Goal: Information Seeking & Learning: Learn about a topic

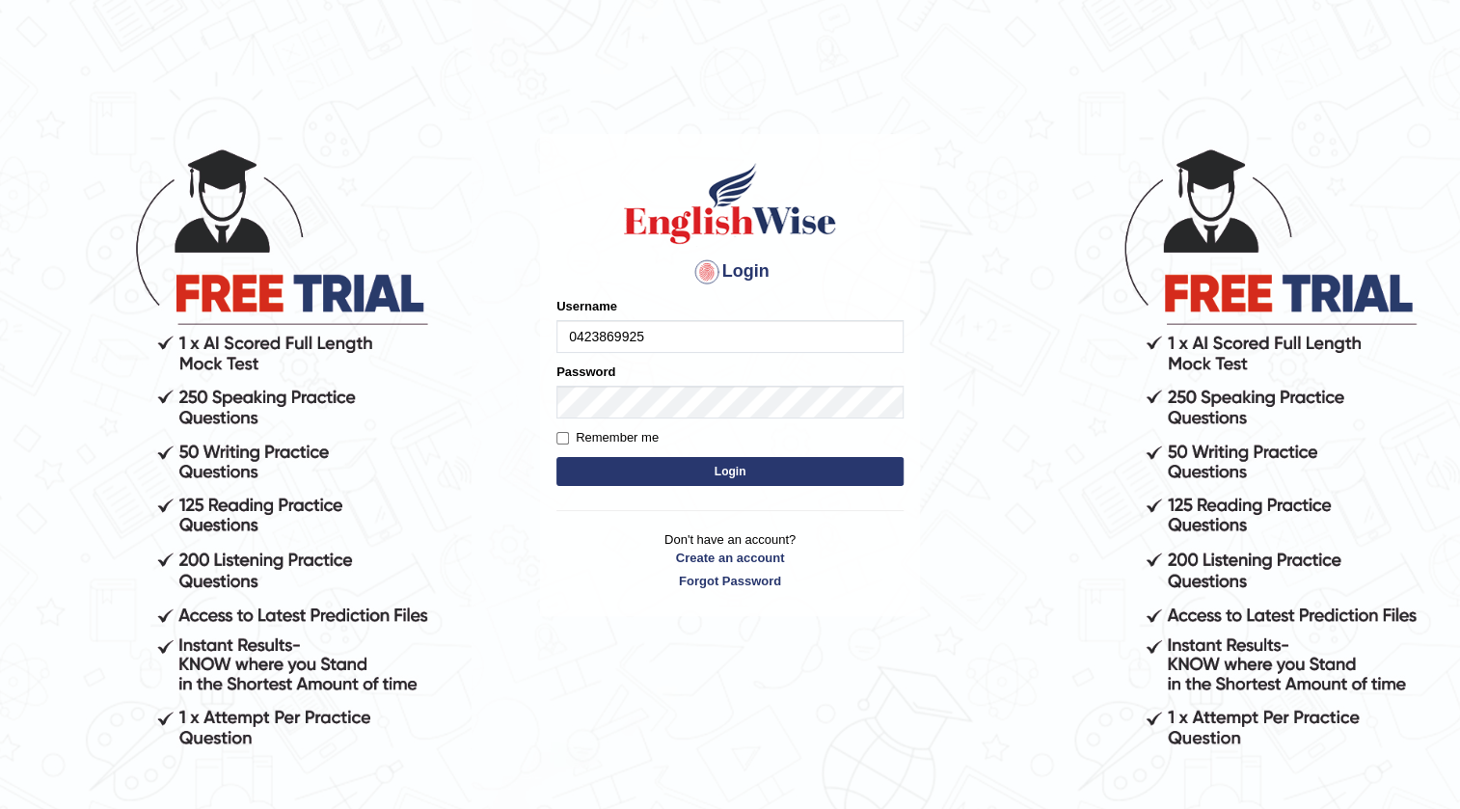
type input "0423869925"
click at [608, 454] on form "Please fix the following errors: Username 0423869925 Password Remember me Login" at bounding box center [729, 394] width 347 height 194
click at [729, 481] on button "Login" at bounding box center [729, 471] width 347 height 29
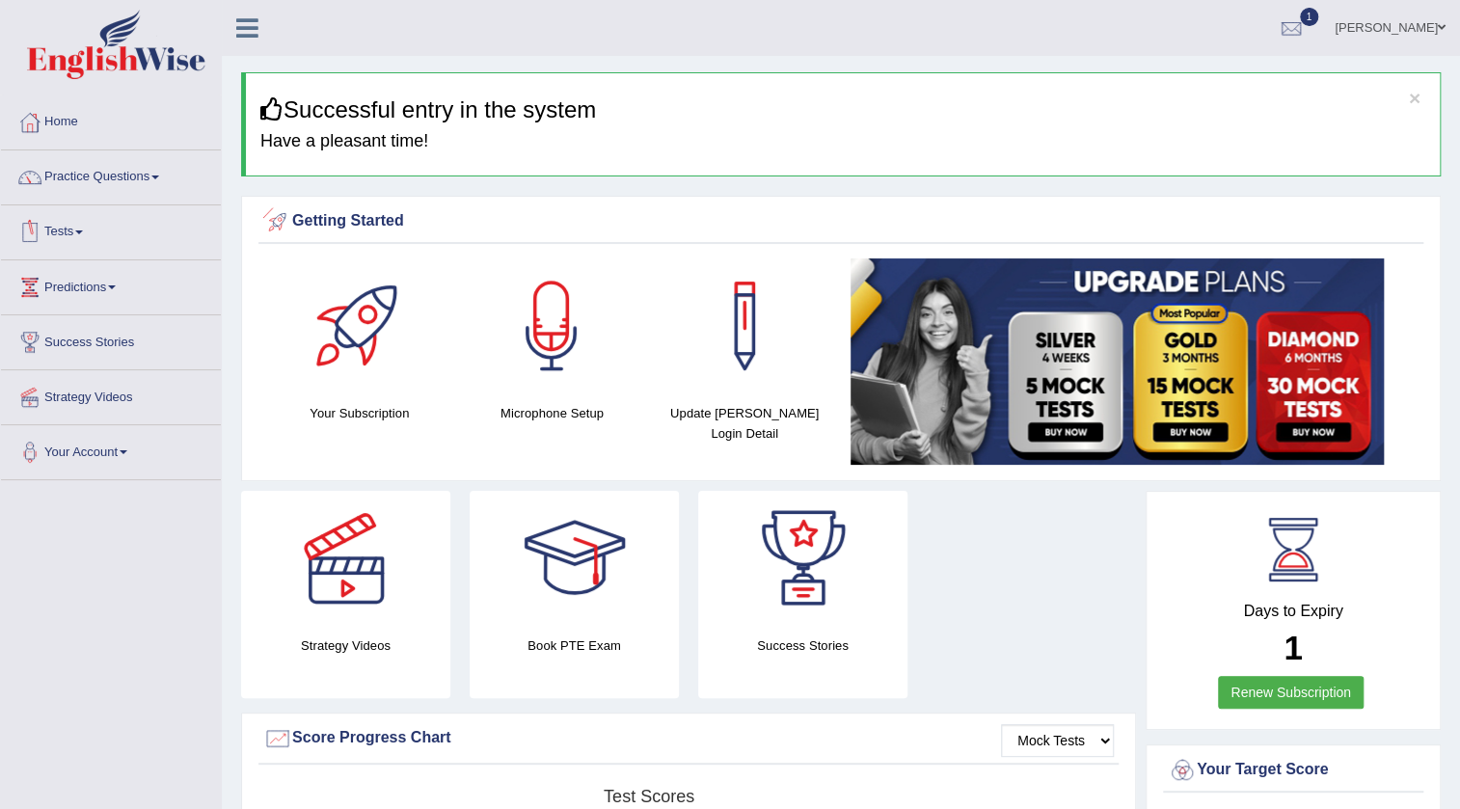
click at [77, 237] on link "Tests" at bounding box center [111, 229] width 220 height 48
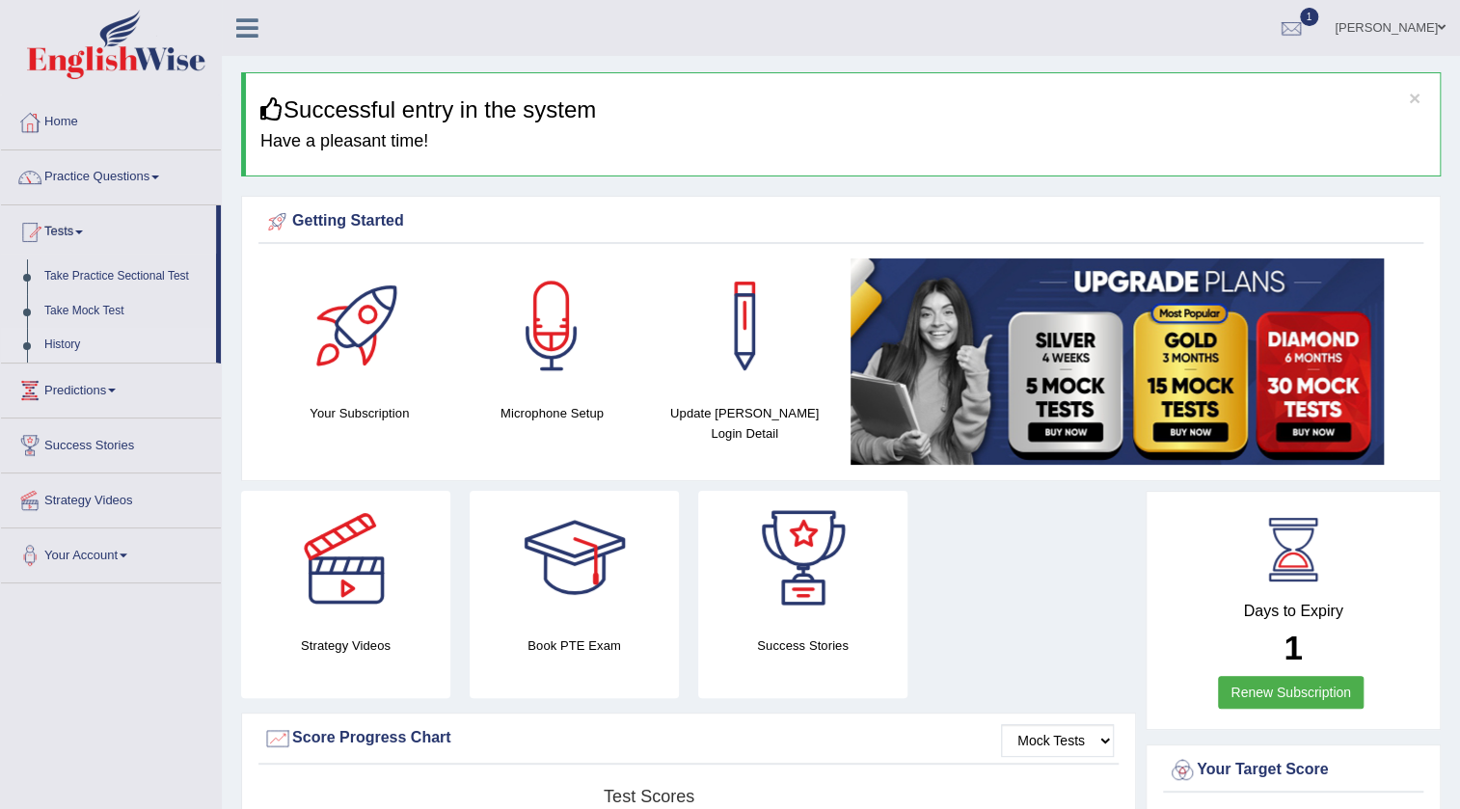
click at [60, 338] on link "History" at bounding box center [126, 345] width 180 height 35
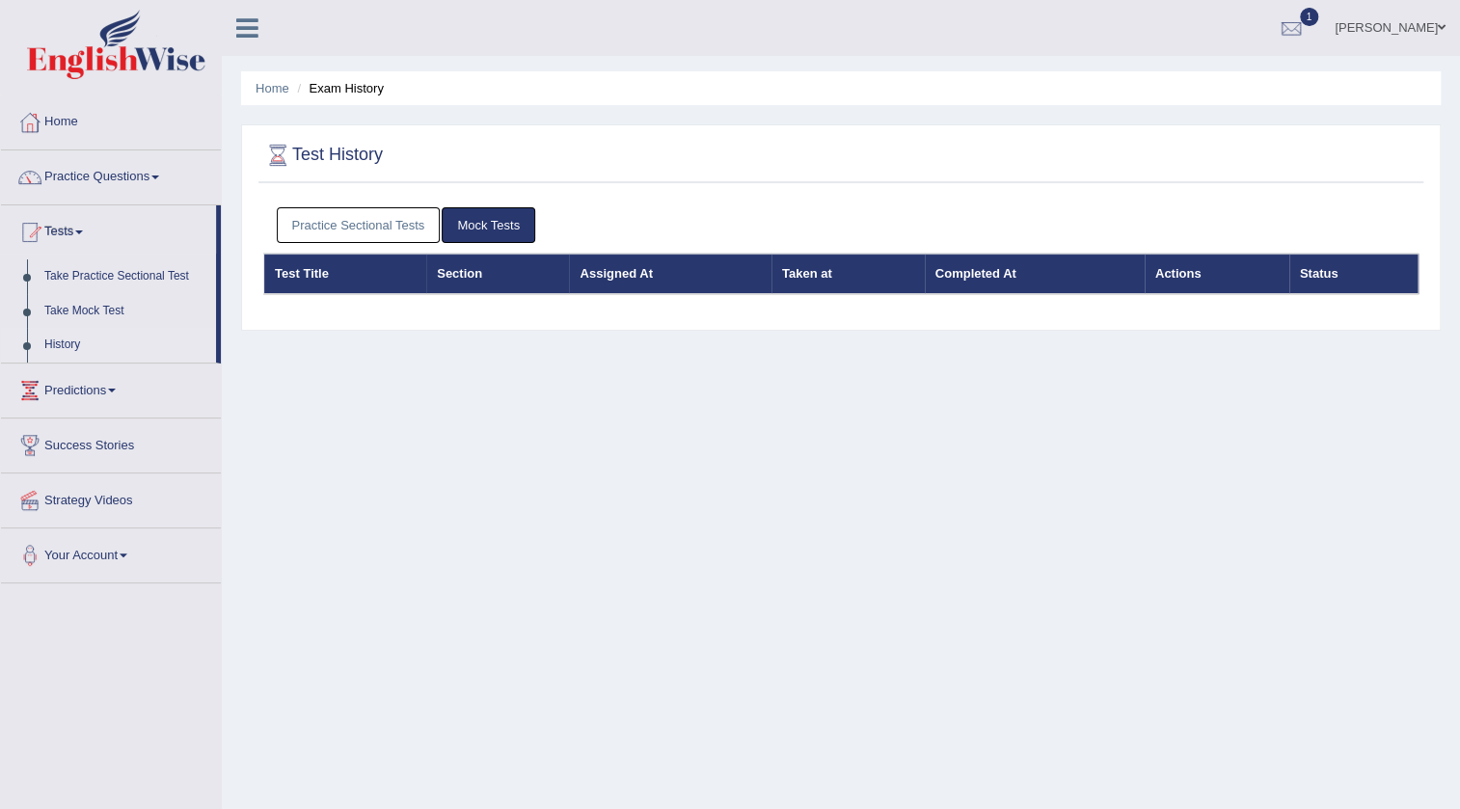
click at [365, 232] on link "Practice Sectional Tests" at bounding box center [359, 225] width 164 height 36
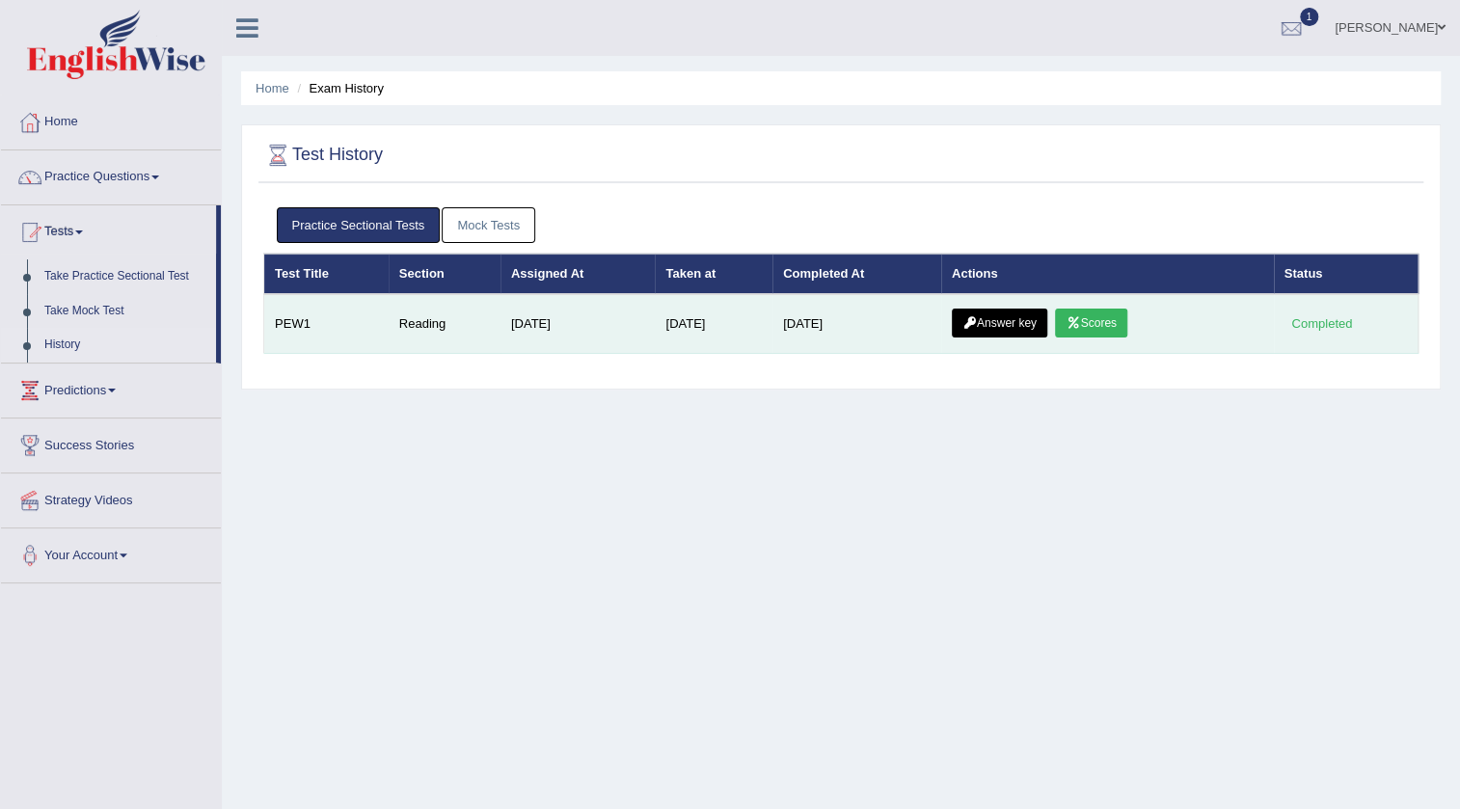
click at [1113, 329] on link "Scores" at bounding box center [1090, 323] width 71 height 29
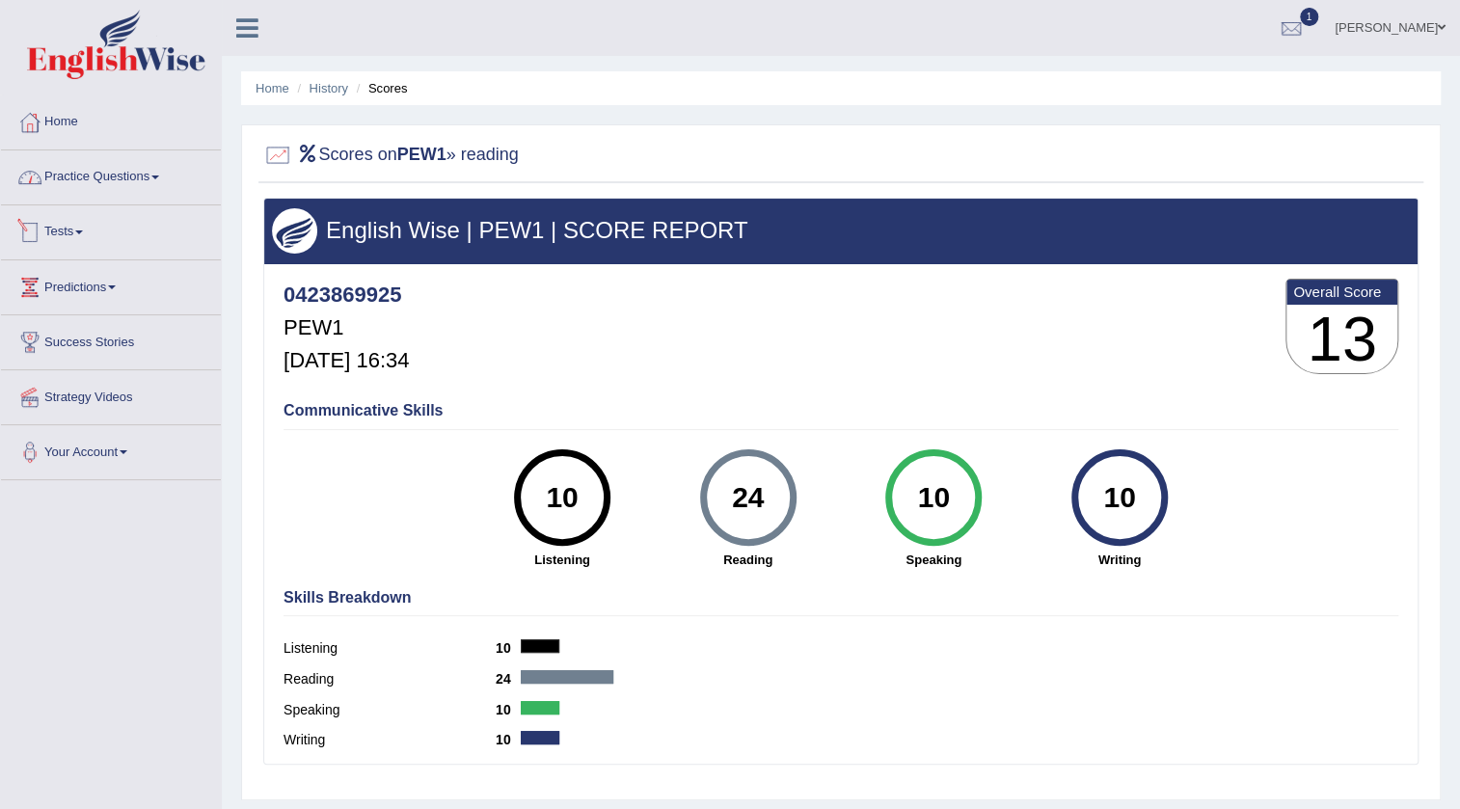
click at [126, 172] on link "Practice Questions" at bounding box center [111, 174] width 220 height 48
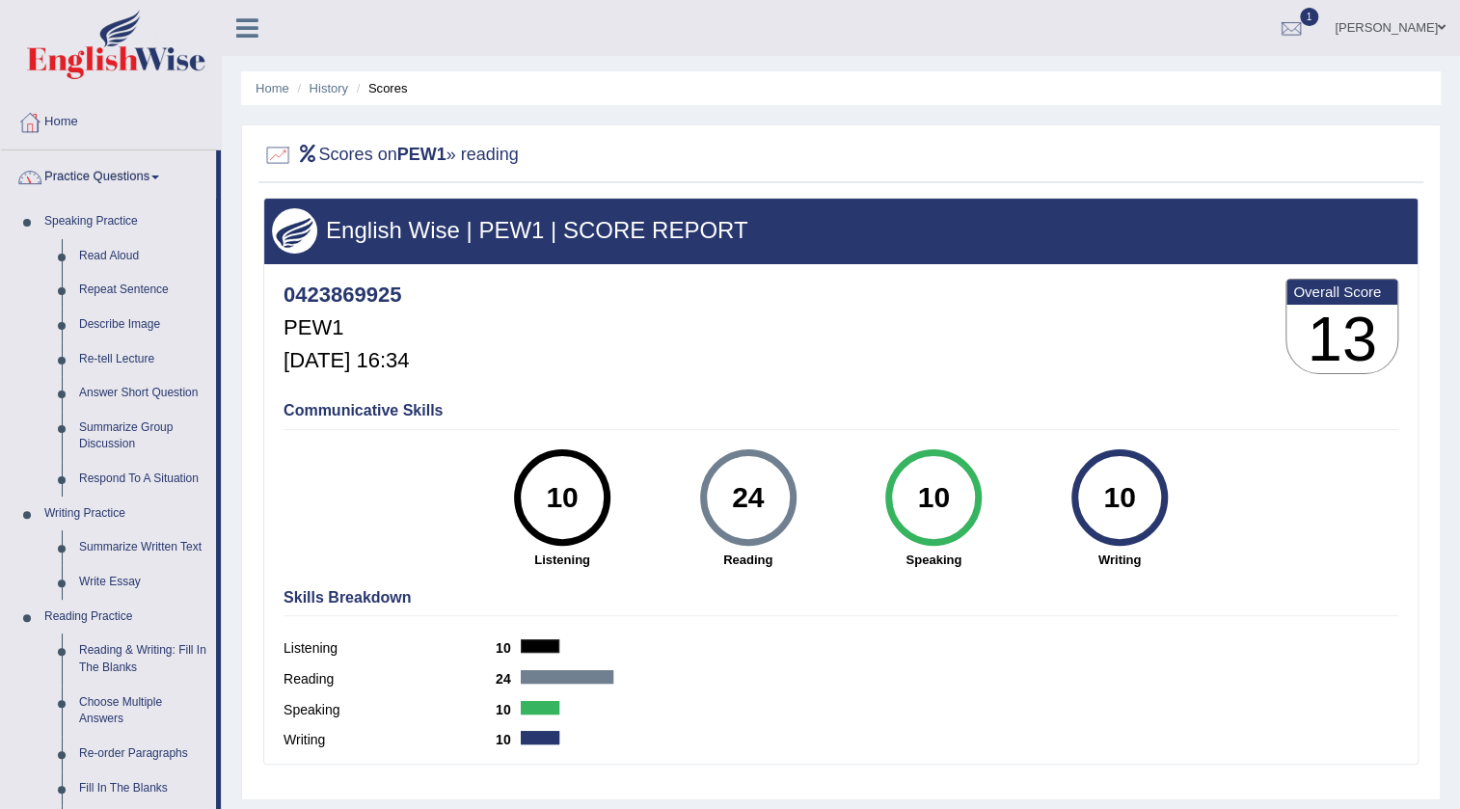
click at [95, 167] on link "Practice Questions" at bounding box center [108, 174] width 215 height 48
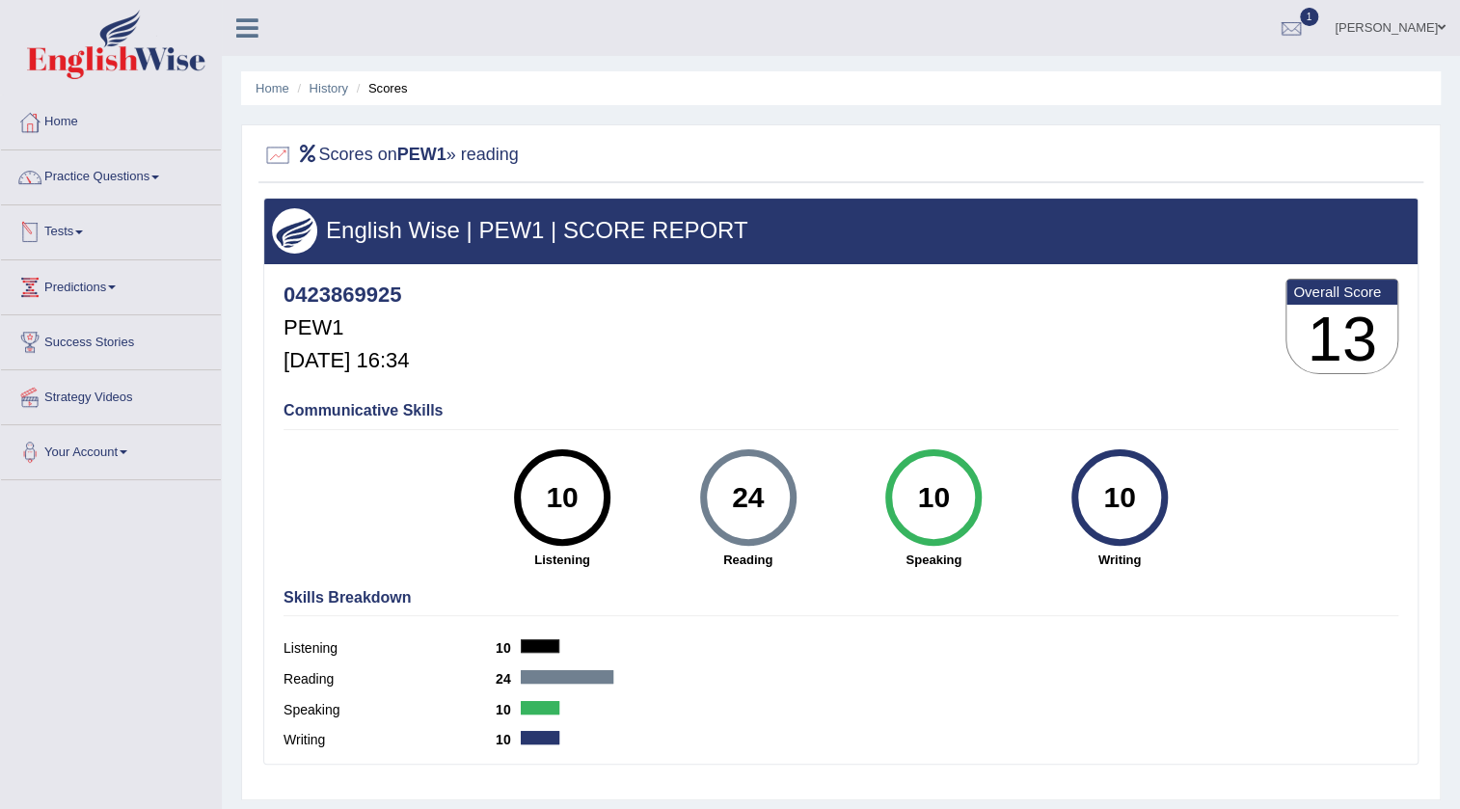
click at [83, 230] on span at bounding box center [79, 232] width 8 height 4
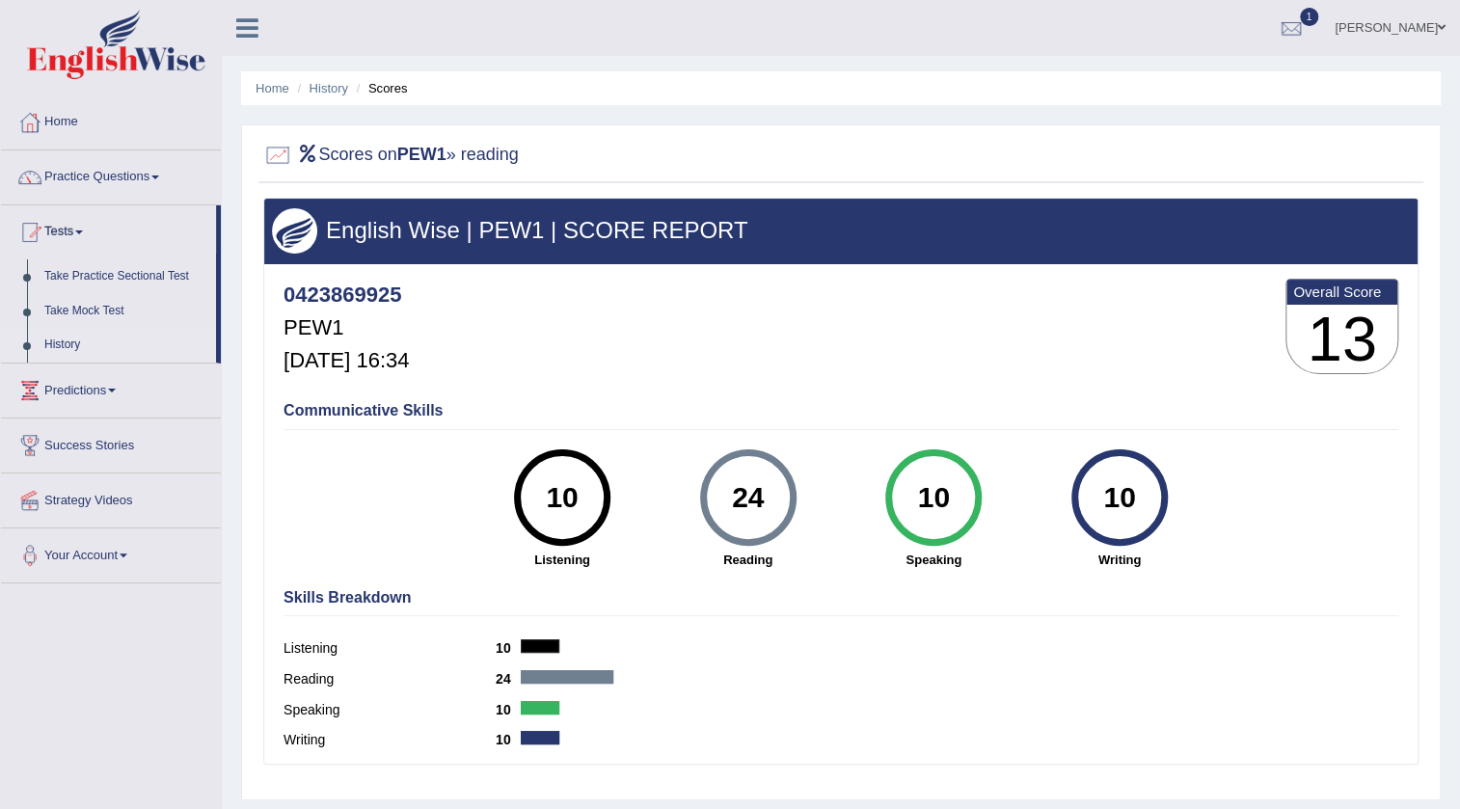
click at [65, 348] on link "History" at bounding box center [126, 345] width 180 height 35
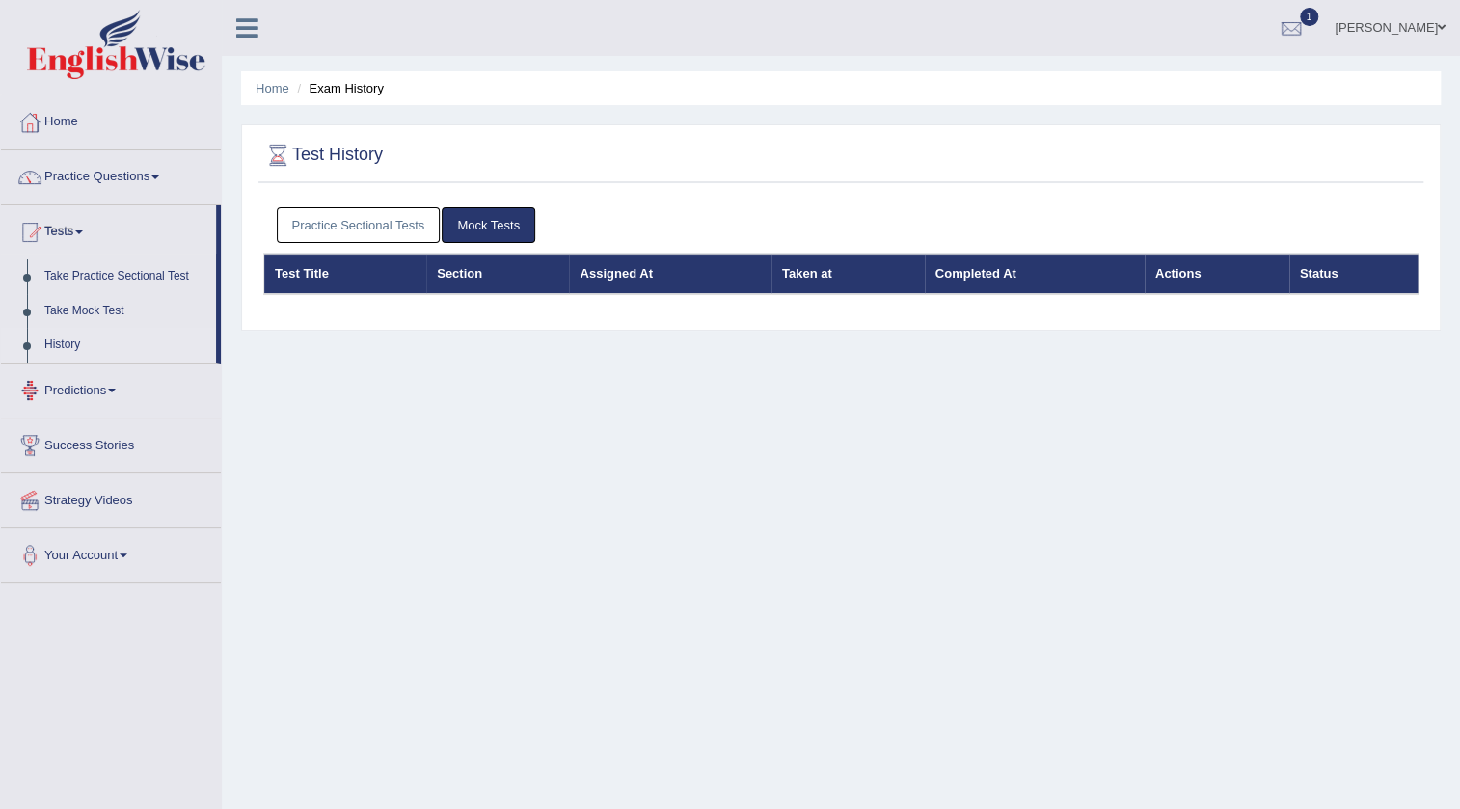
click at [382, 228] on link "Practice Sectional Tests" at bounding box center [359, 225] width 164 height 36
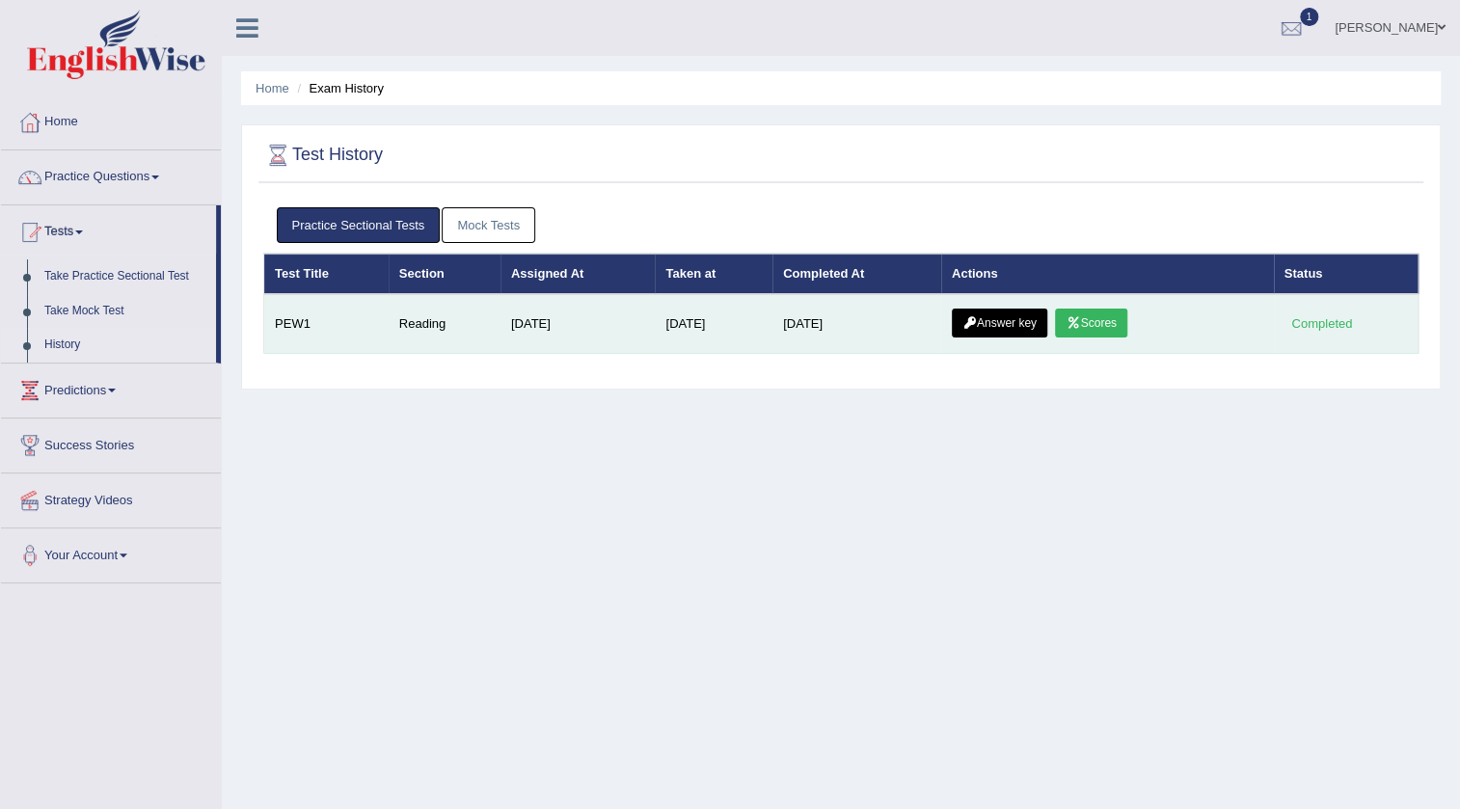
click at [973, 311] on link "Answer key" at bounding box center [999, 323] width 95 height 29
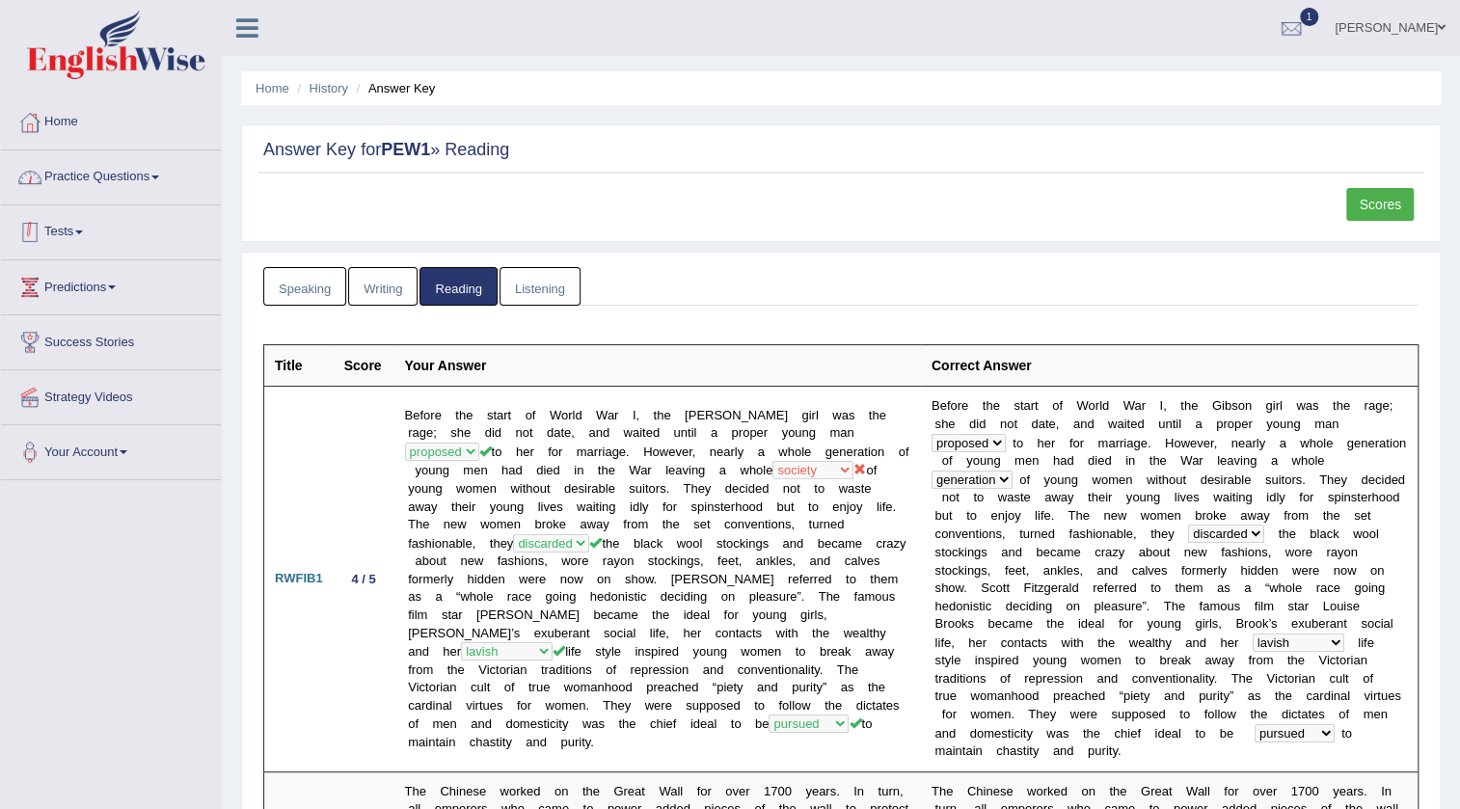
click at [120, 176] on link "Practice Questions" at bounding box center [111, 174] width 220 height 48
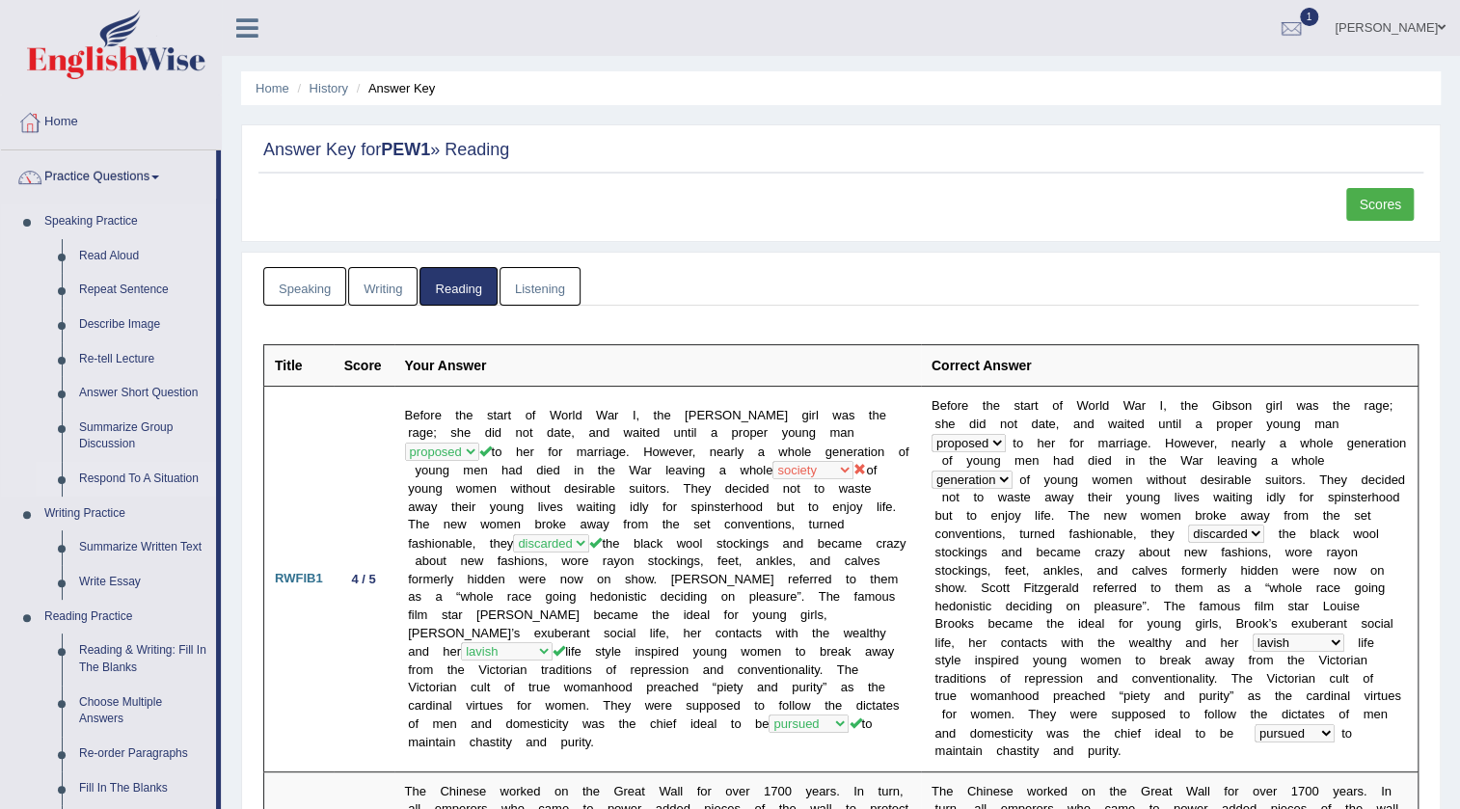
click at [107, 476] on link "Respond To A Situation" at bounding box center [143, 479] width 146 height 35
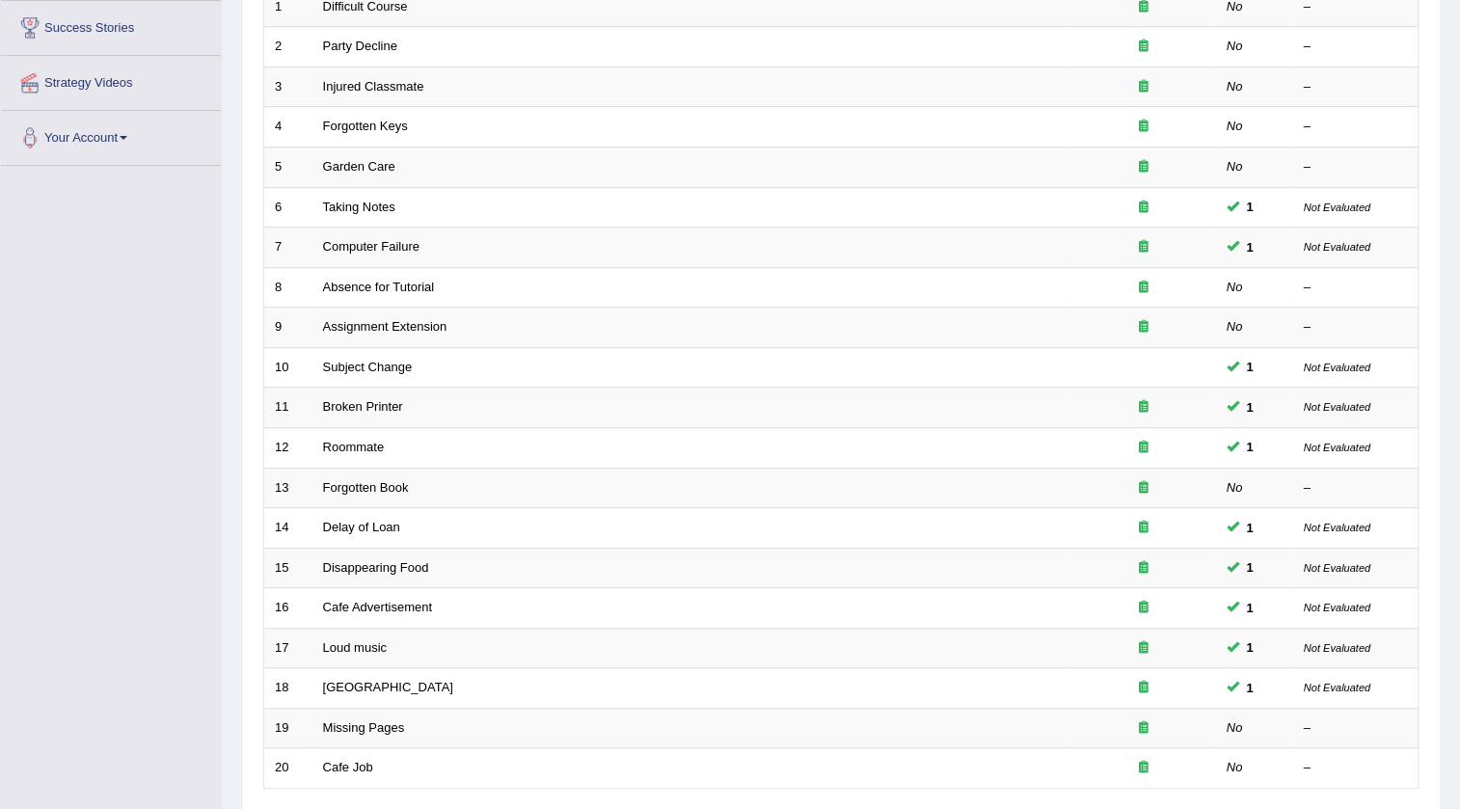
scroll to position [438, 0]
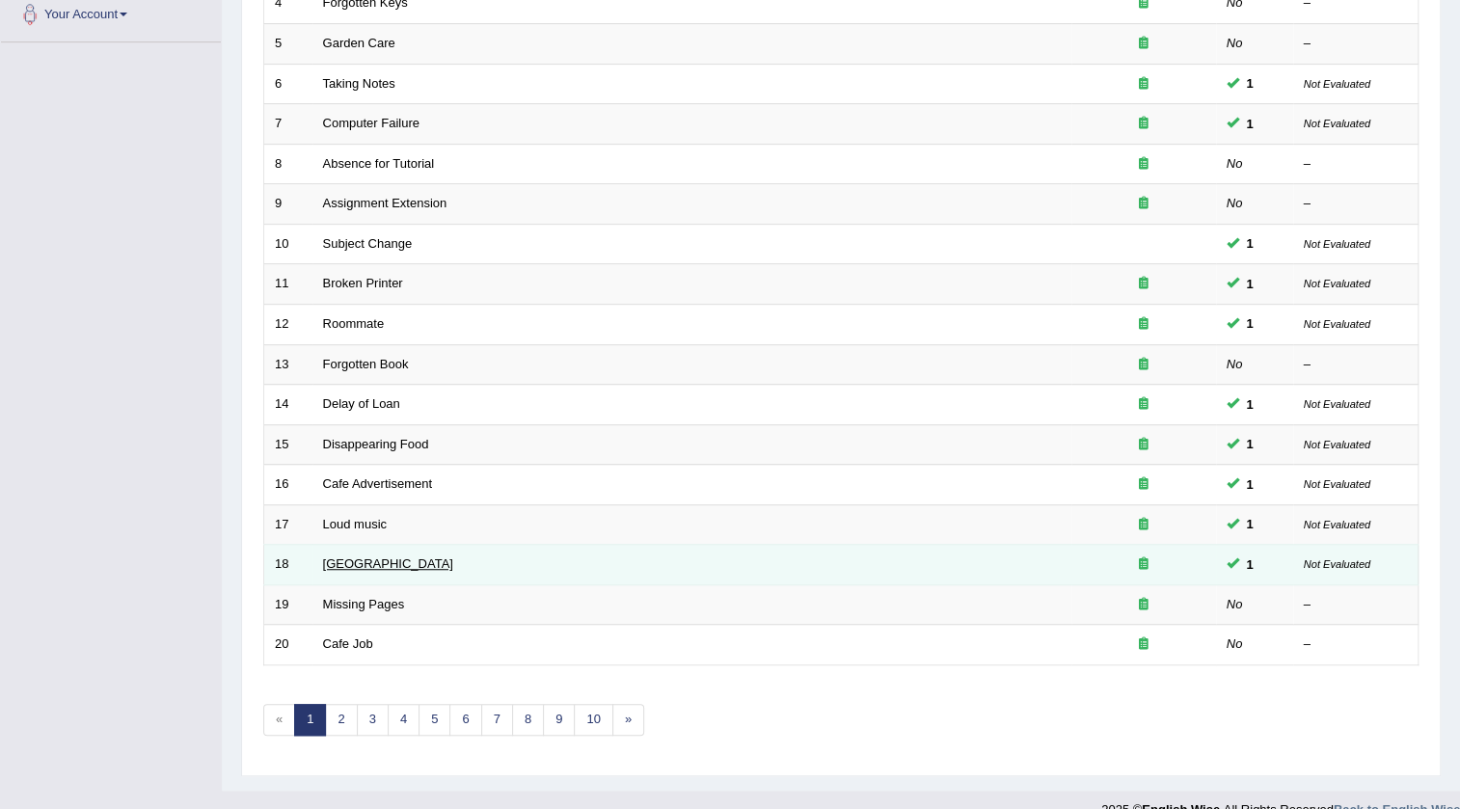
click at [351, 564] on link "[GEOGRAPHIC_DATA]" at bounding box center [388, 563] width 130 height 14
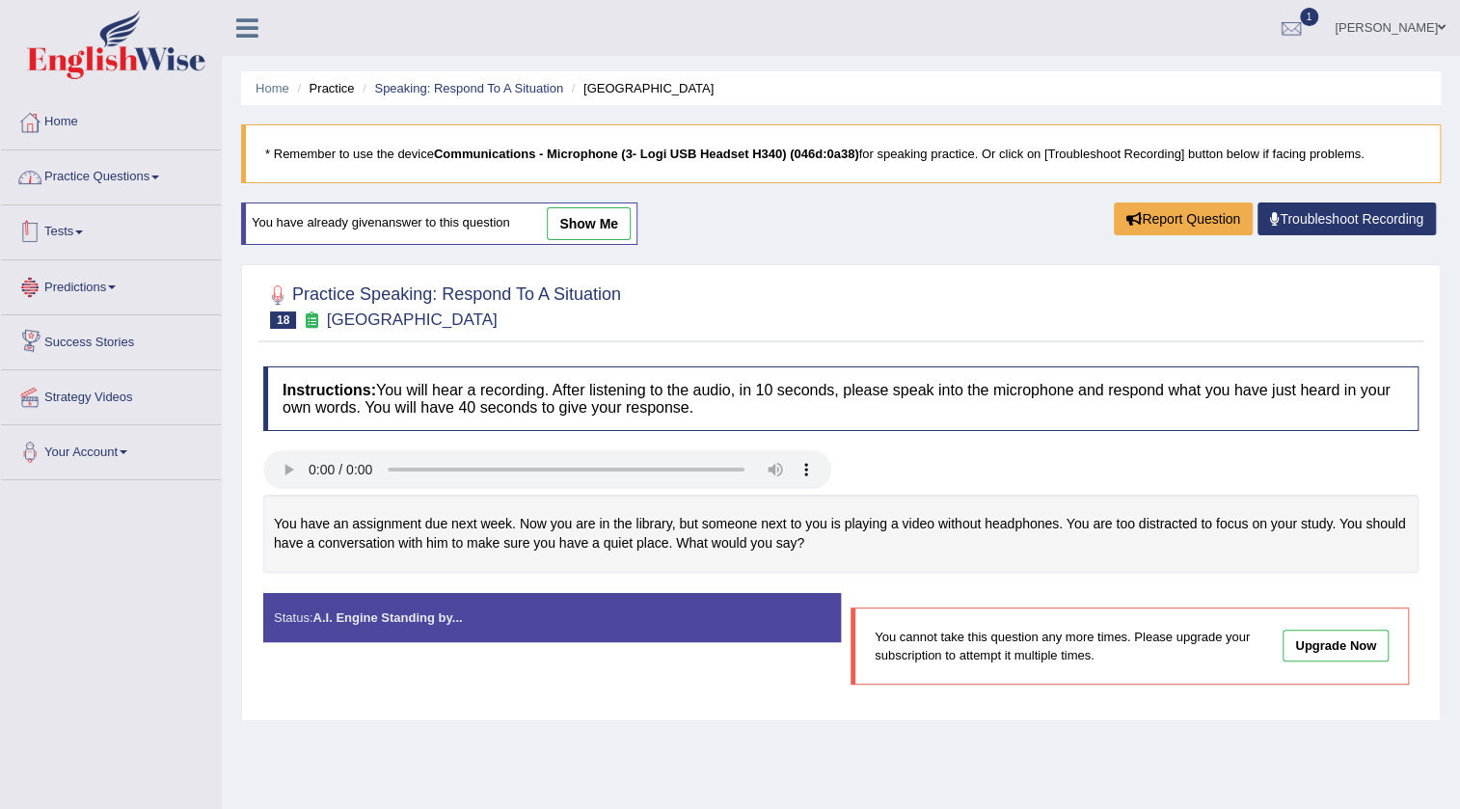
click at [87, 178] on link "Practice Questions" at bounding box center [111, 174] width 220 height 48
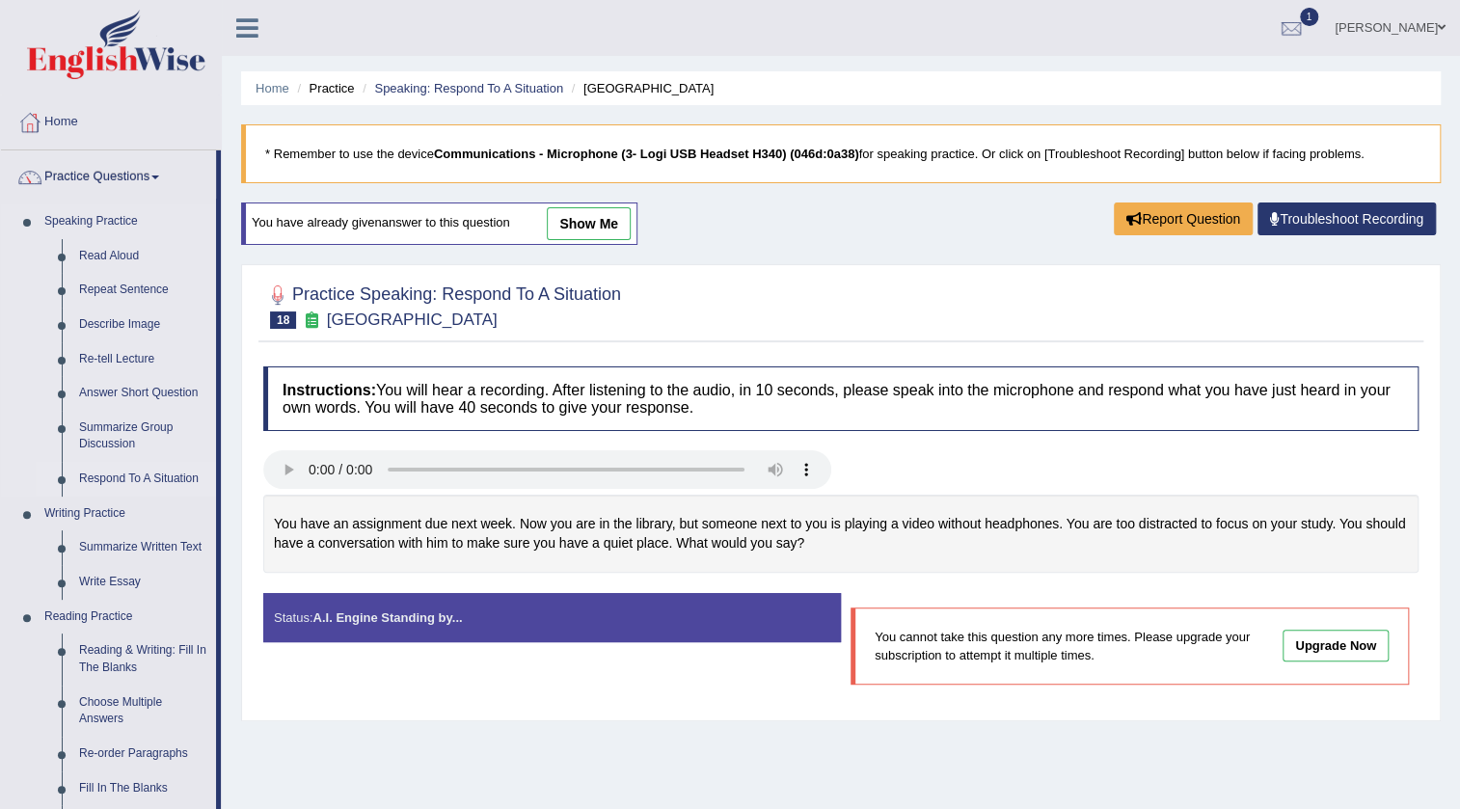
click at [127, 476] on link "Respond To A Situation" at bounding box center [143, 479] width 146 height 35
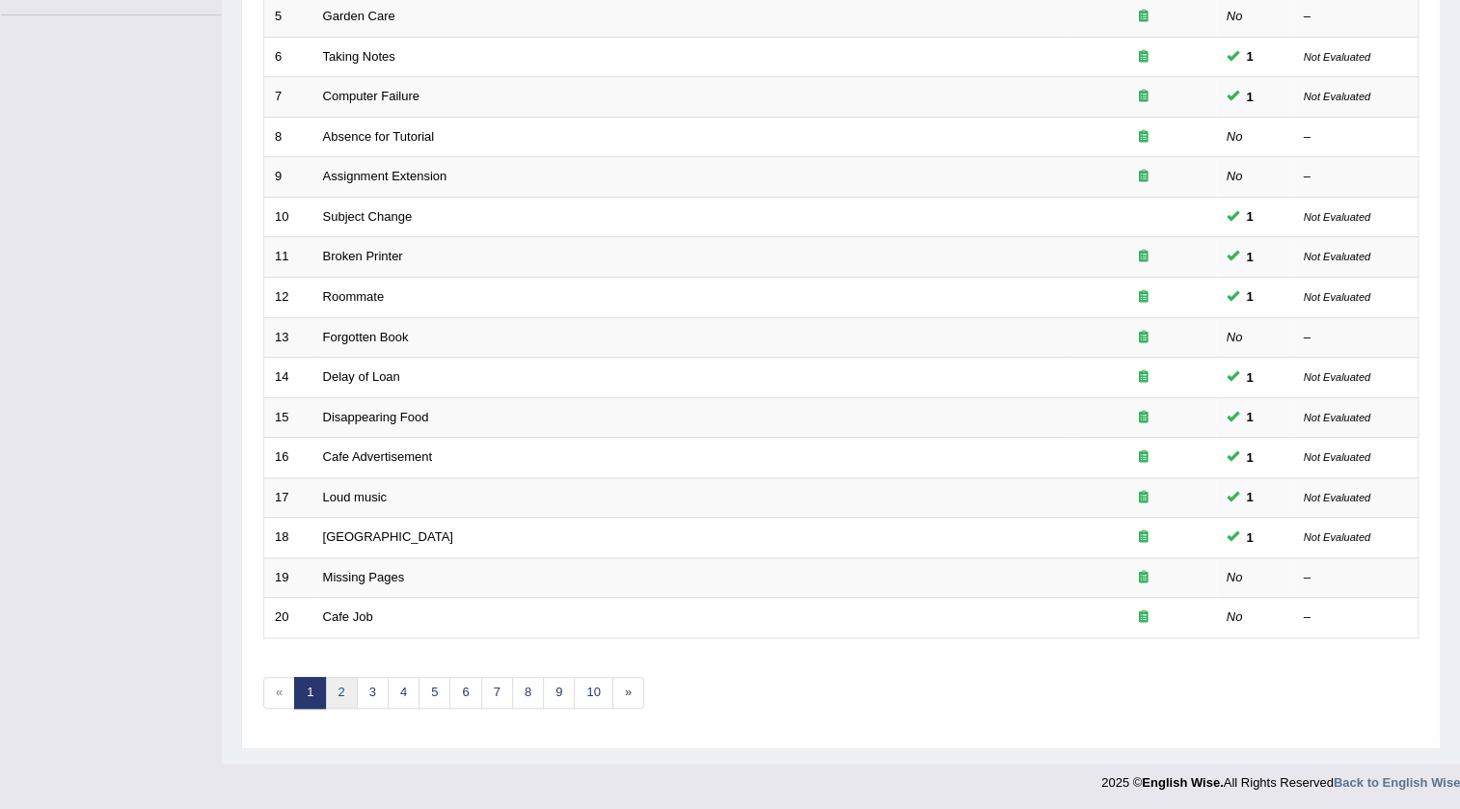
click at [335, 692] on link "2" at bounding box center [341, 693] width 32 height 32
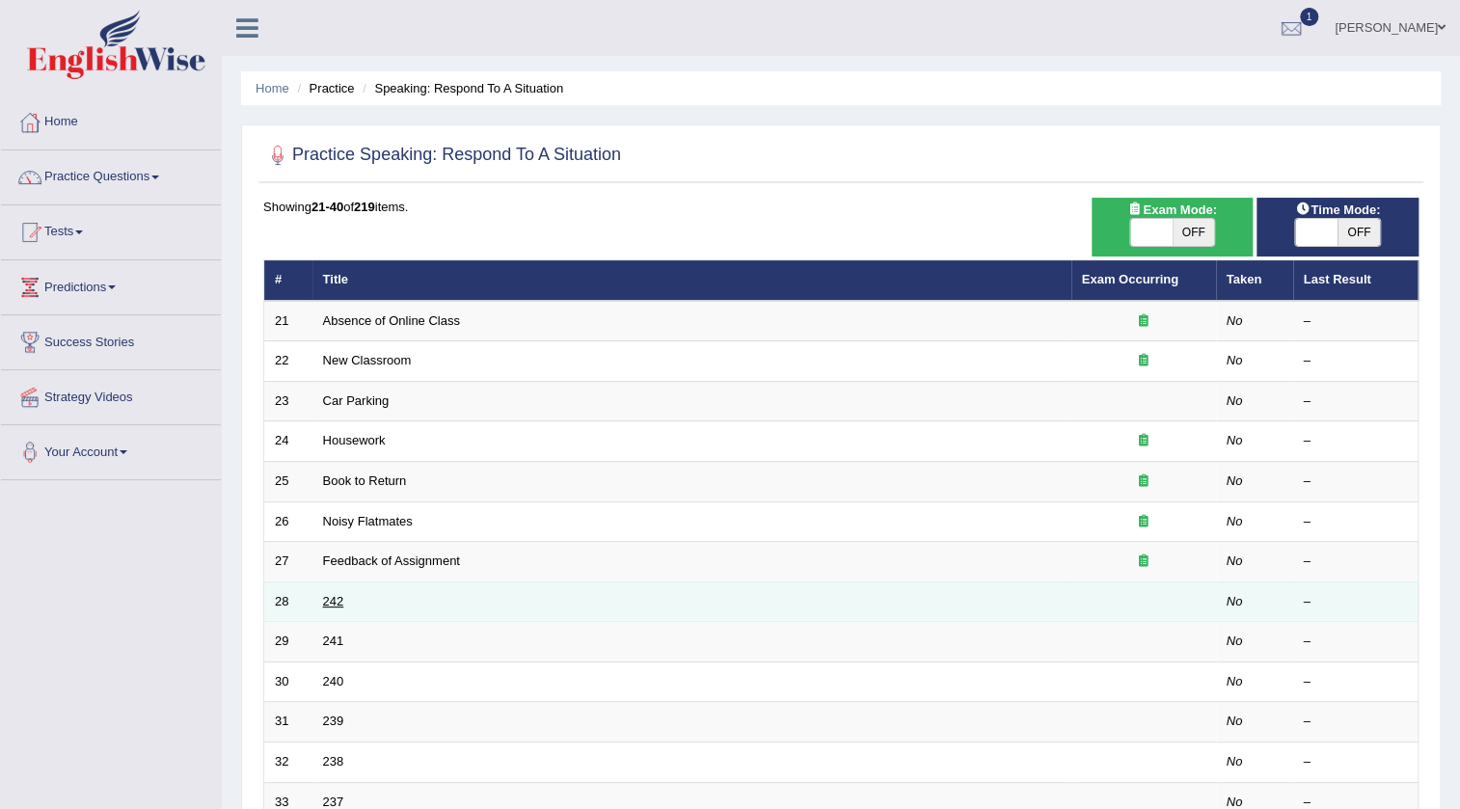
click at [334, 605] on link "242" at bounding box center [333, 601] width 21 height 14
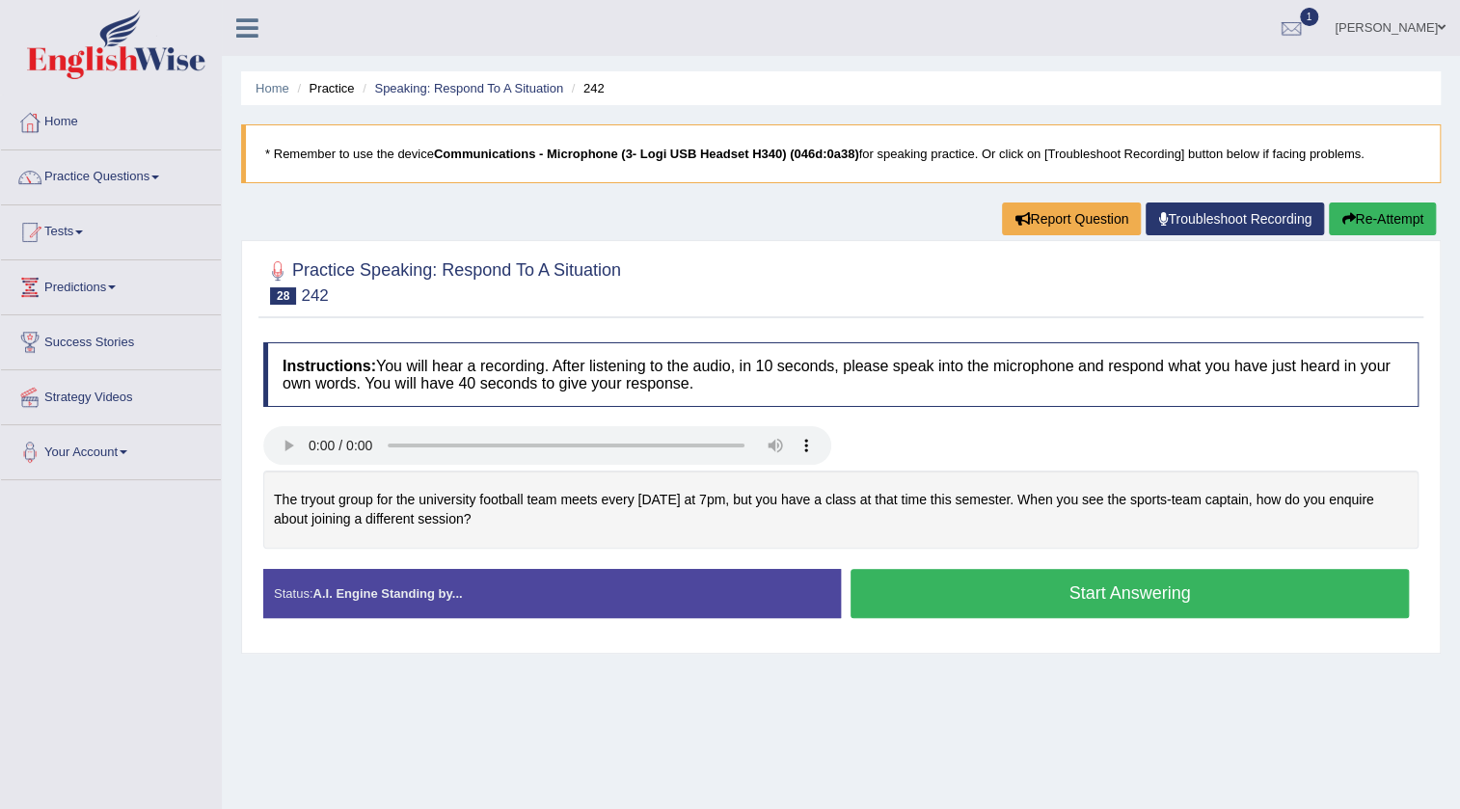
click at [963, 606] on button "Start Answering" at bounding box center [1130, 593] width 558 height 49
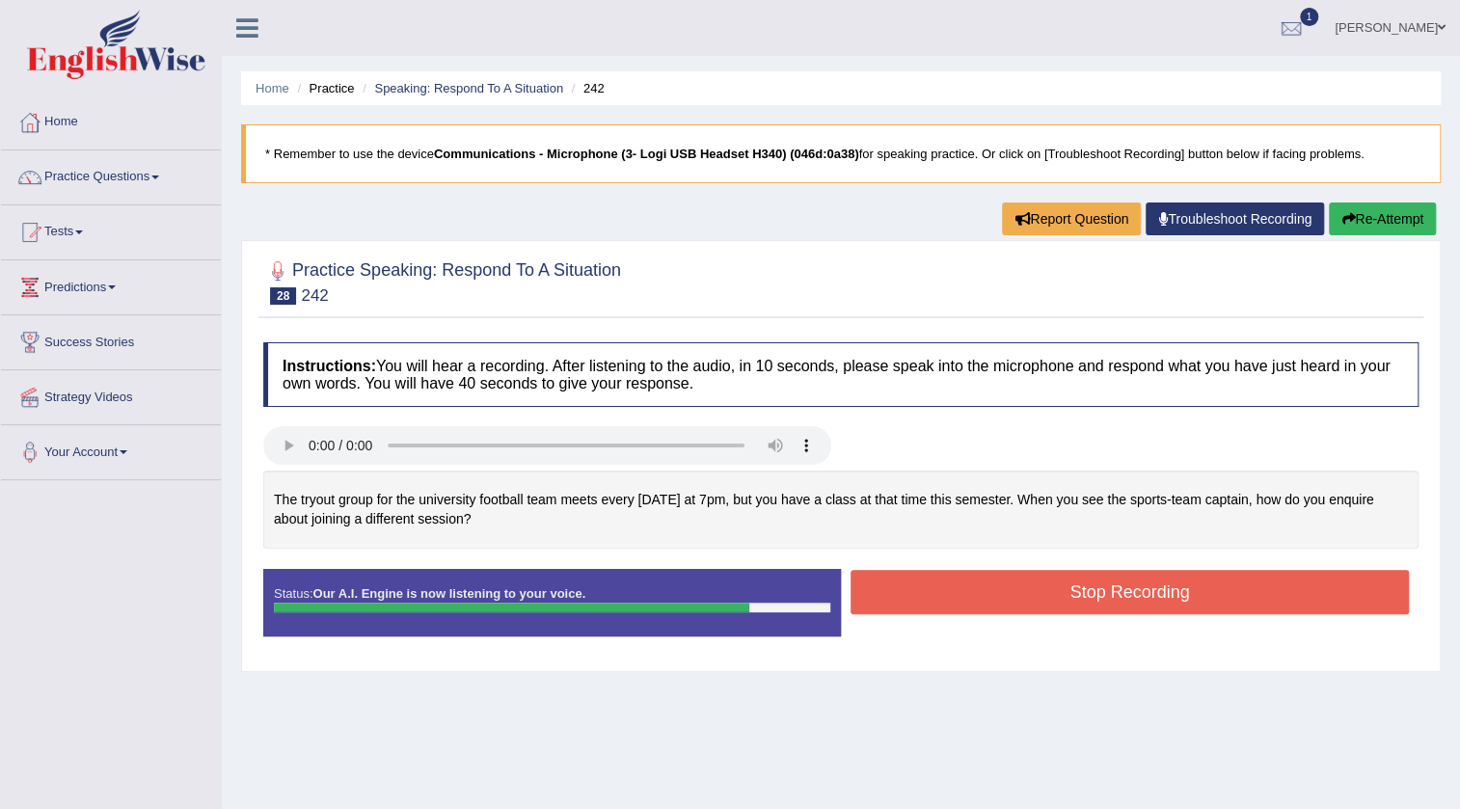
click at [1084, 578] on button "Stop Recording" at bounding box center [1130, 592] width 558 height 44
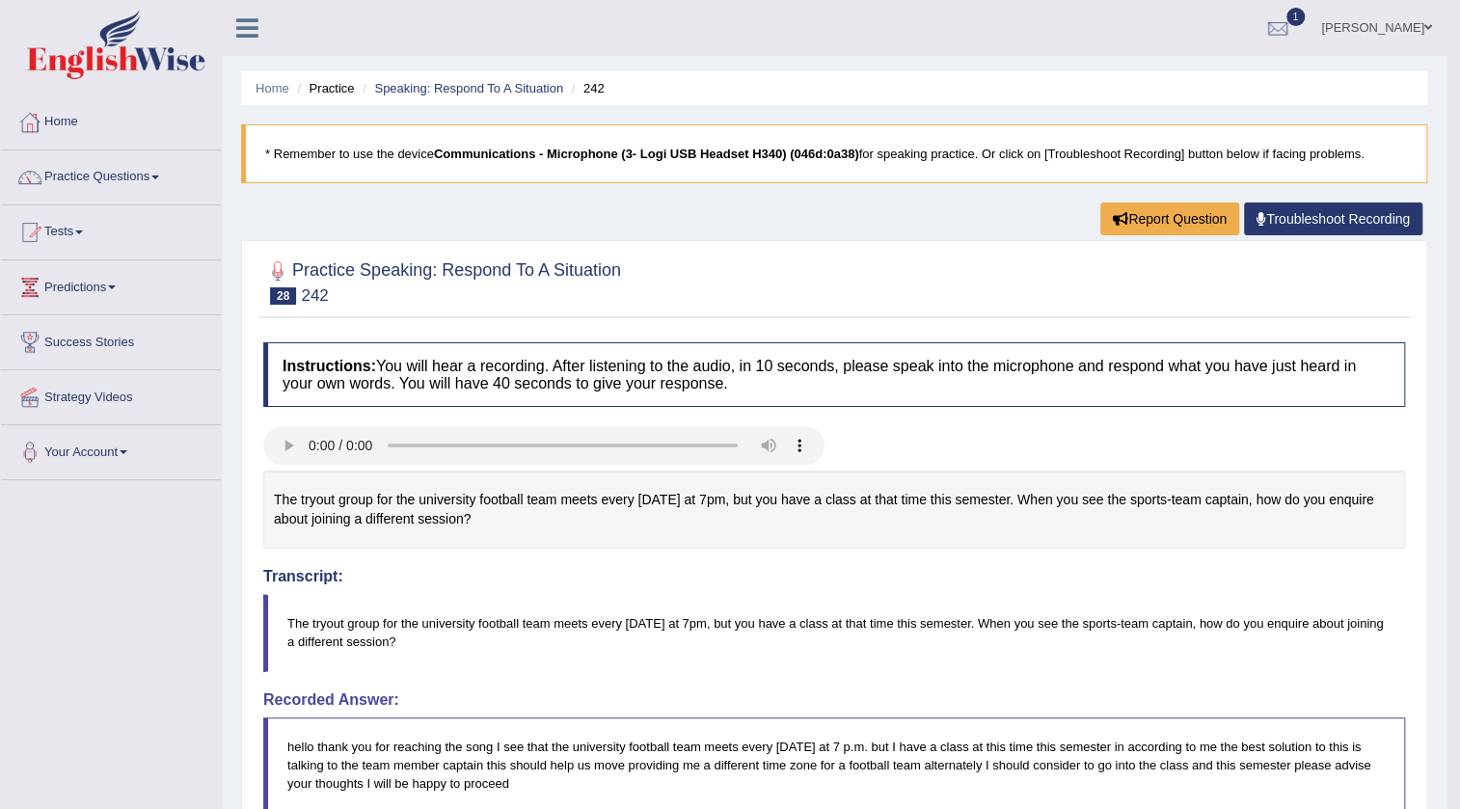
click at [115, 174] on link "Practice Questions" at bounding box center [111, 174] width 220 height 48
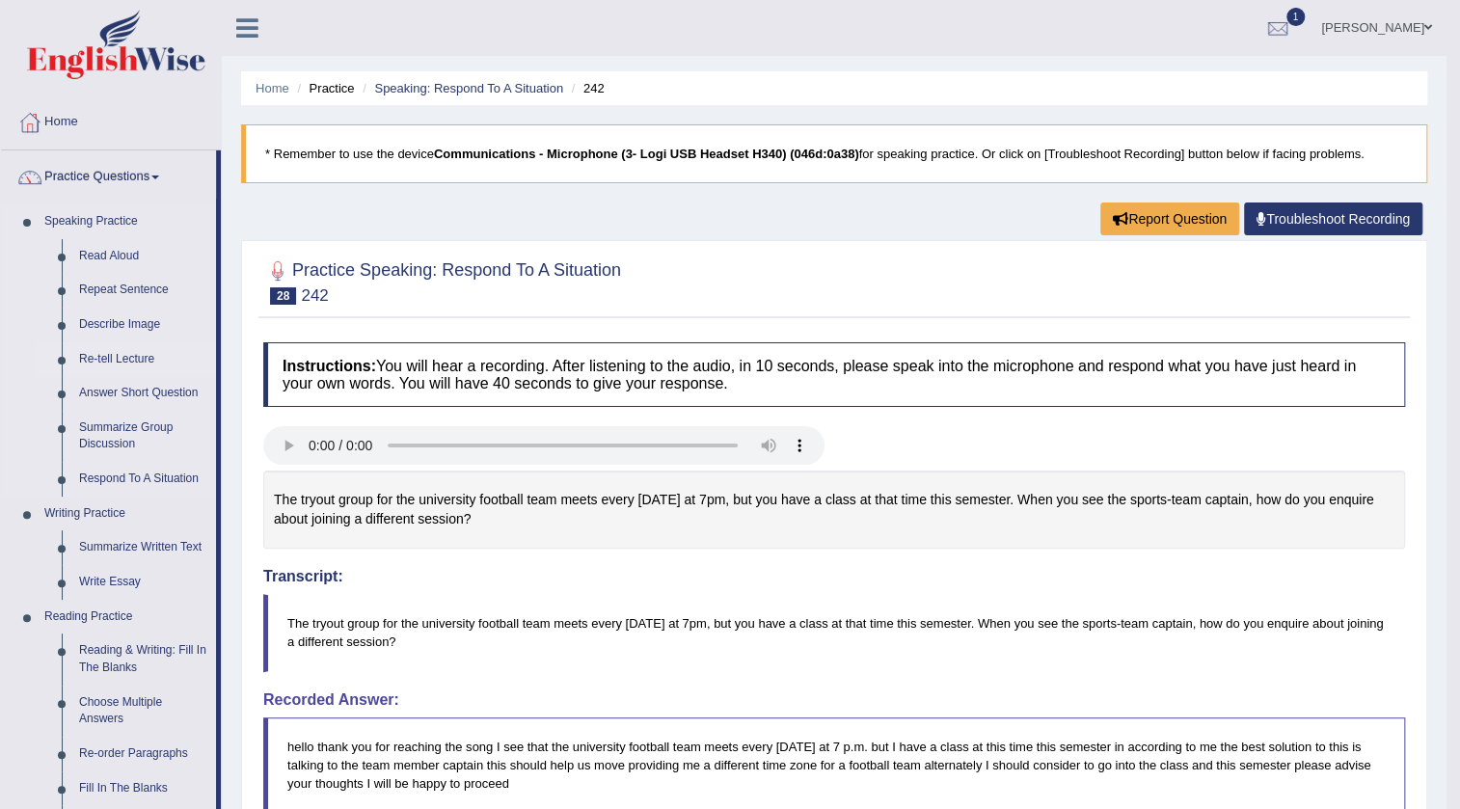
click at [139, 363] on link "Re-tell Lecture" at bounding box center [143, 359] width 146 height 35
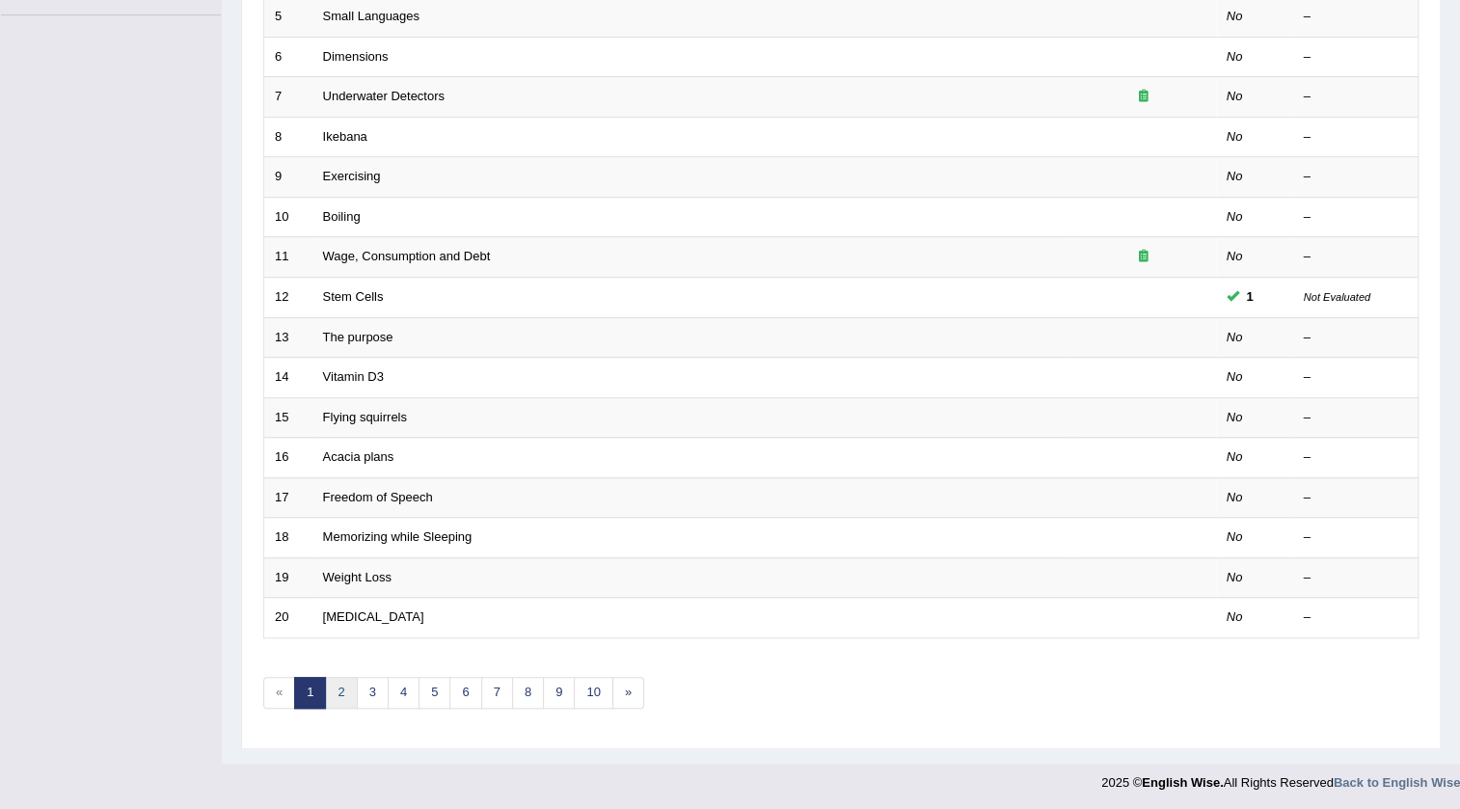
click at [339, 691] on link "2" at bounding box center [341, 693] width 32 height 32
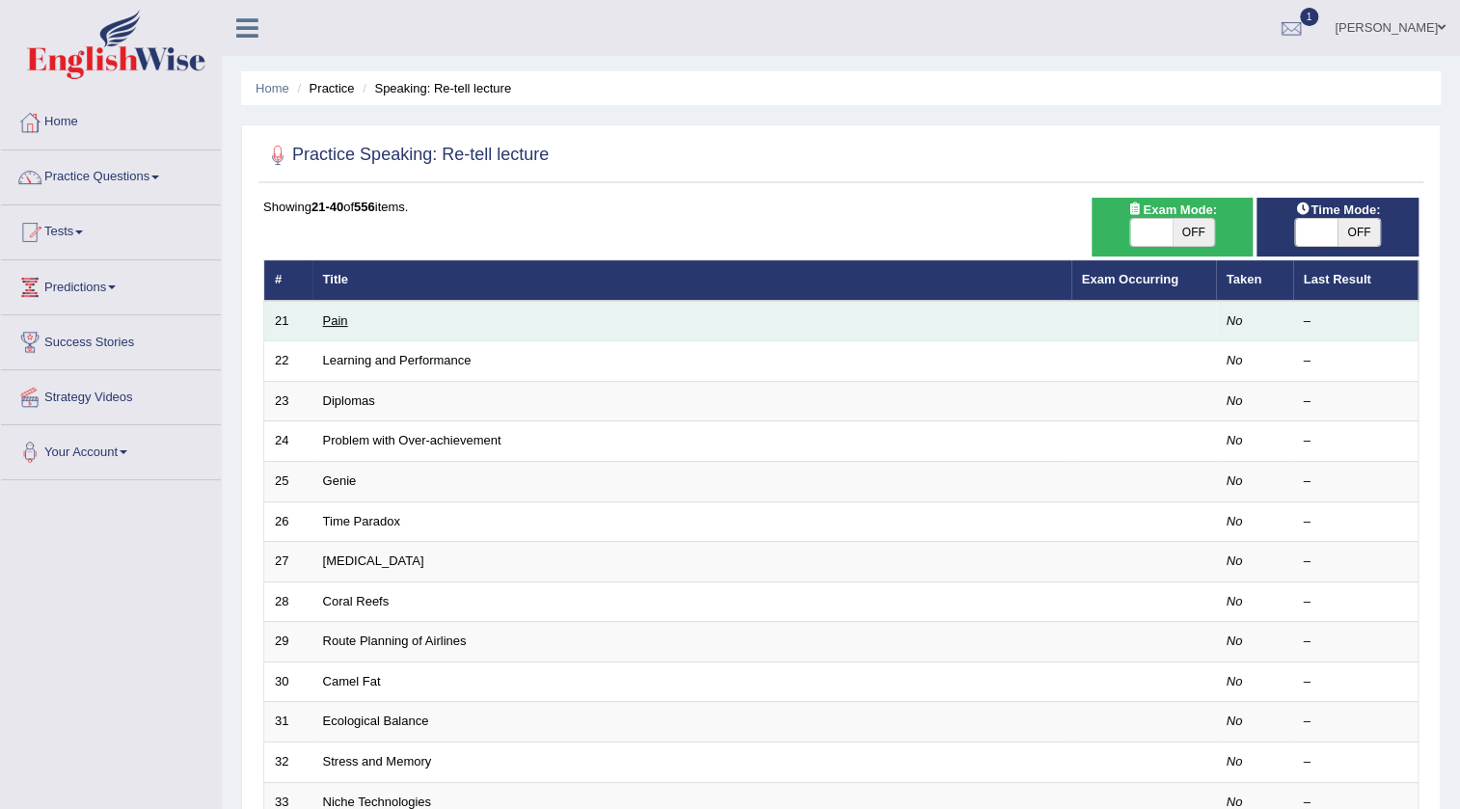
drag, startPoint x: 0, startPoint y: 0, endPoint x: 334, endPoint y: 321, distance: 463.1
click at [336, 321] on link "Pain" at bounding box center [335, 320] width 25 height 14
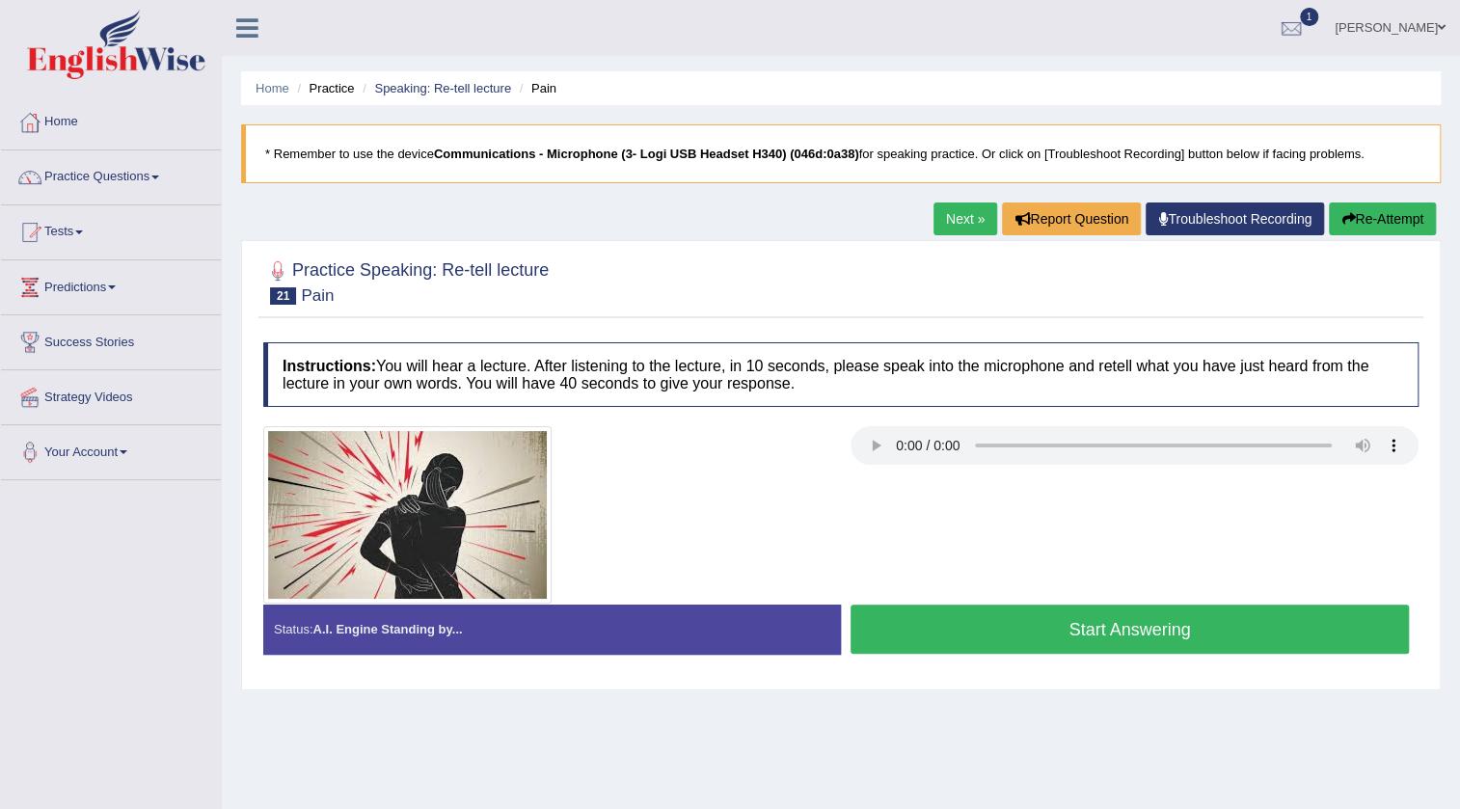
click at [1048, 635] on button "Start Answering" at bounding box center [1130, 629] width 558 height 49
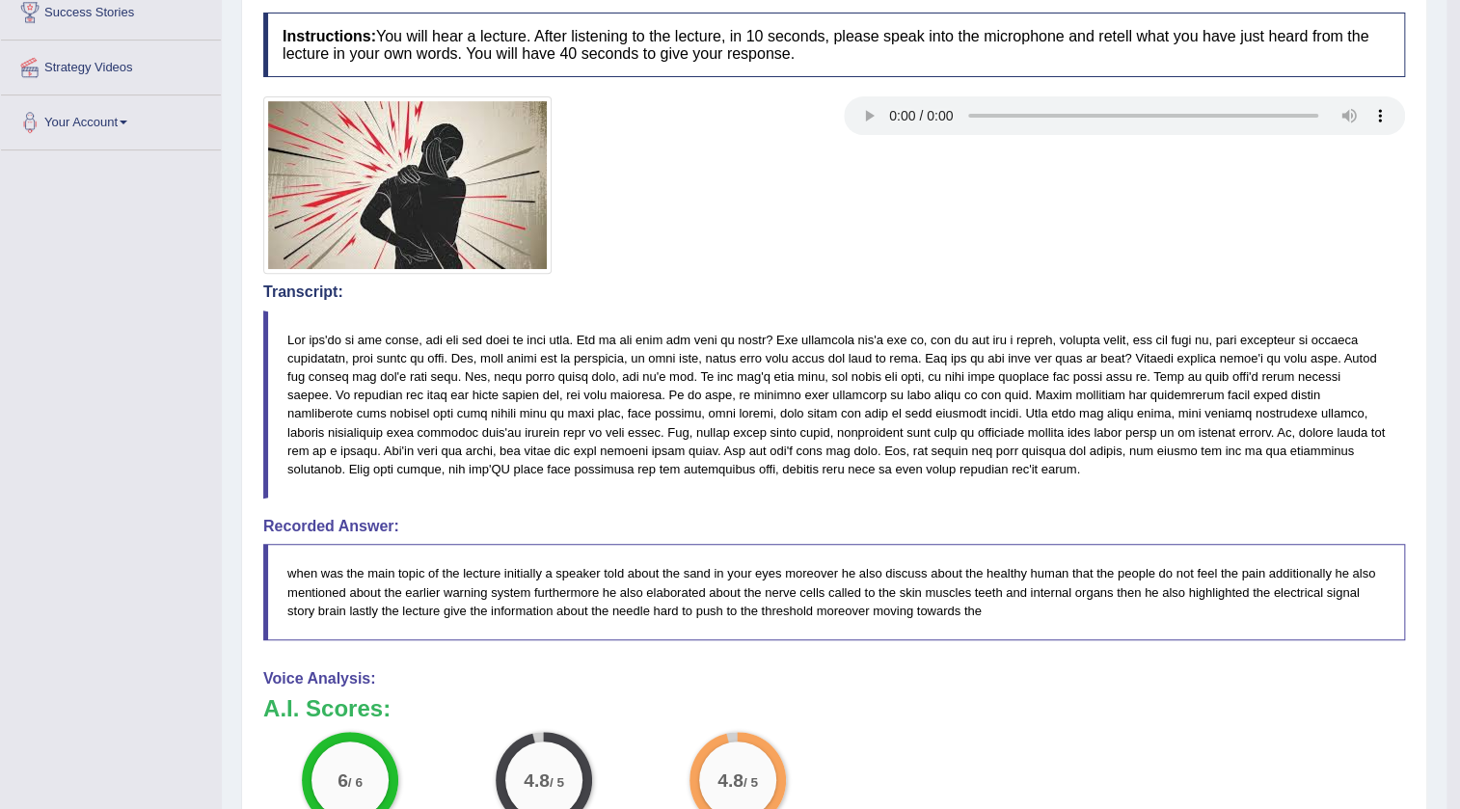
scroll to position [112, 0]
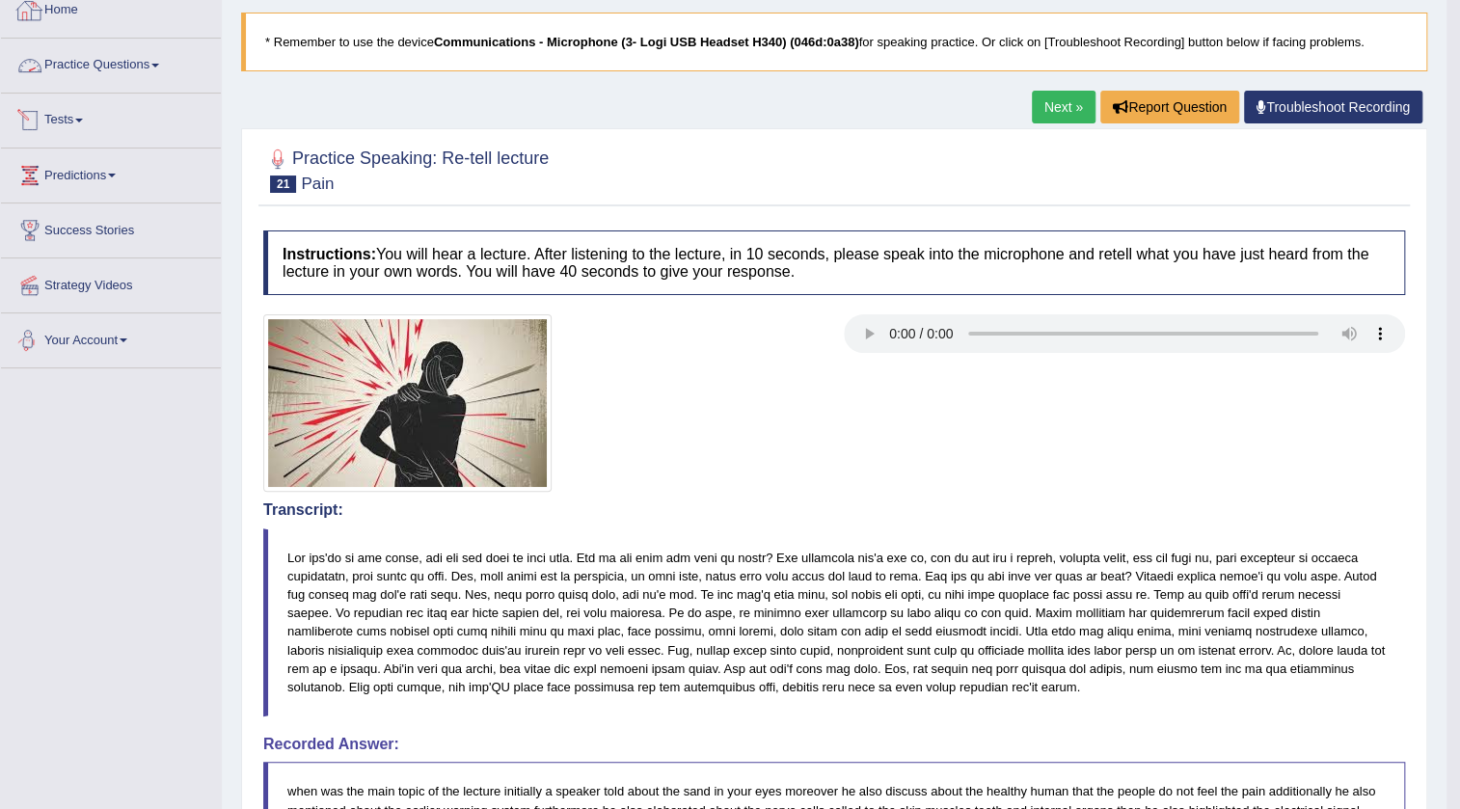
click at [125, 57] on link "Practice Questions" at bounding box center [111, 63] width 220 height 48
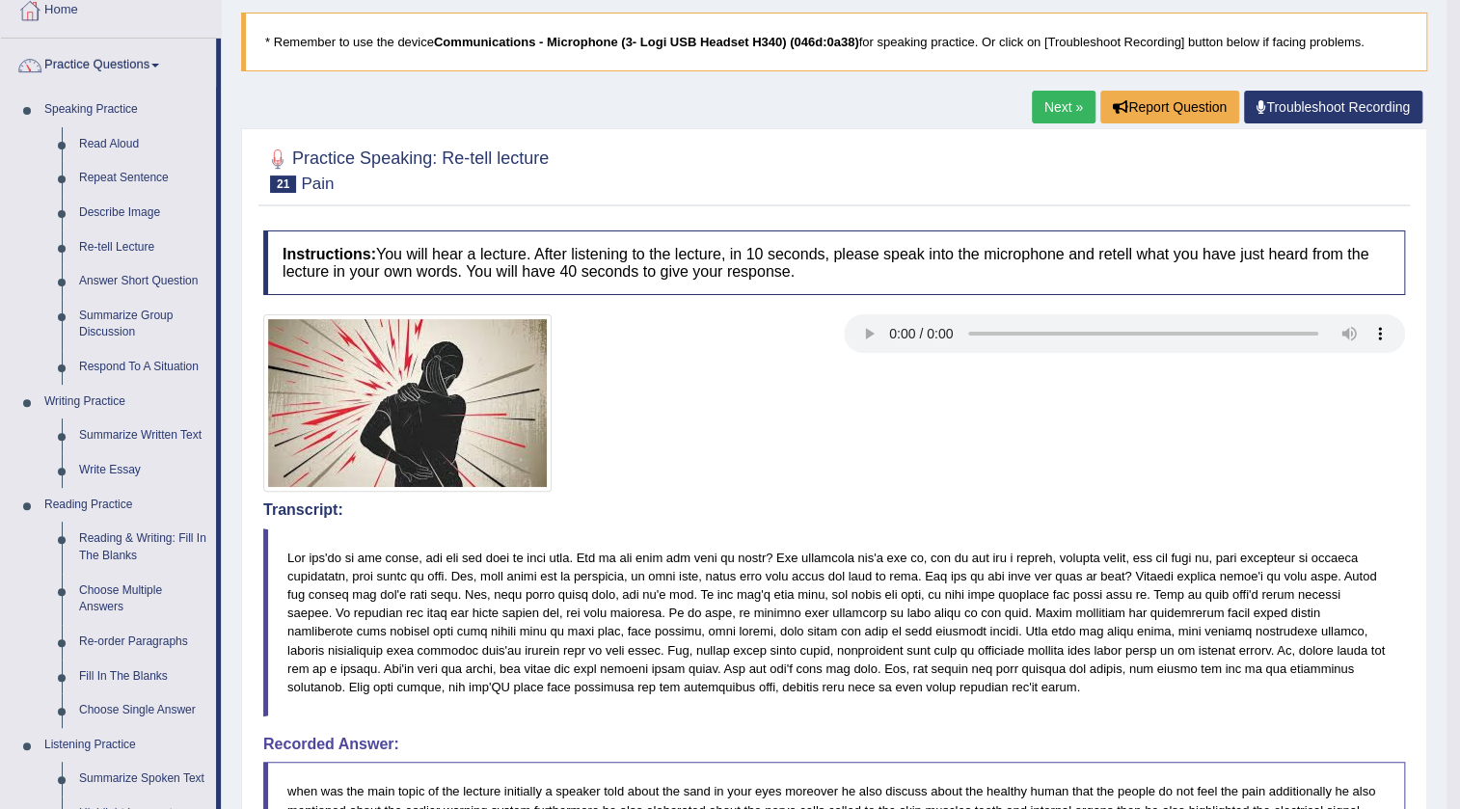
click at [1070, 95] on link "Next »" at bounding box center [1064, 107] width 64 height 33
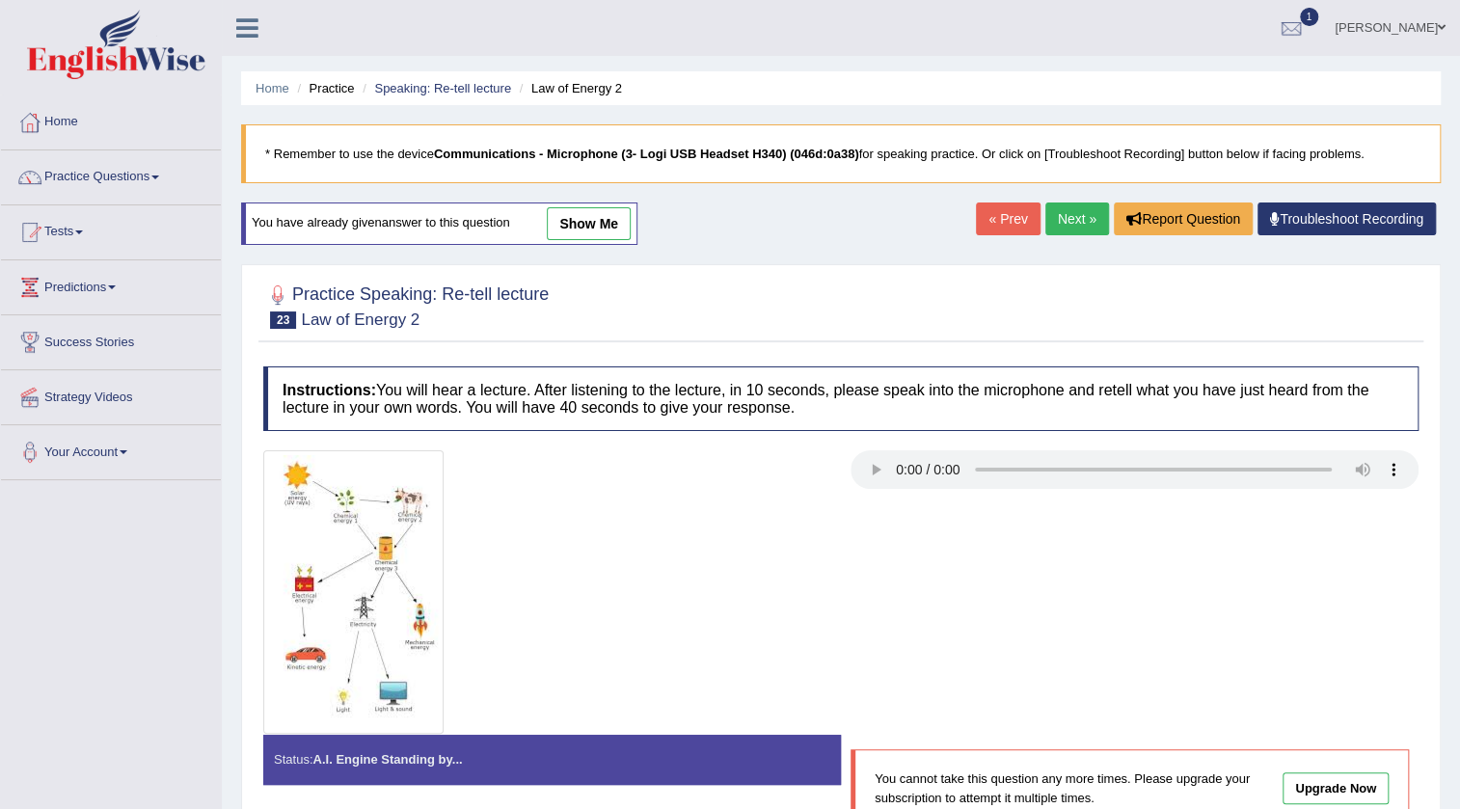
click at [1077, 226] on link "Next »" at bounding box center [1077, 219] width 64 height 33
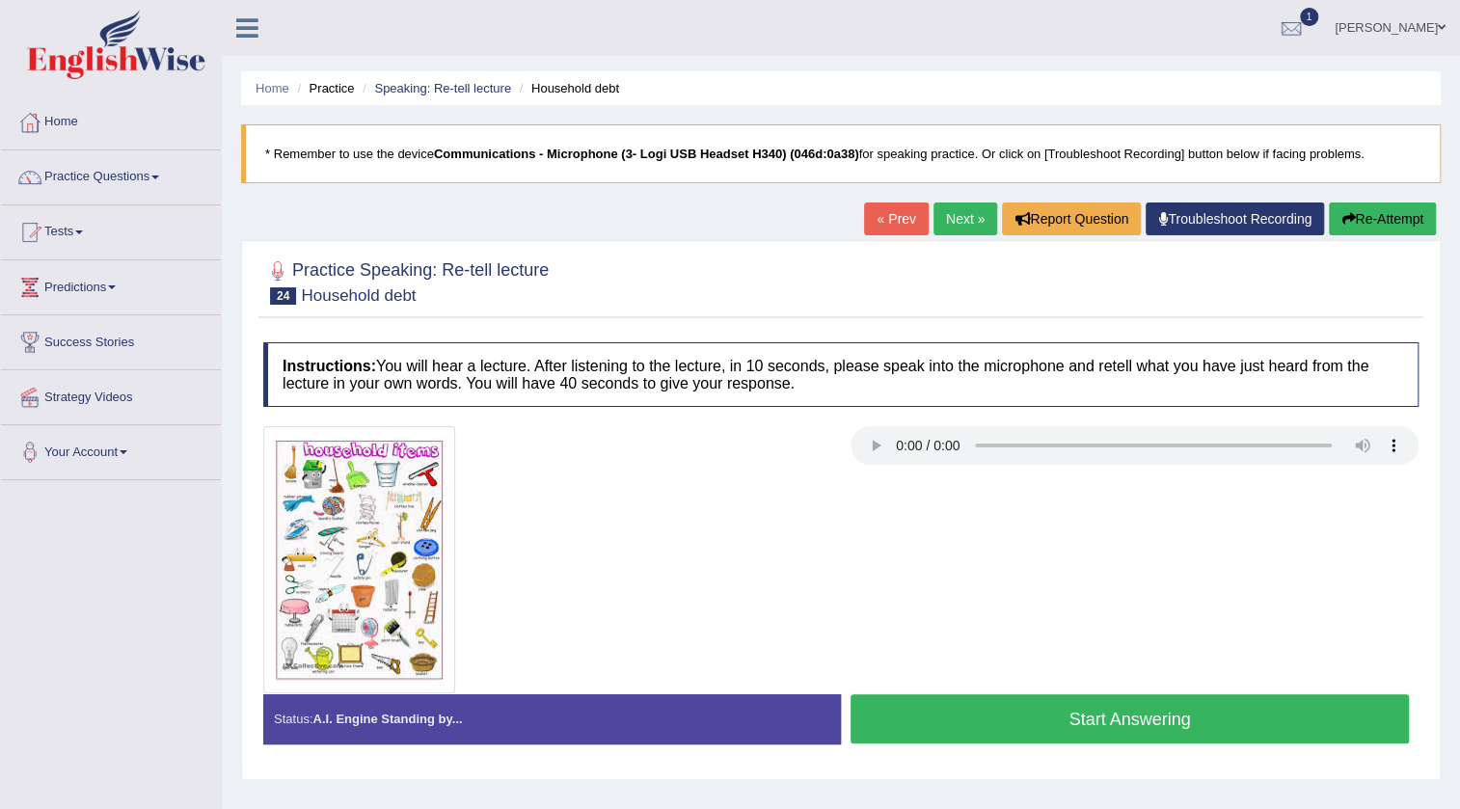
click at [949, 222] on link "Next »" at bounding box center [965, 219] width 64 height 33
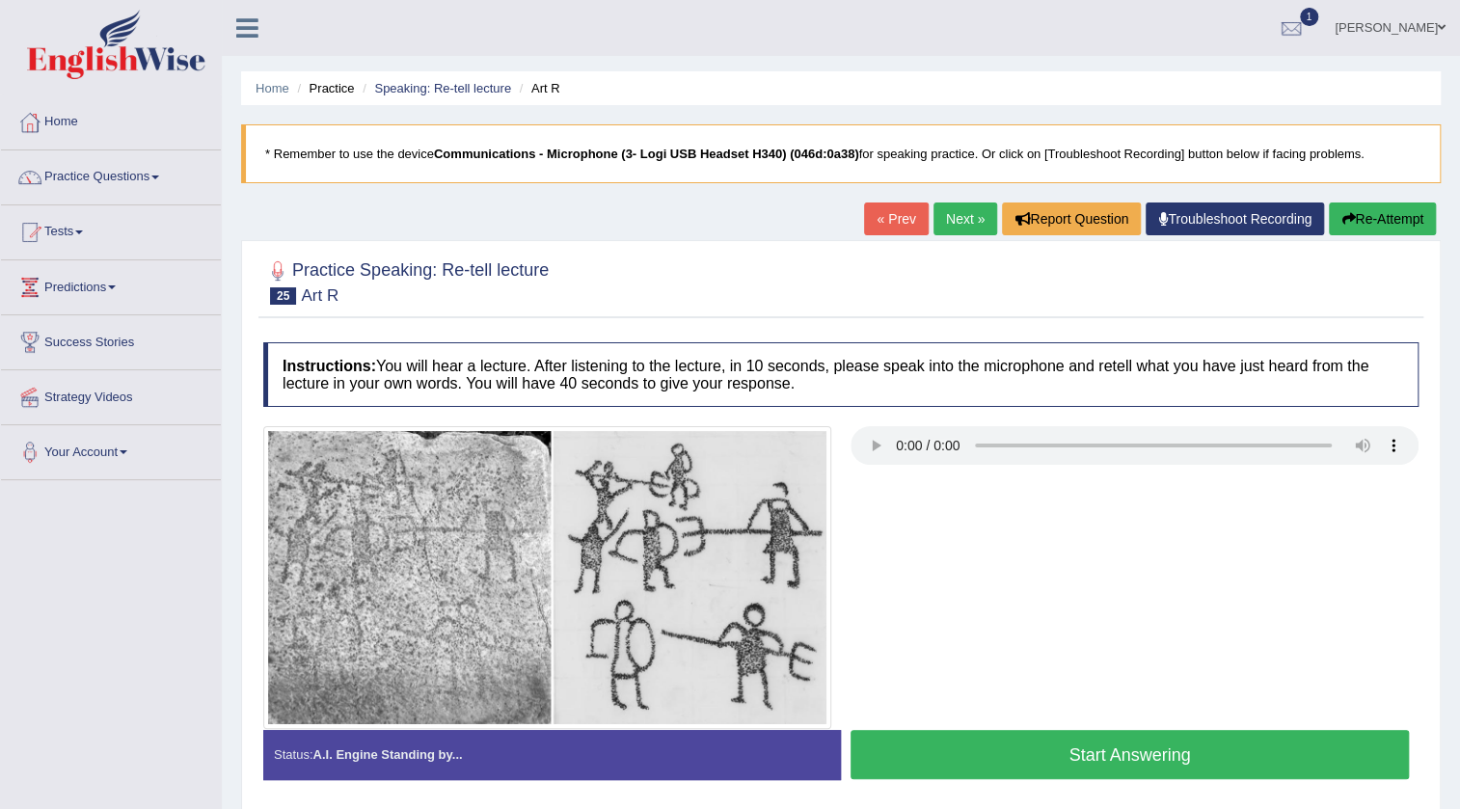
click at [949, 222] on link "Next »" at bounding box center [965, 219] width 64 height 33
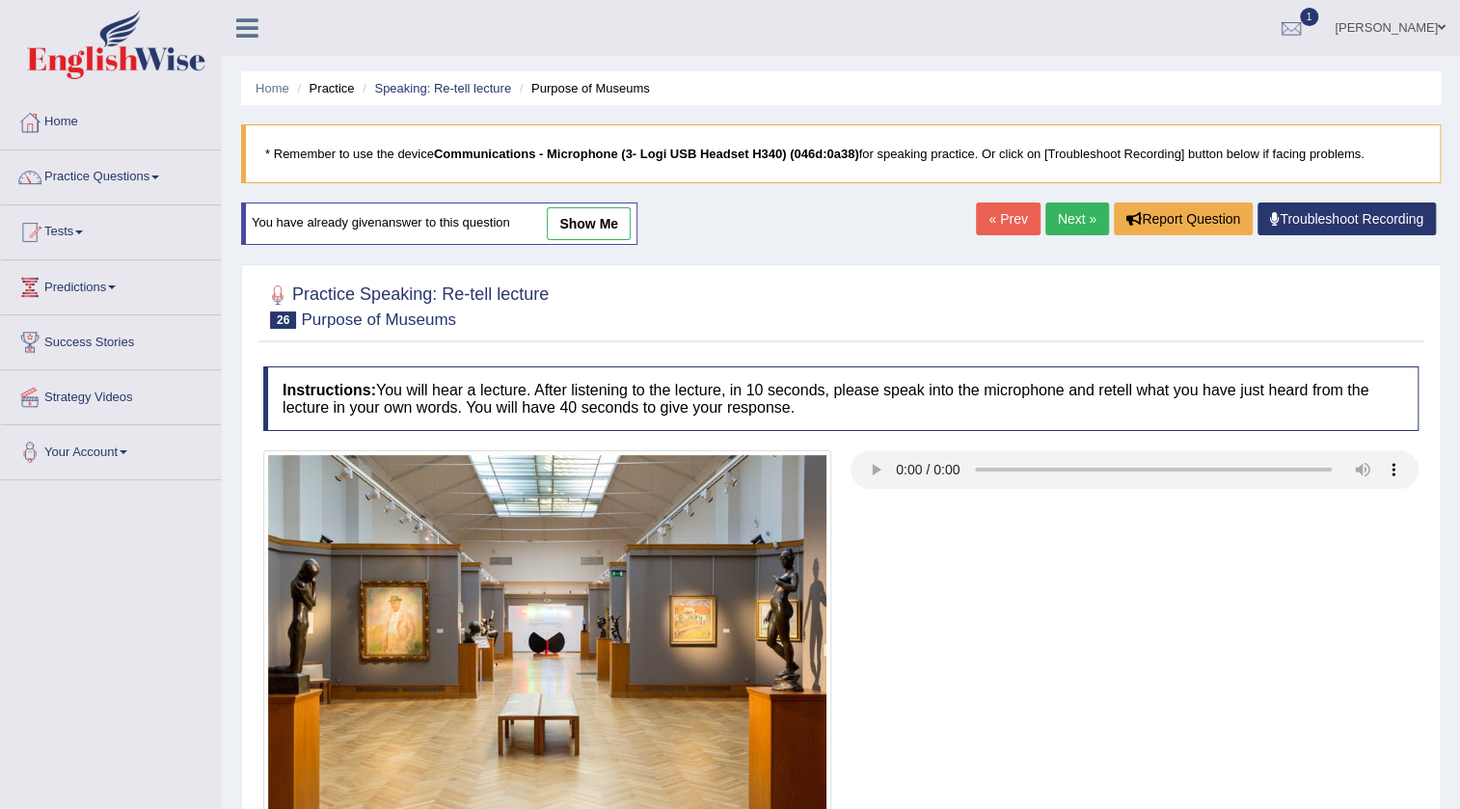
click at [1082, 226] on link "Next »" at bounding box center [1077, 219] width 64 height 33
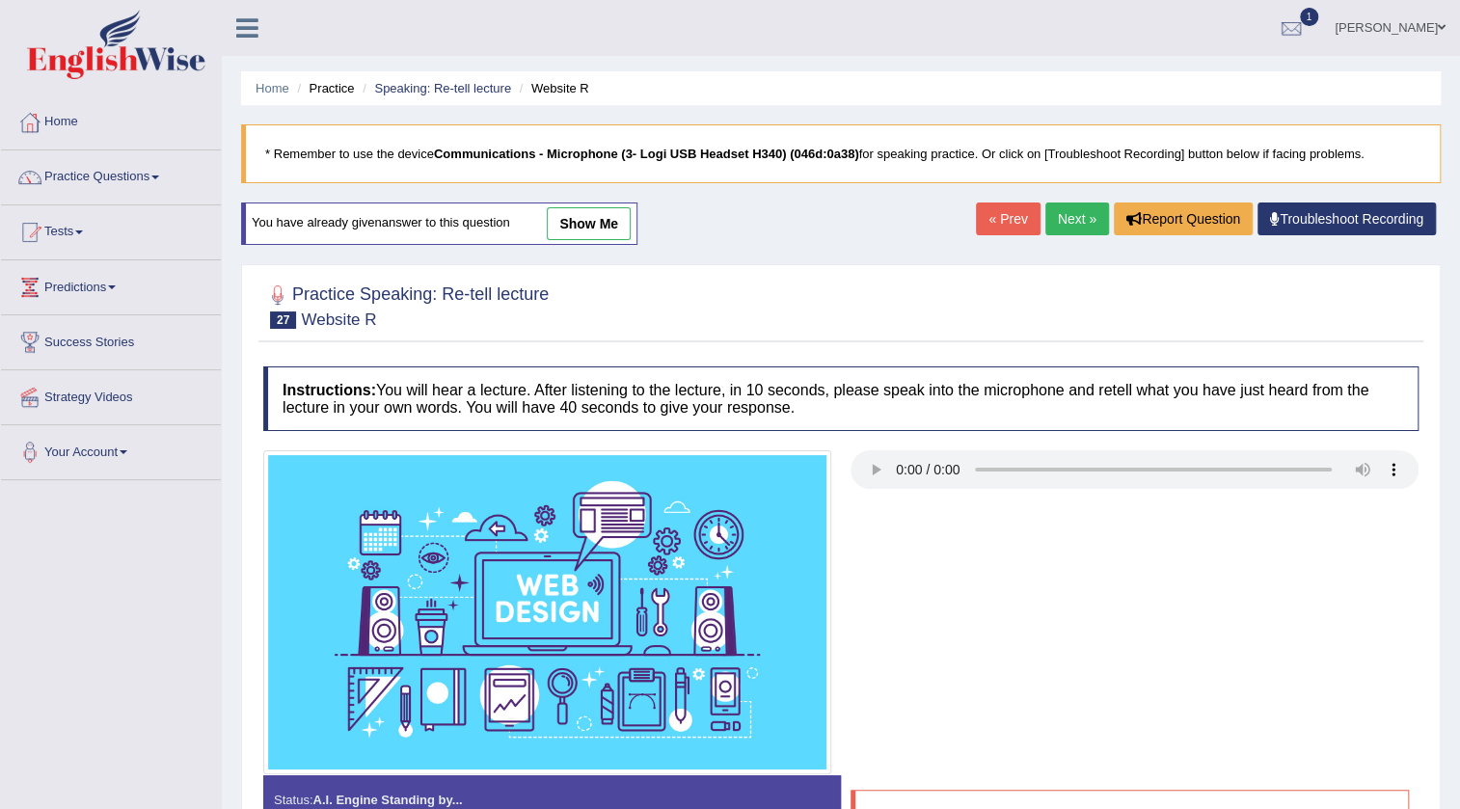
click at [1077, 222] on link "Next »" at bounding box center [1077, 219] width 64 height 33
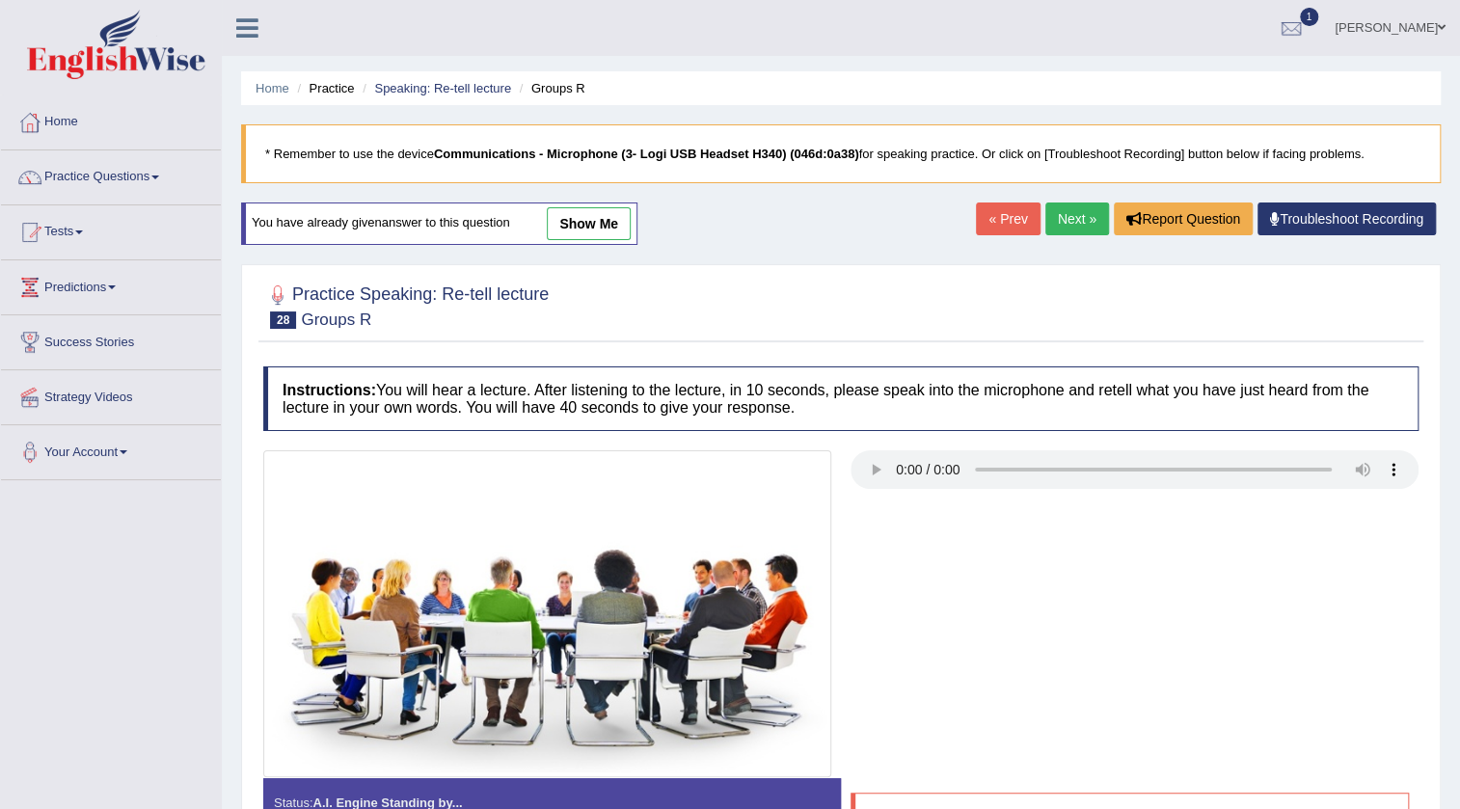
click at [1054, 223] on link "Next »" at bounding box center [1077, 219] width 64 height 33
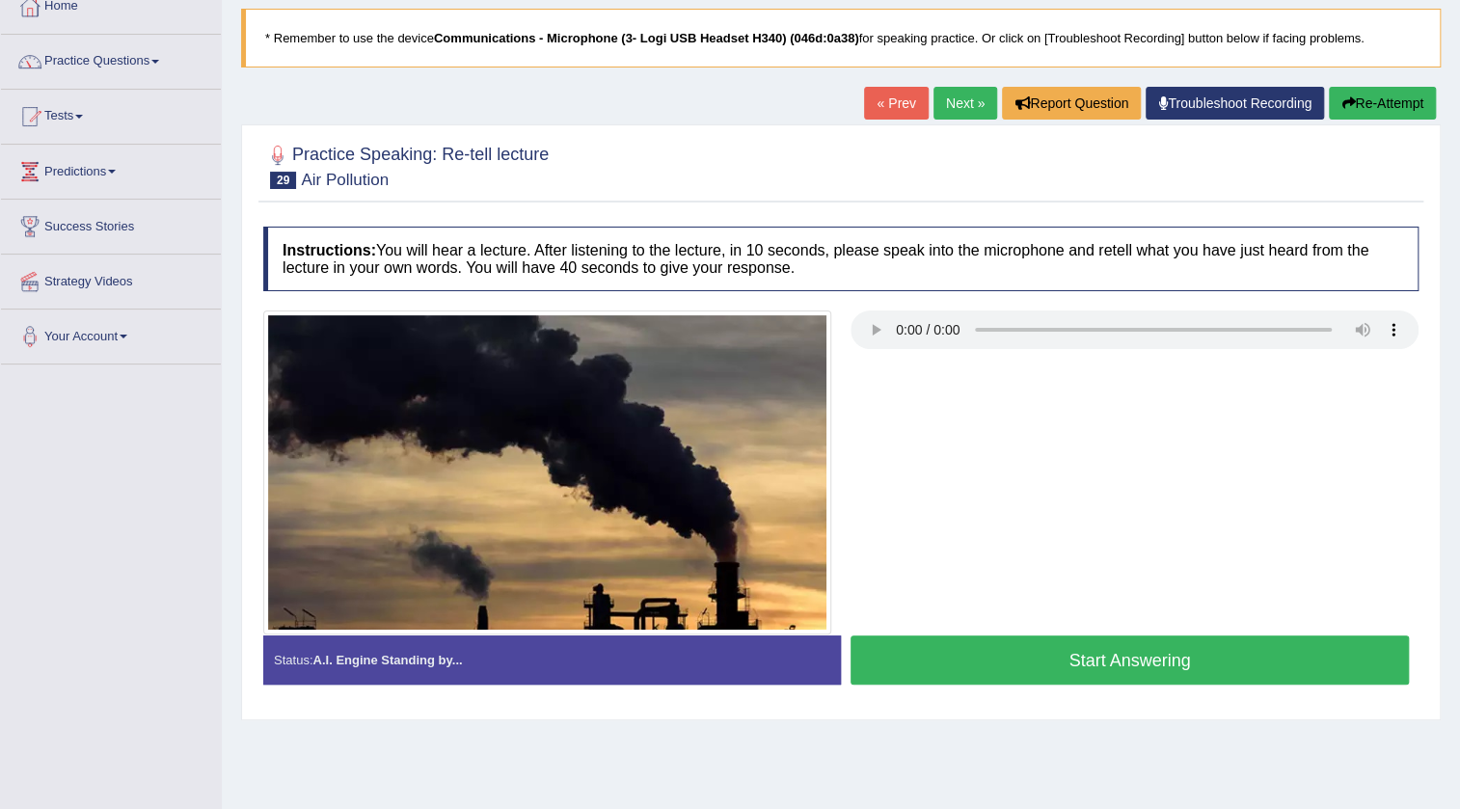
scroll to position [175, 0]
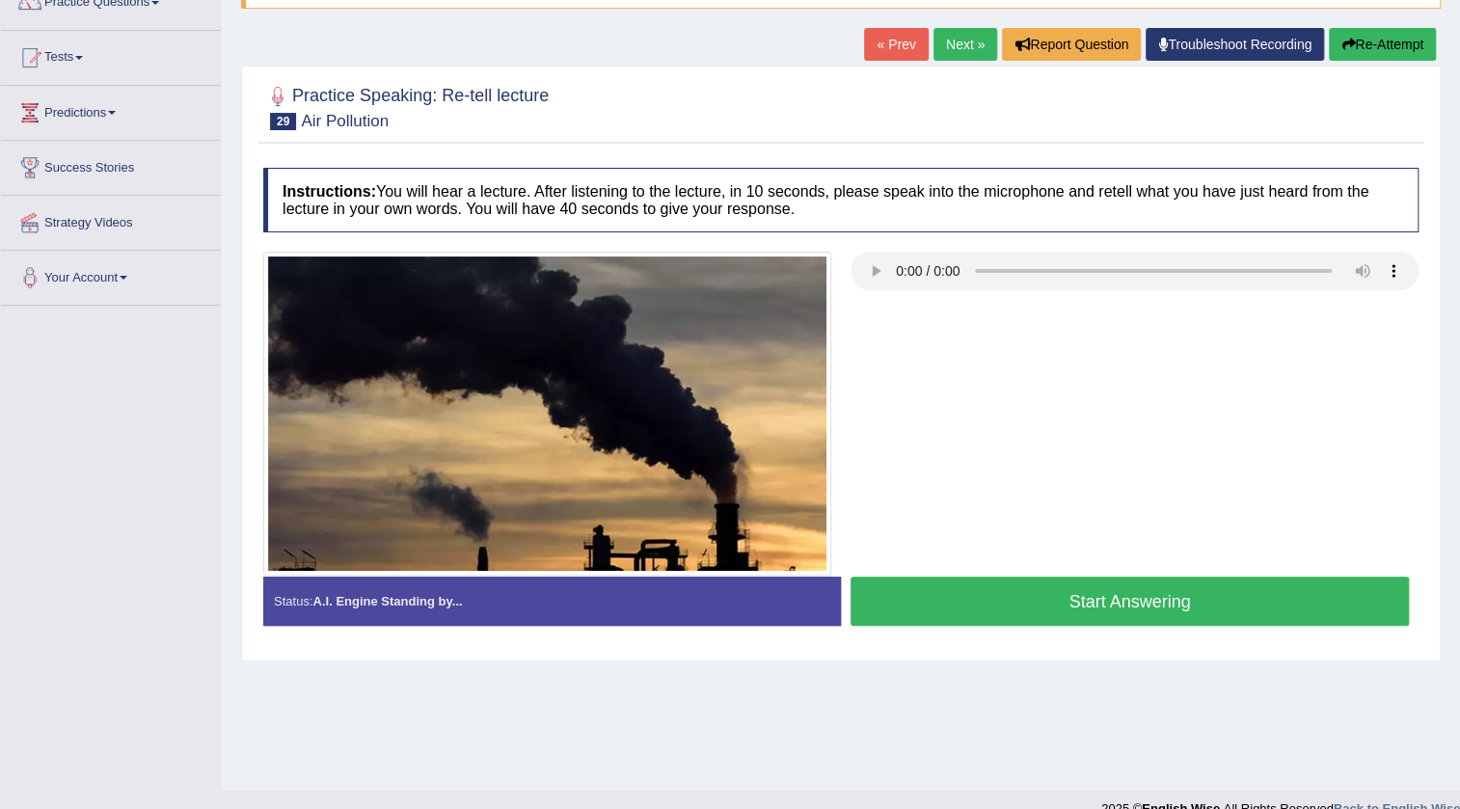
click at [1103, 601] on button "Start Answering" at bounding box center [1130, 601] width 558 height 49
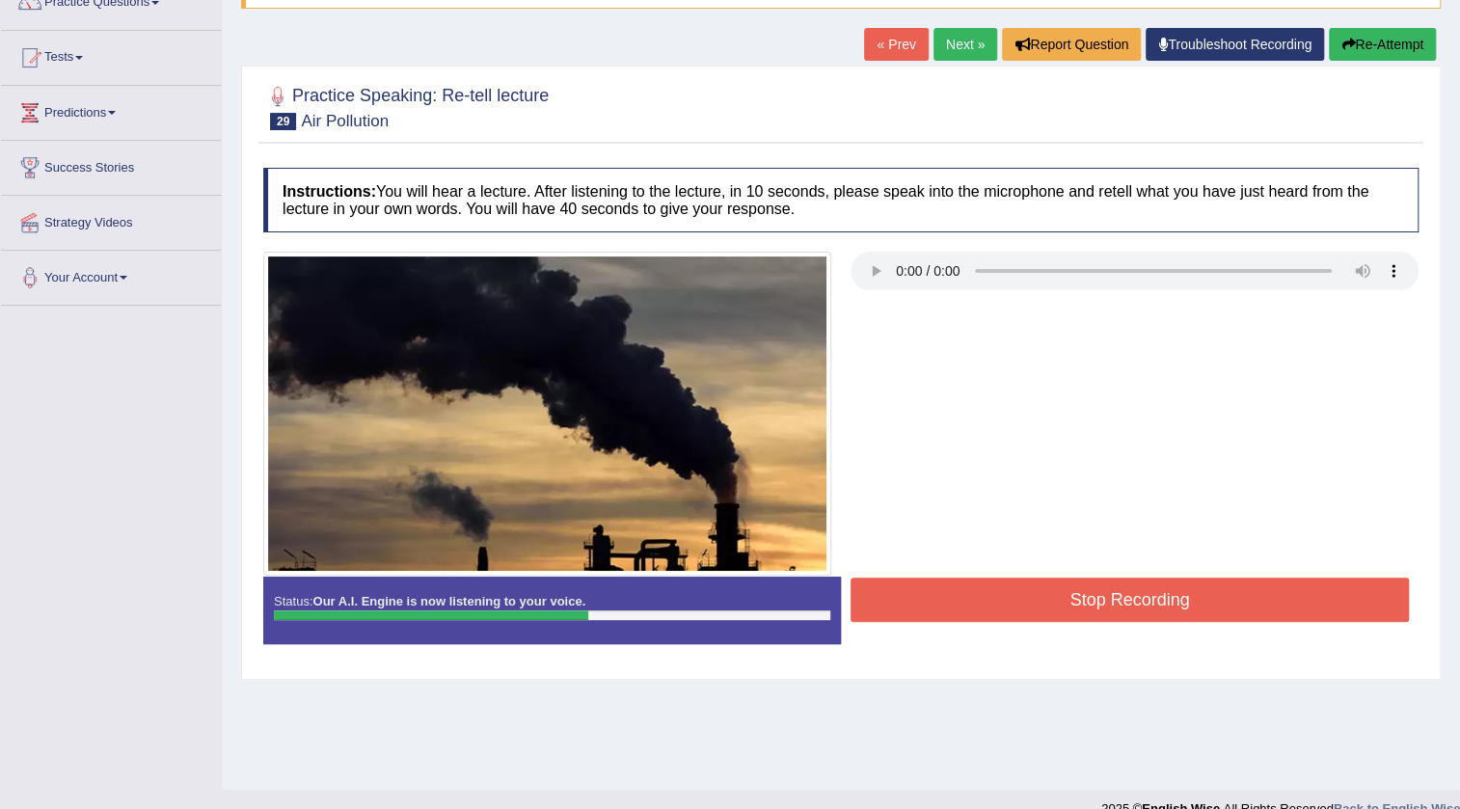
click at [1103, 601] on button "Stop Recording" at bounding box center [1130, 600] width 558 height 44
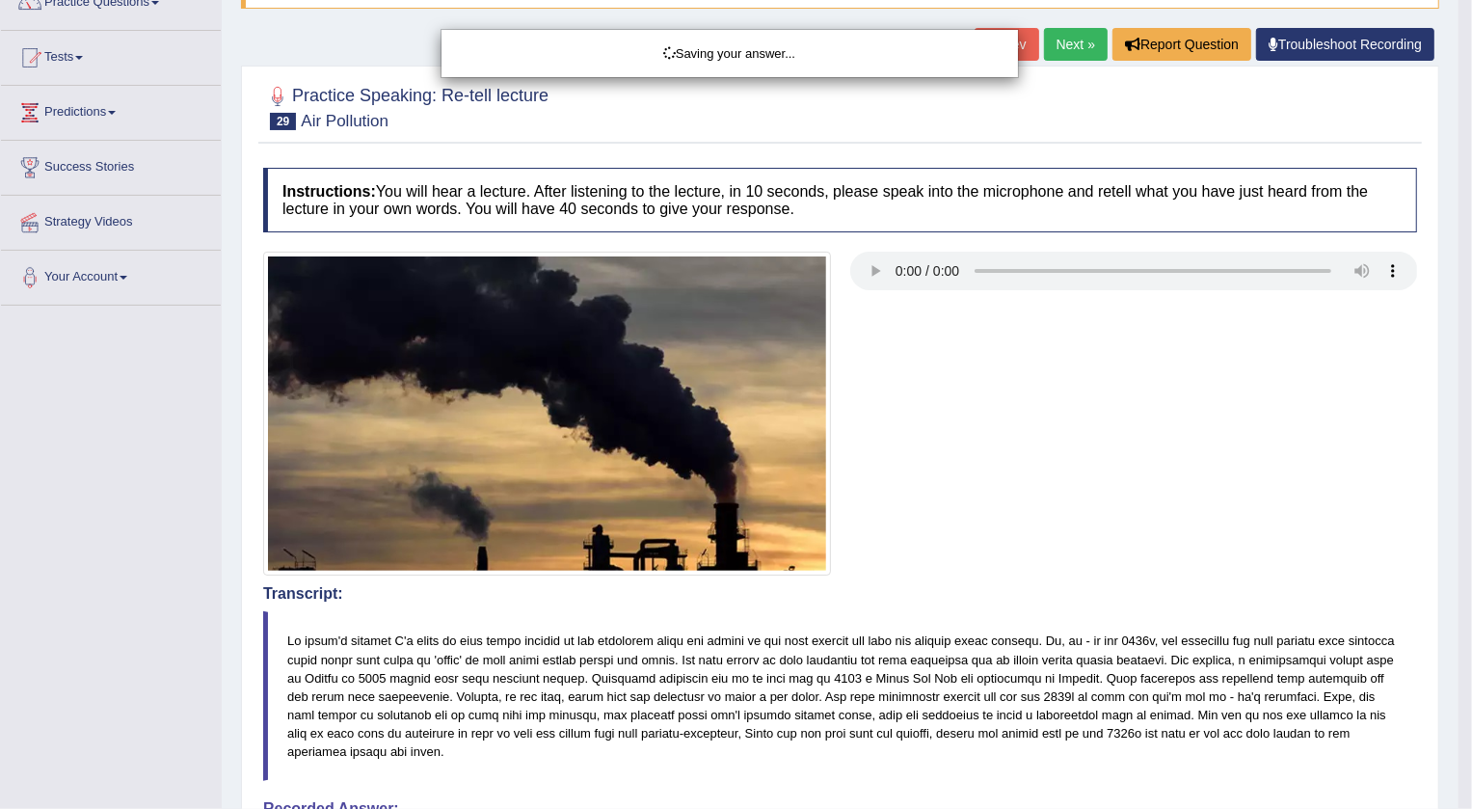
click at [1414, 35] on div "Saving your answer..." at bounding box center [736, 404] width 1472 height 809
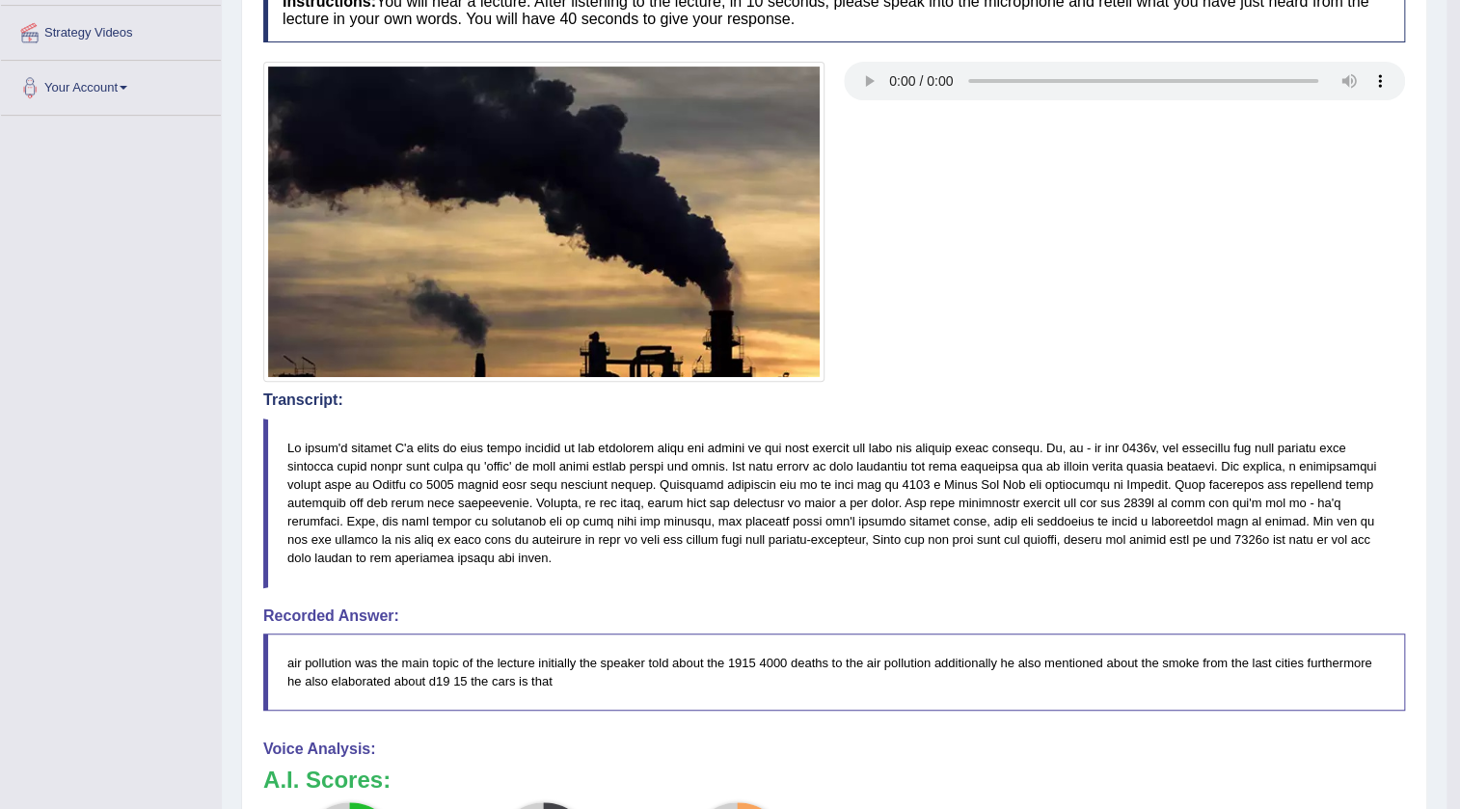
scroll to position [87, 0]
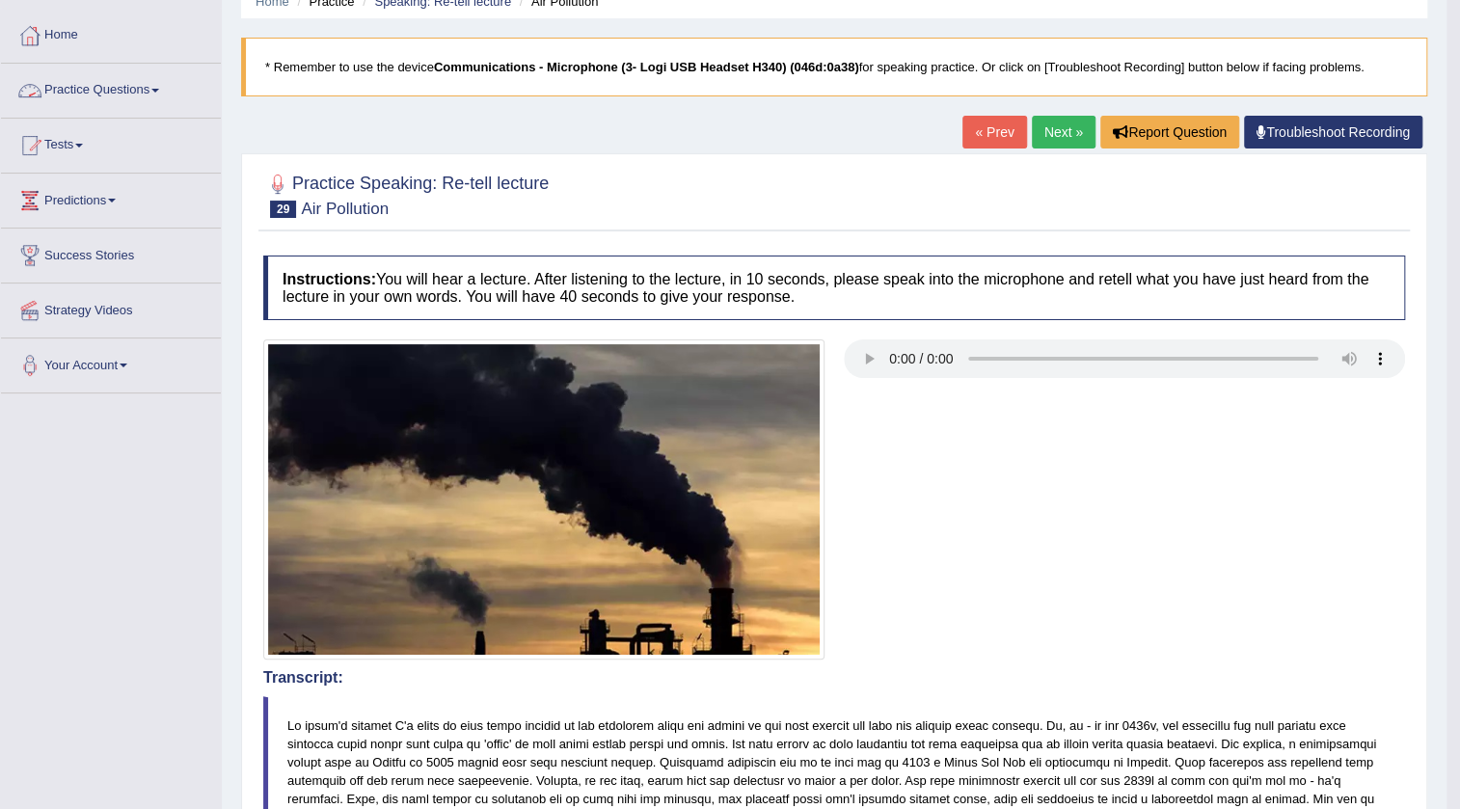
click at [135, 92] on link "Practice Questions" at bounding box center [111, 88] width 220 height 48
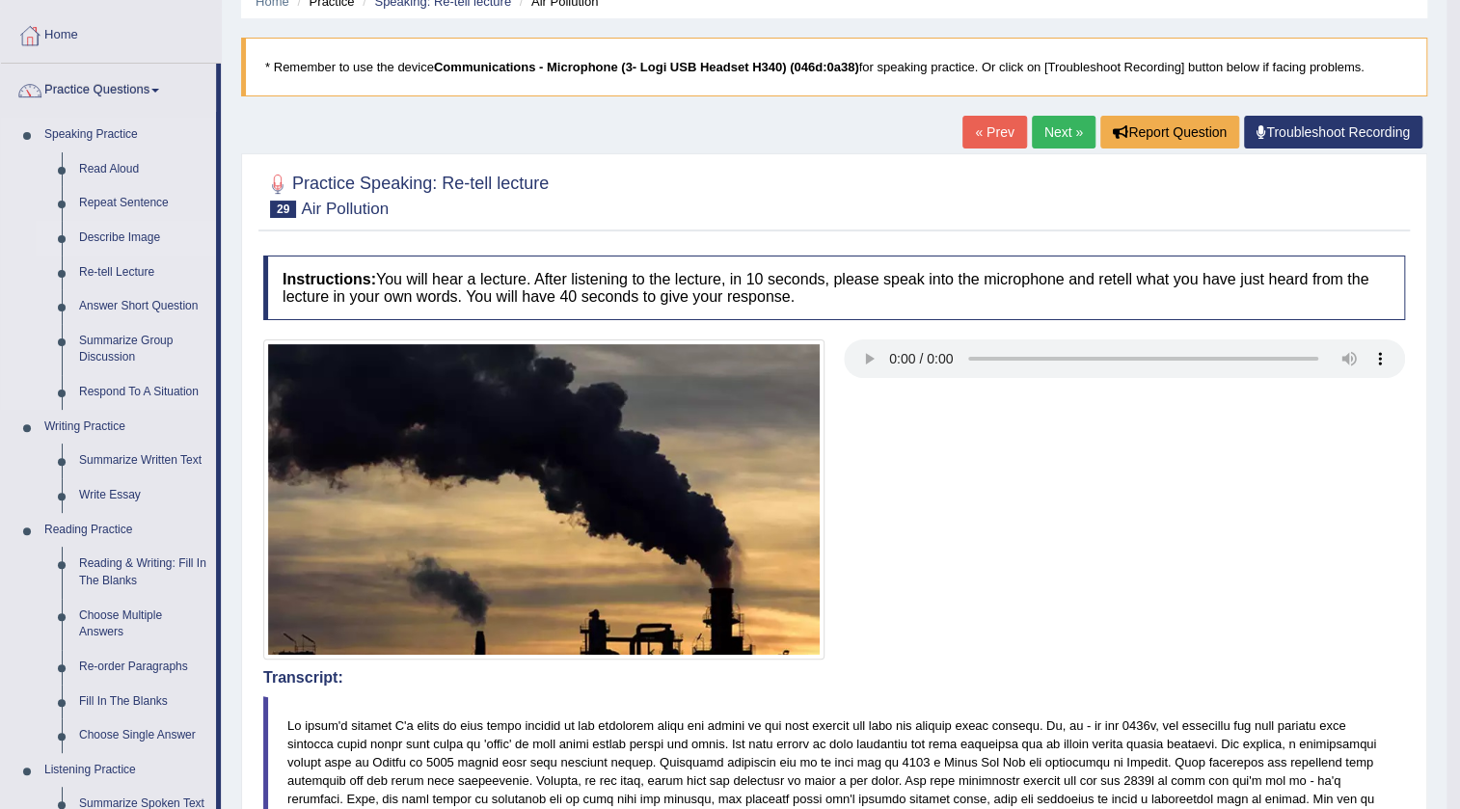
click at [139, 226] on link "Describe Image" at bounding box center [143, 238] width 146 height 35
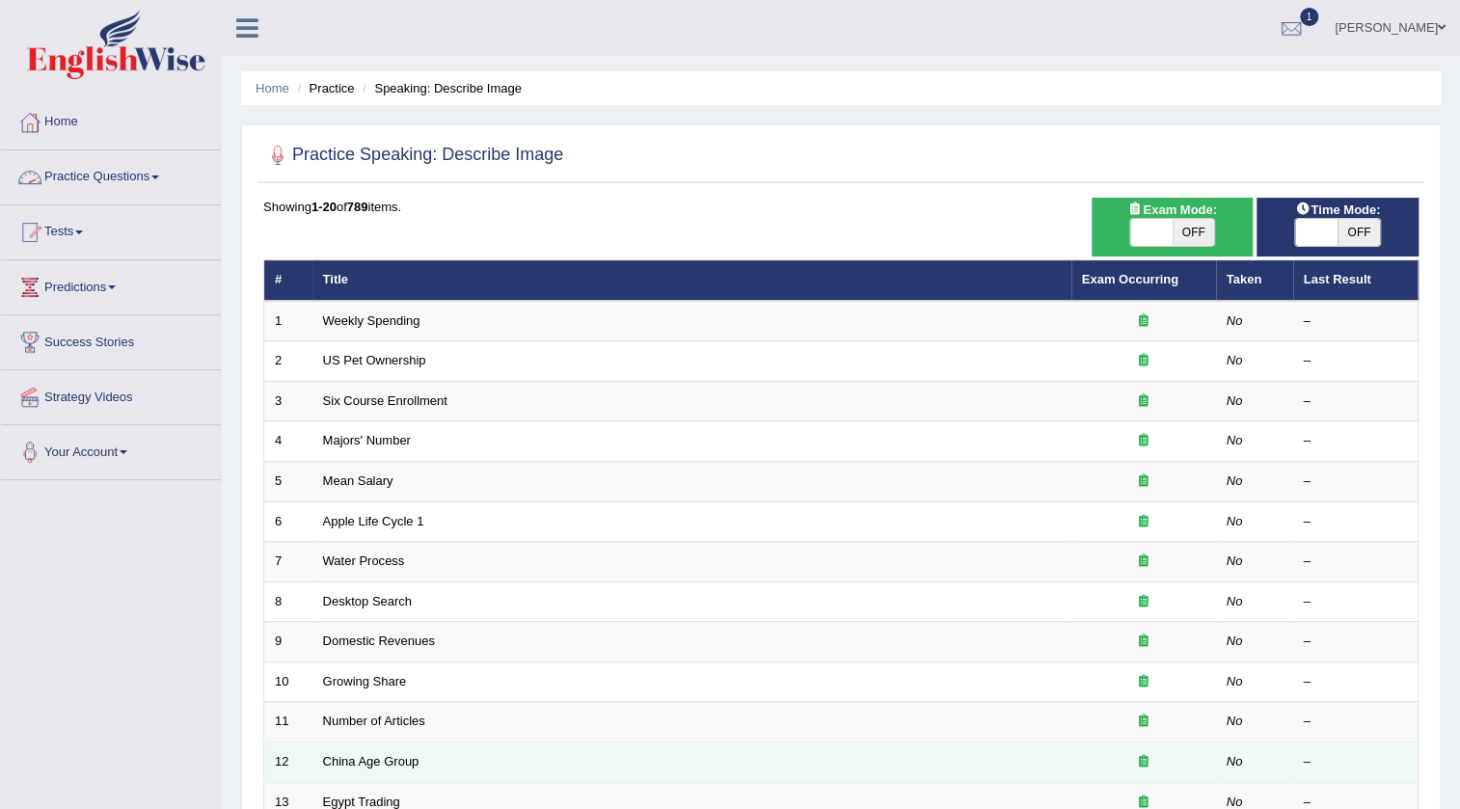
scroll to position [465, 0]
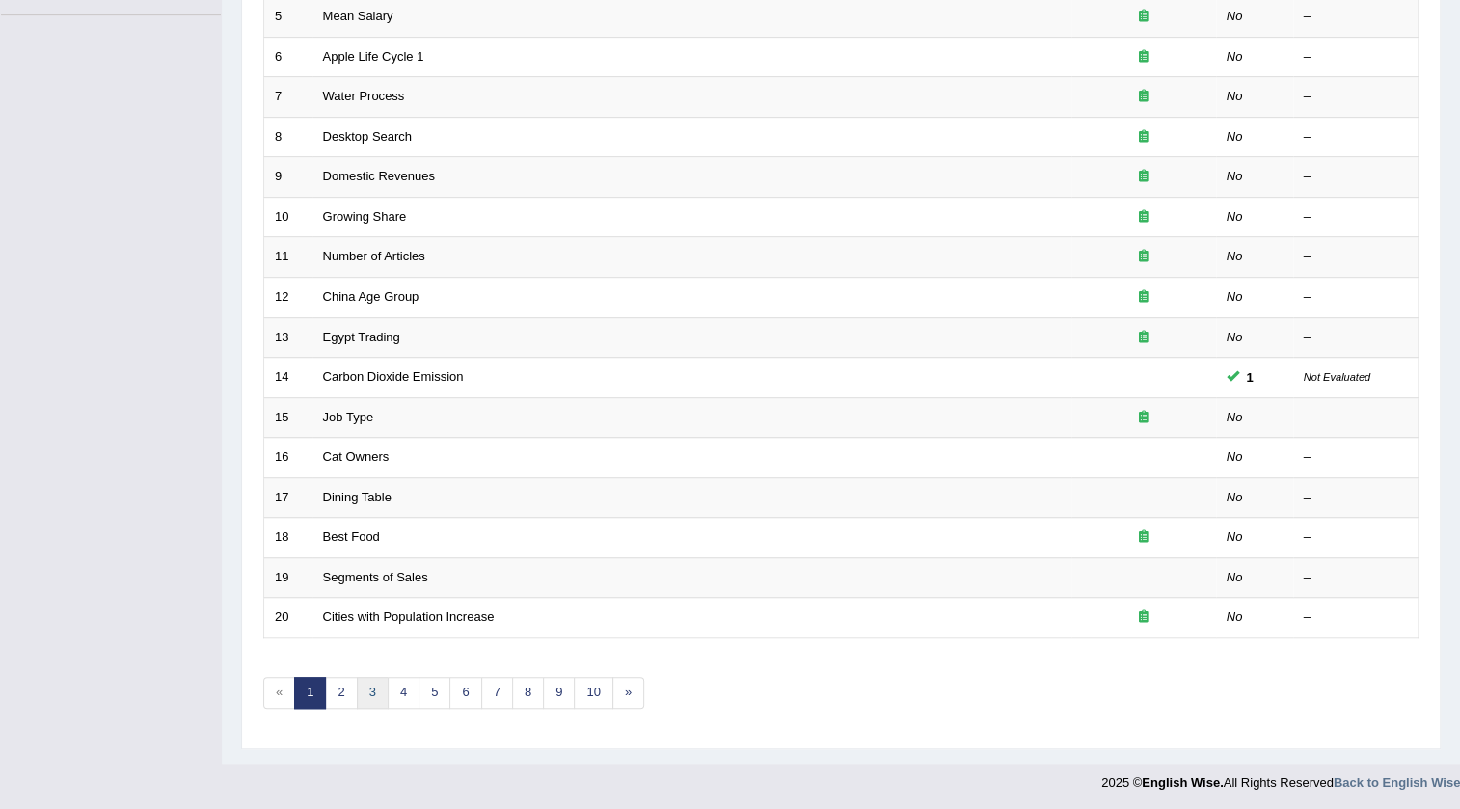
click at [367, 689] on link "3" at bounding box center [373, 693] width 32 height 32
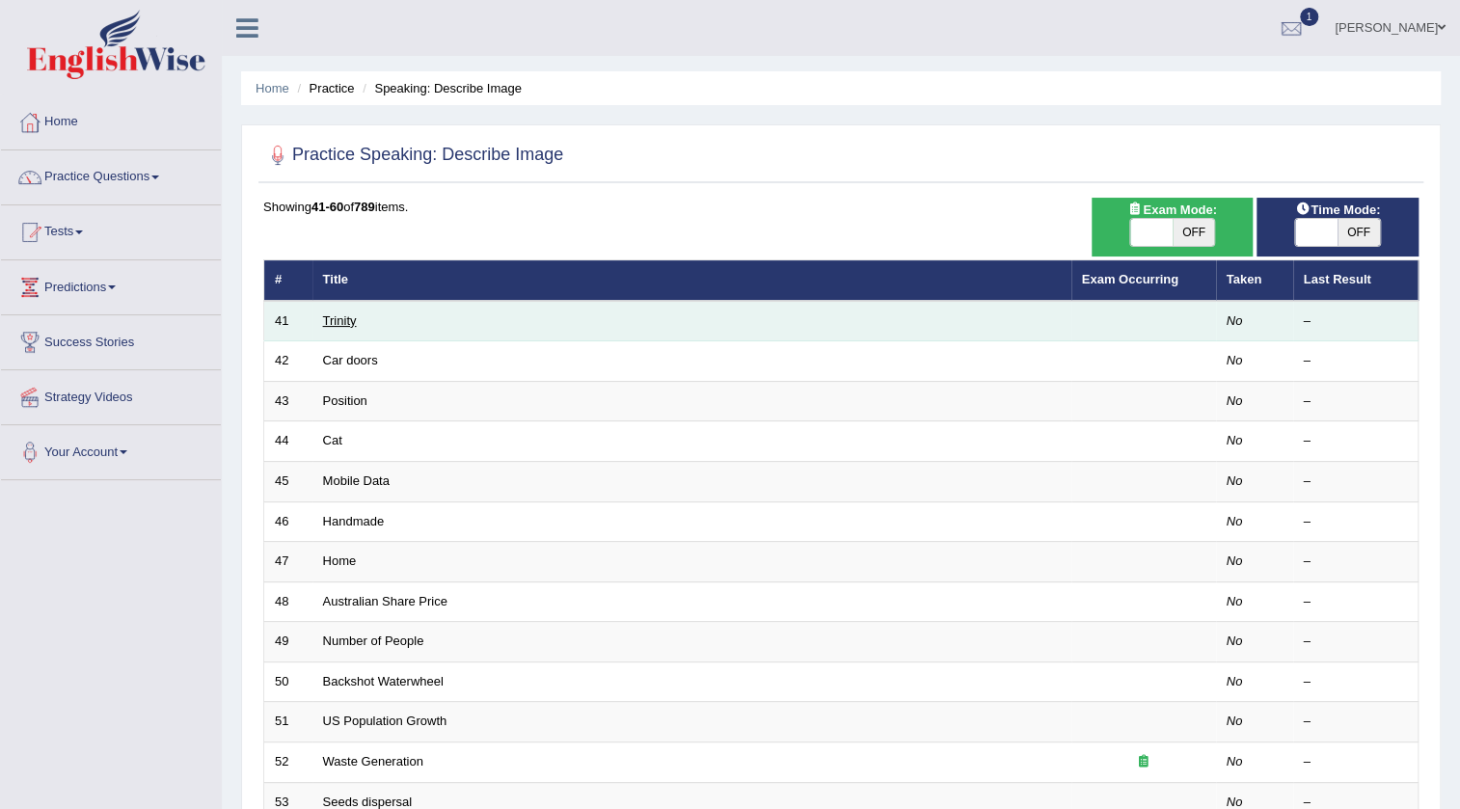
click at [349, 321] on link "Trinity" at bounding box center [340, 320] width 34 height 14
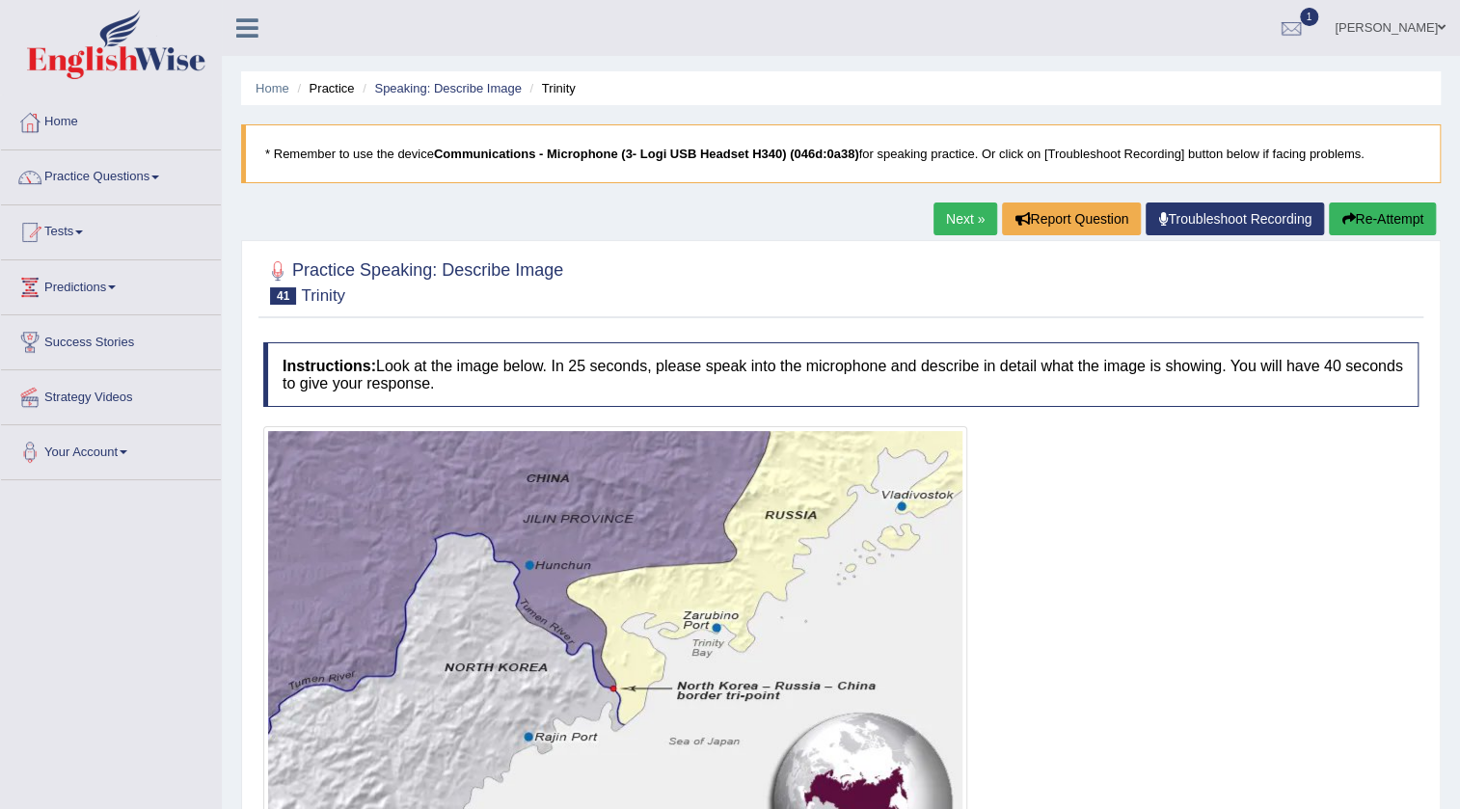
click at [959, 225] on link "Next »" at bounding box center [965, 219] width 64 height 33
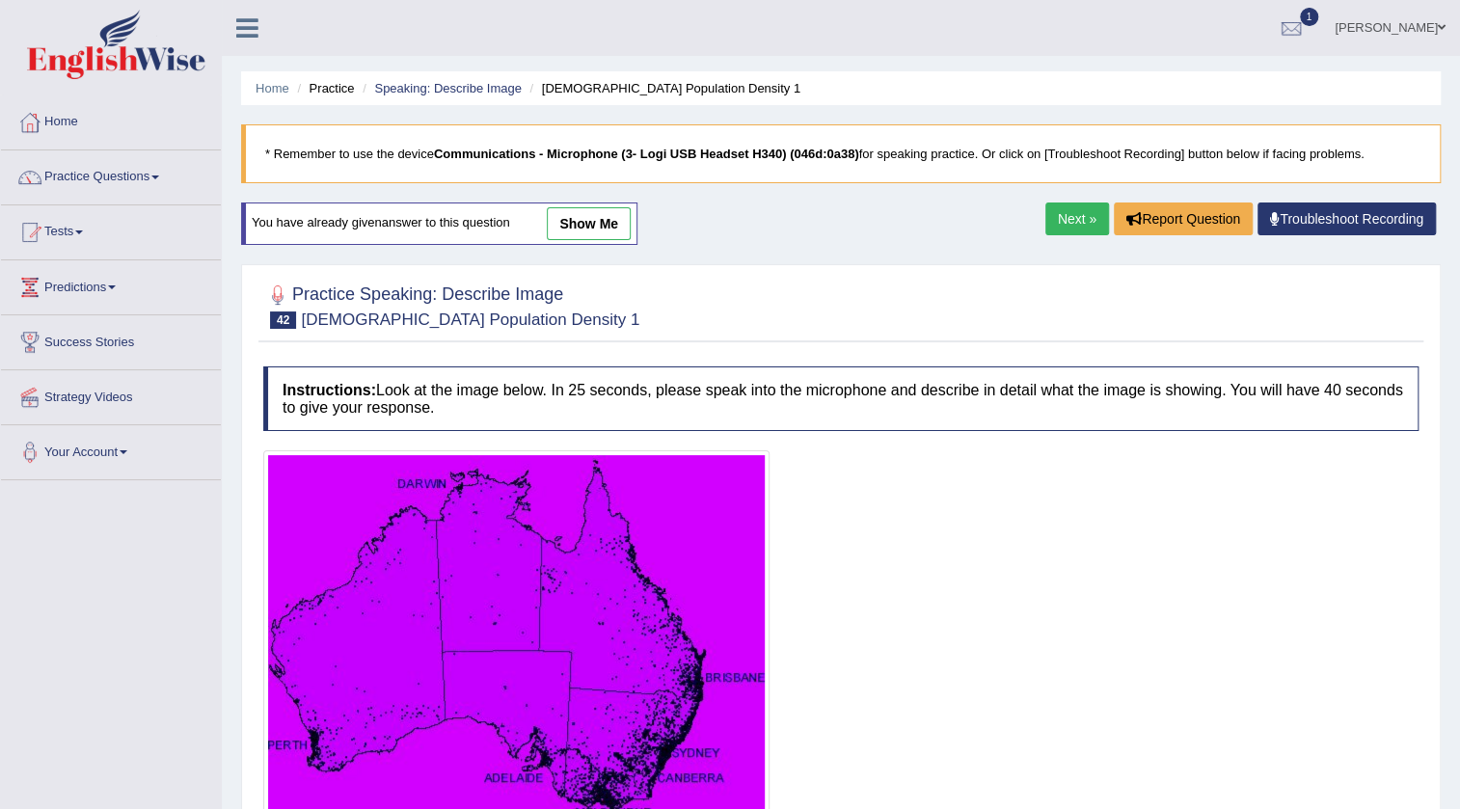
click at [1099, 221] on link "Next »" at bounding box center [1077, 219] width 64 height 33
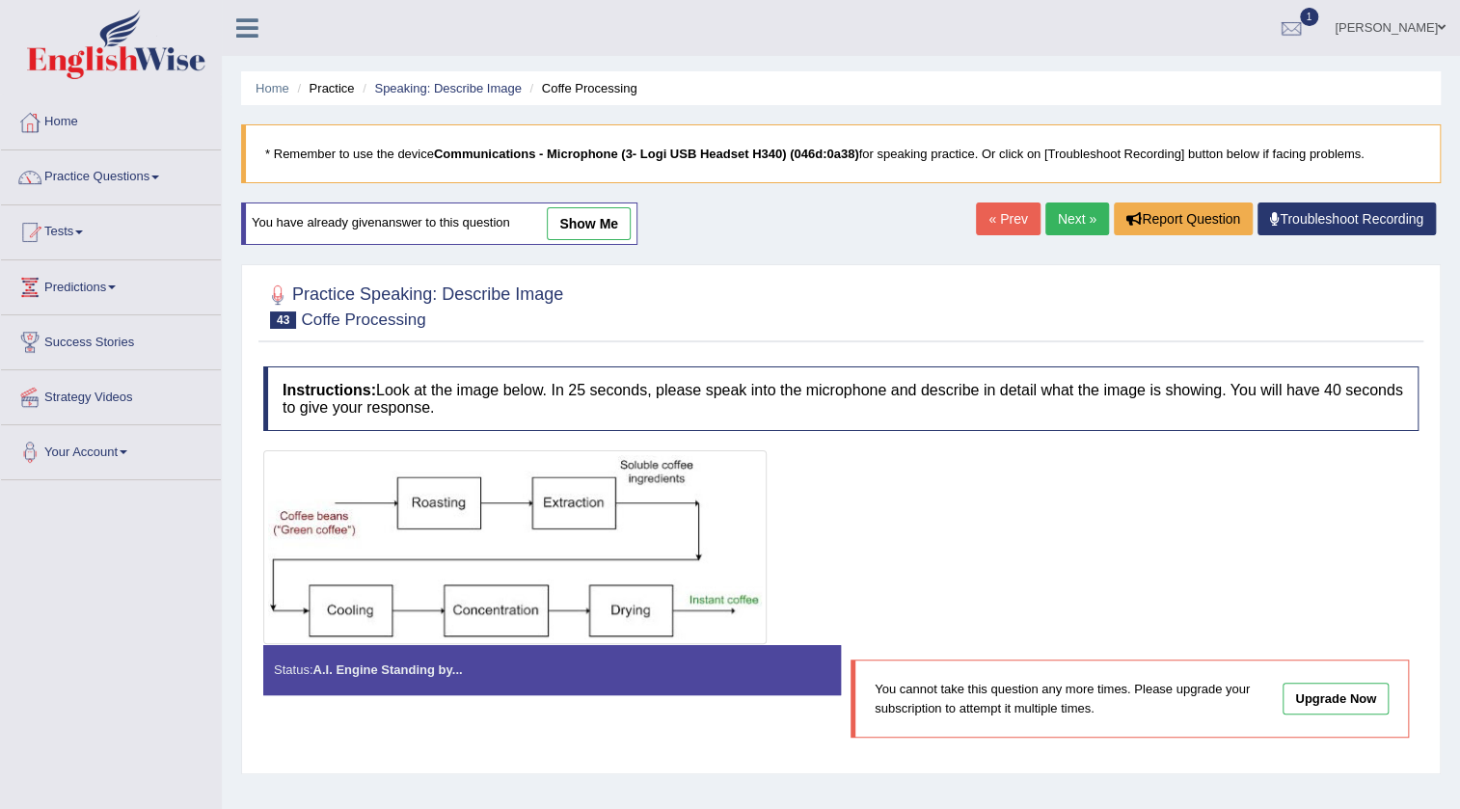
click at [1094, 222] on link "Next »" at bounding box center [1077, 219] width 64 height 33
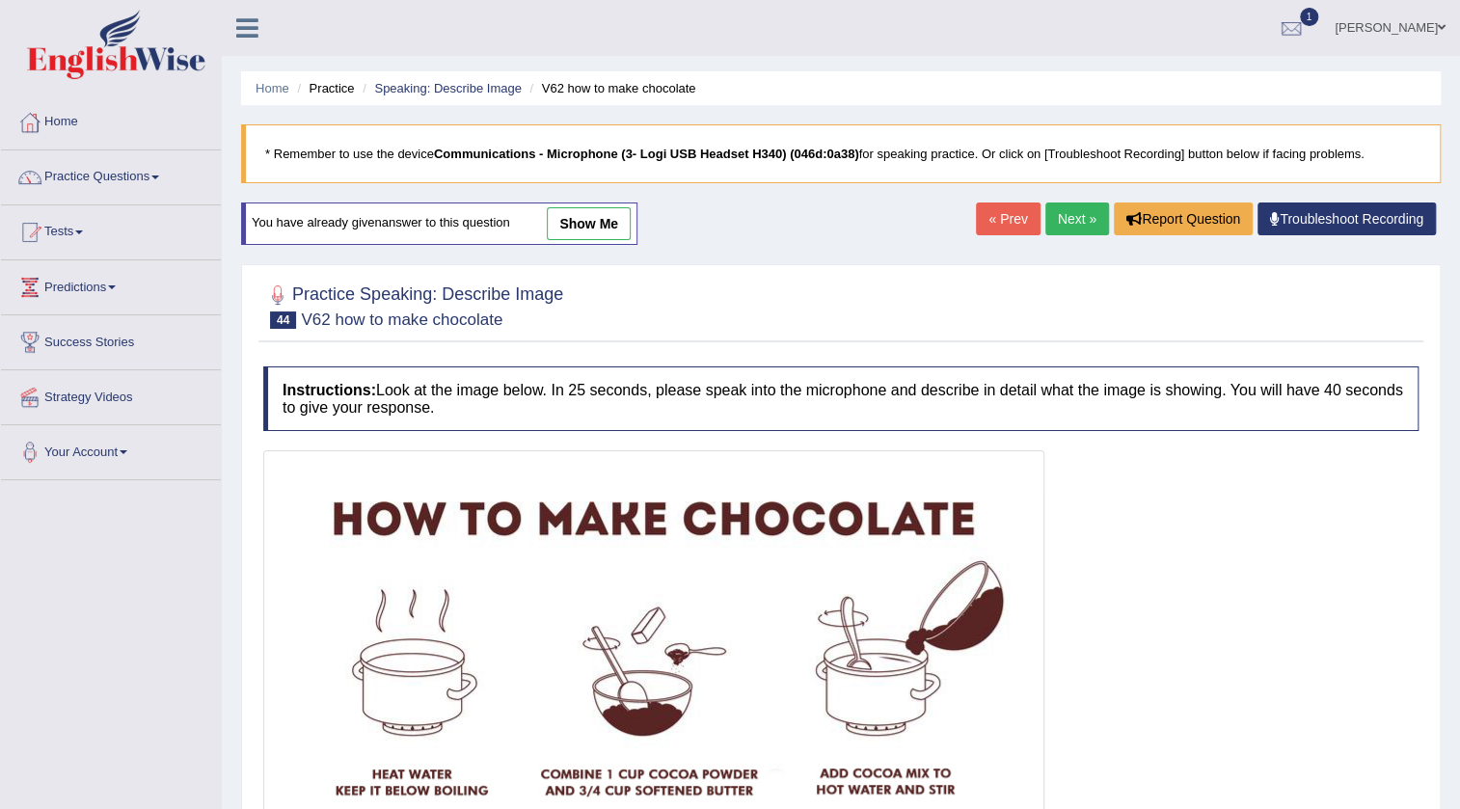
click at [1094, 222] on link "Next »" at bounding box center [1077, 219] width 64 height 33
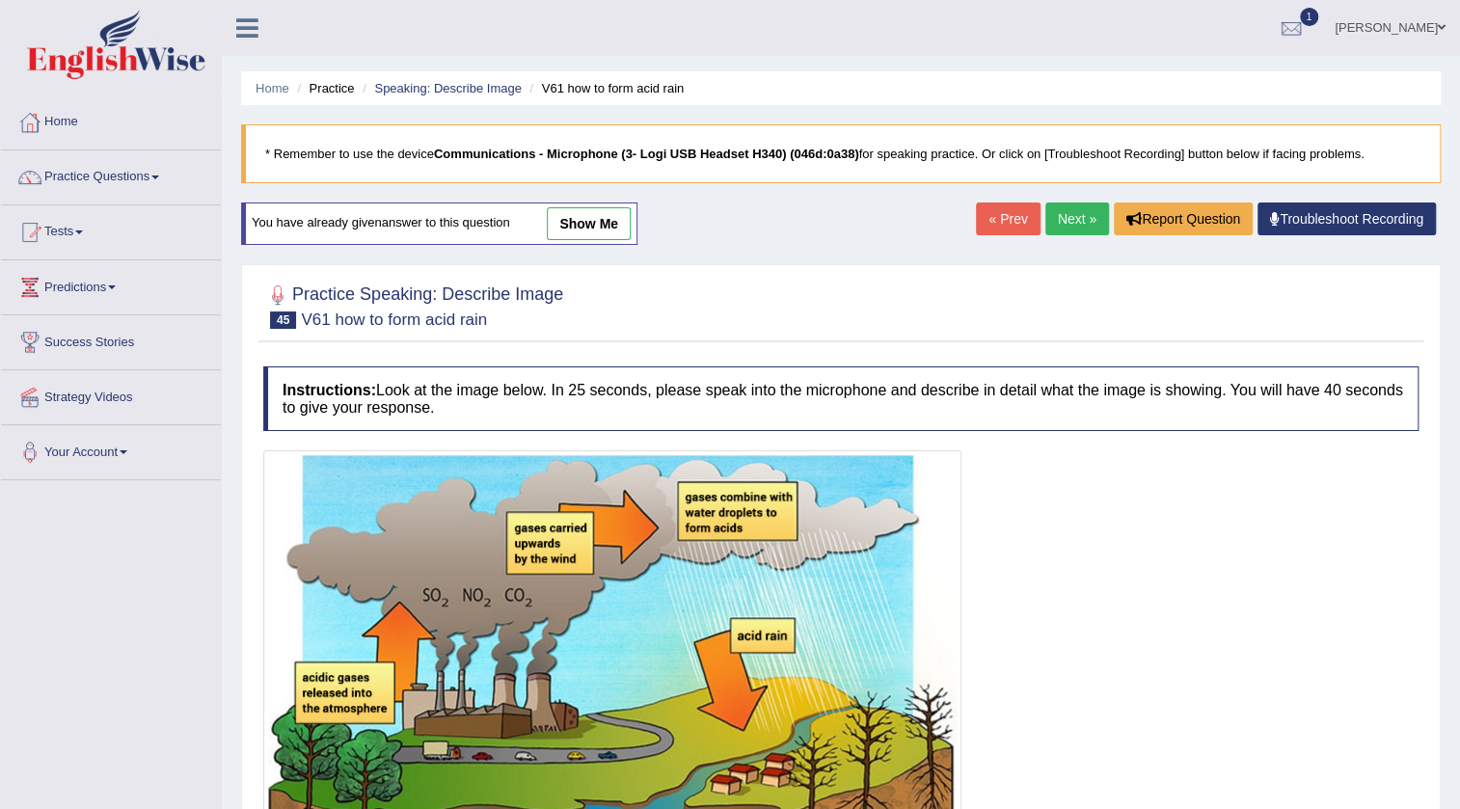
click at [1085, 220] on link "Next »" at bounding box center [1077, 219] width 64 height 33
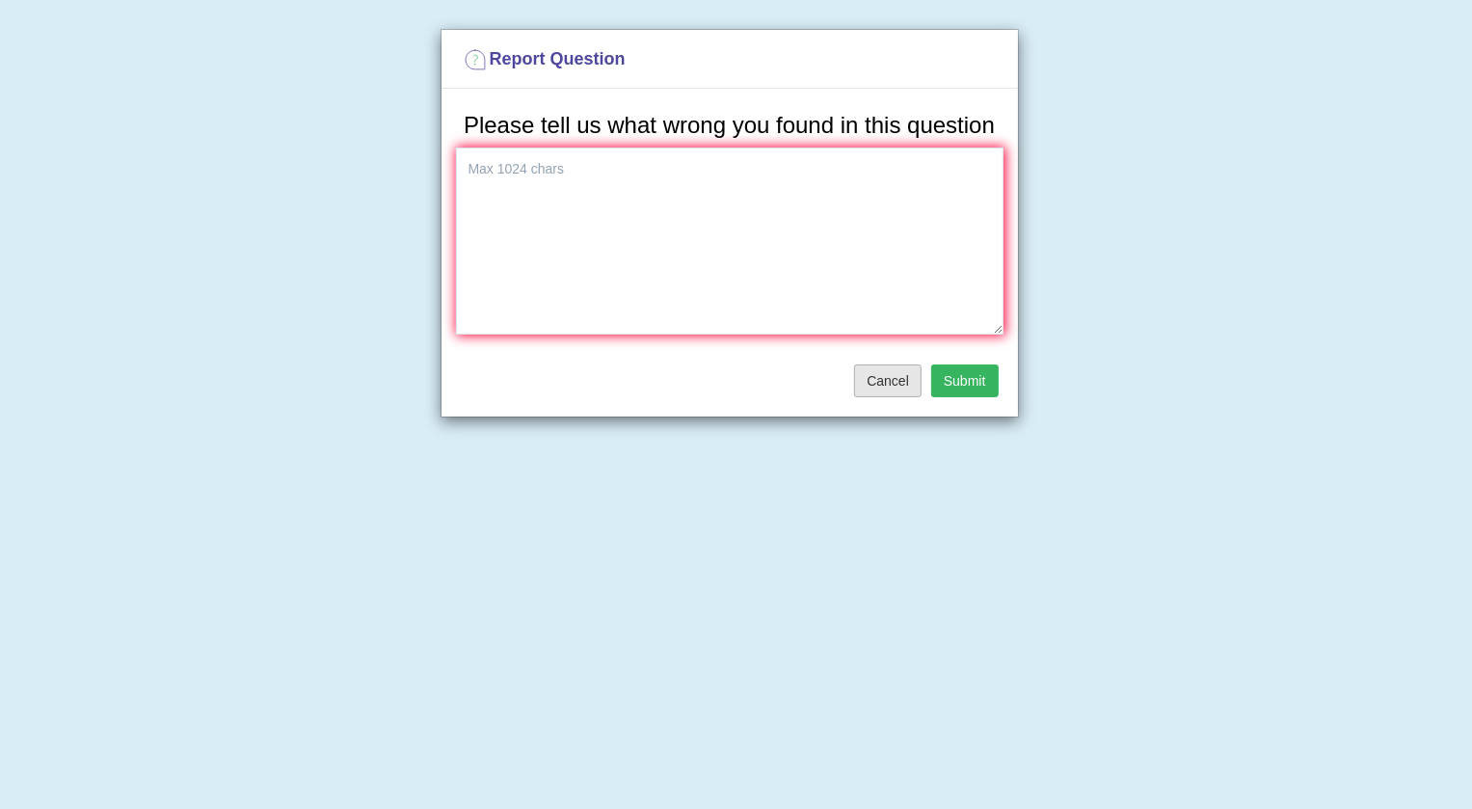
click at [892, 372] on button "Cancel" at bounding box center [888, 381] width 68 height 33
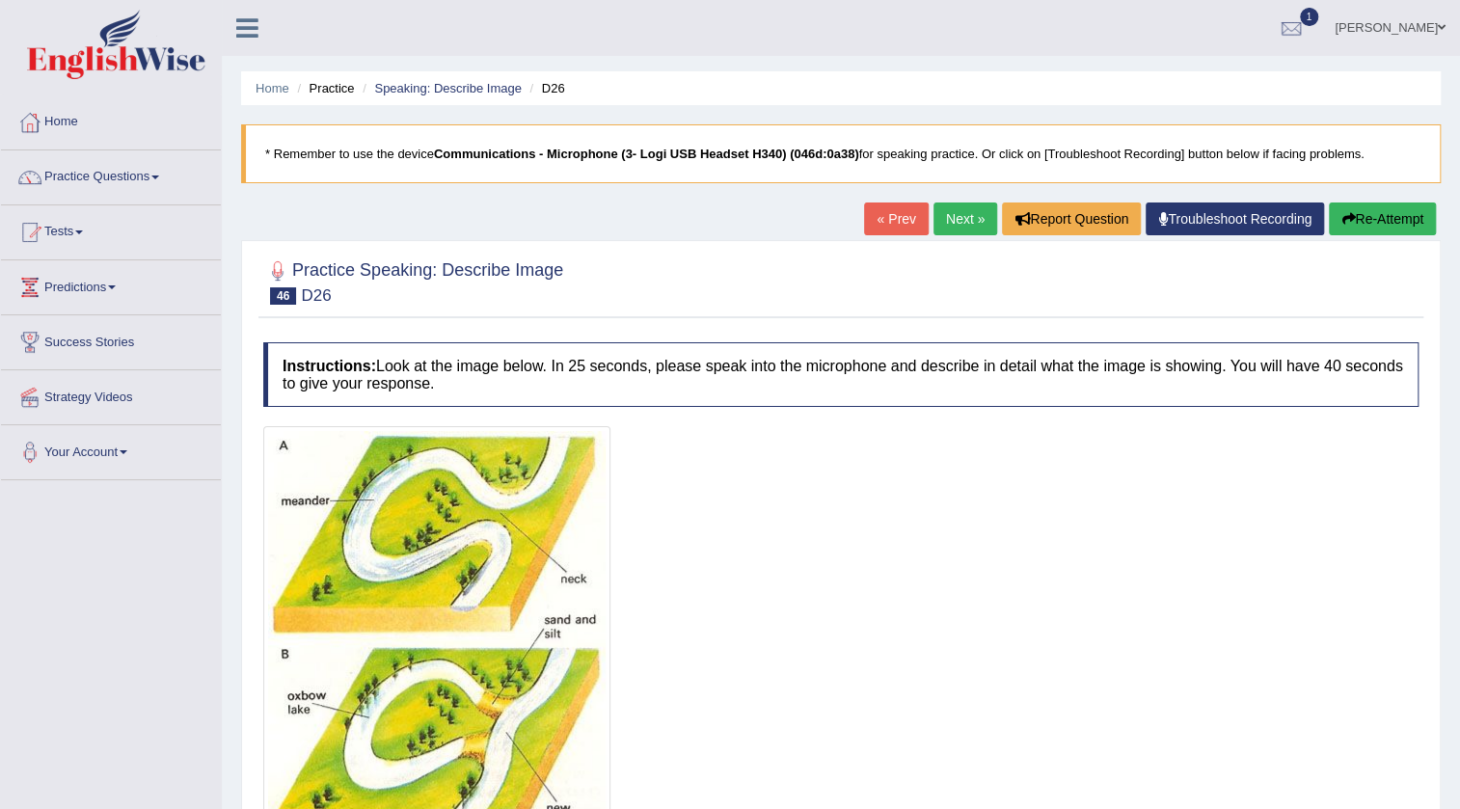
click at [945, 219] on link "Next »" at bounding box center [965, 219] width 64 height 33
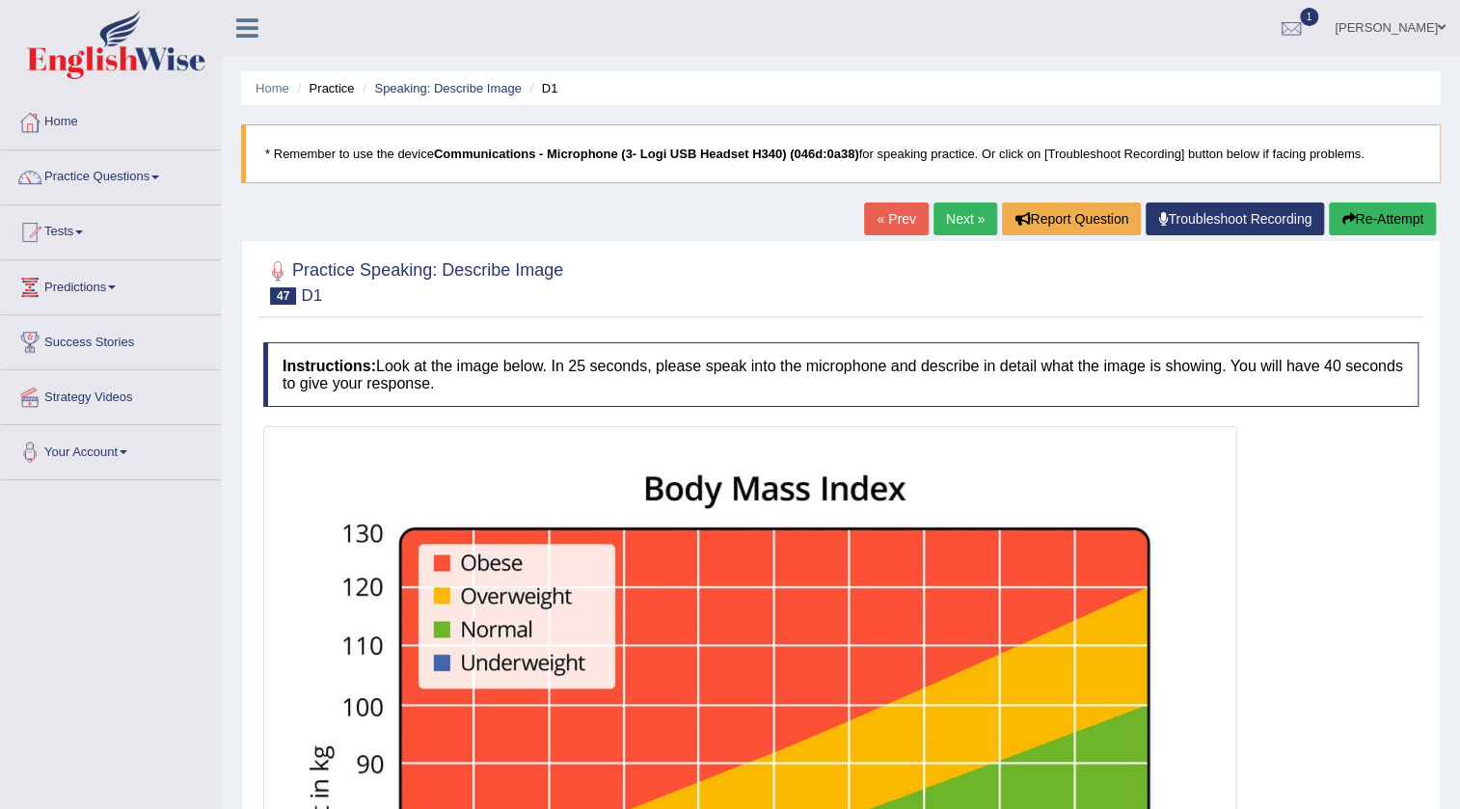
click at [950, 224] on link "Next »" at bounding box center [965, 219] width 64 height 33
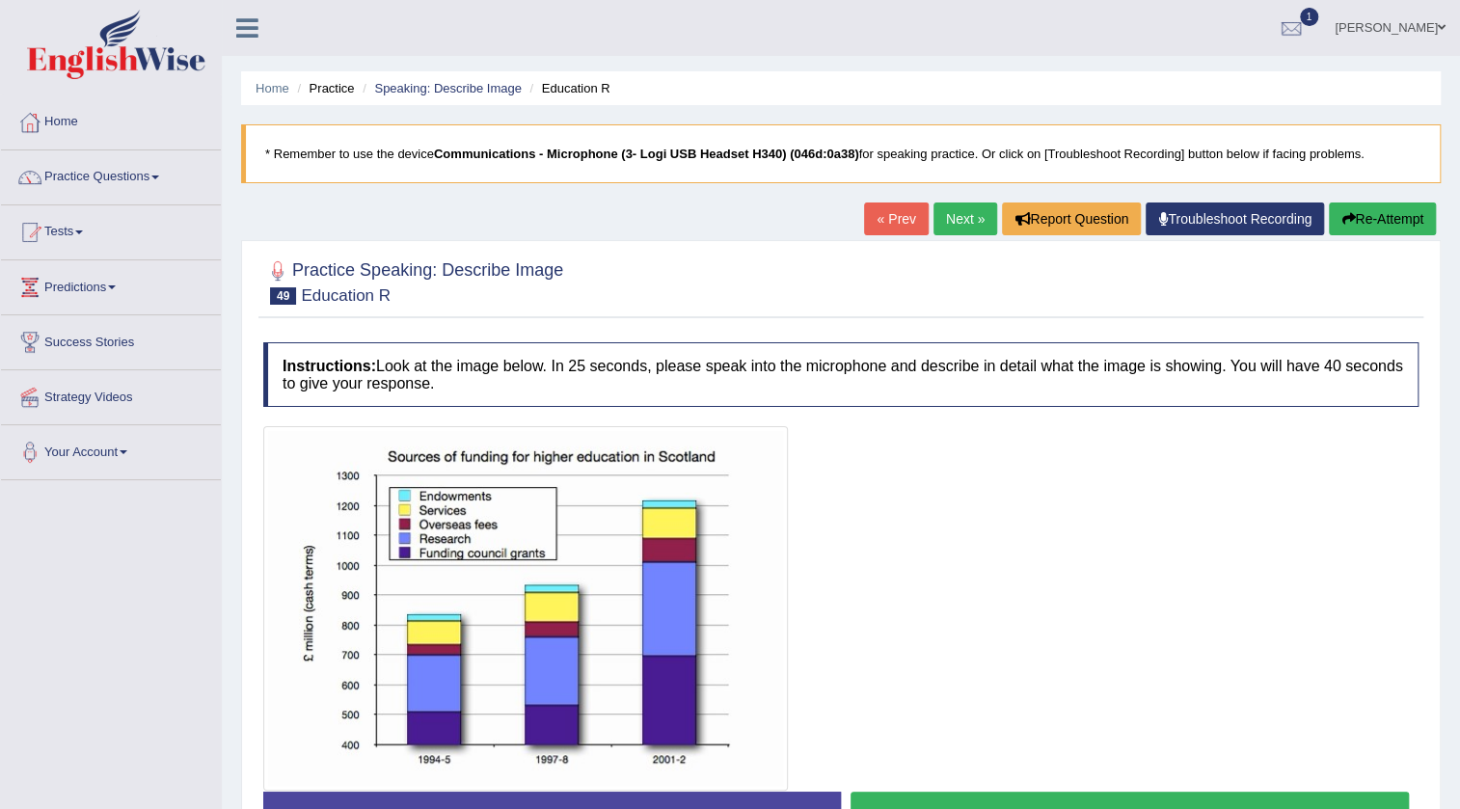
click at [973, 222] on link "Next »" at bounding box center [965, 219] width 64 height 33
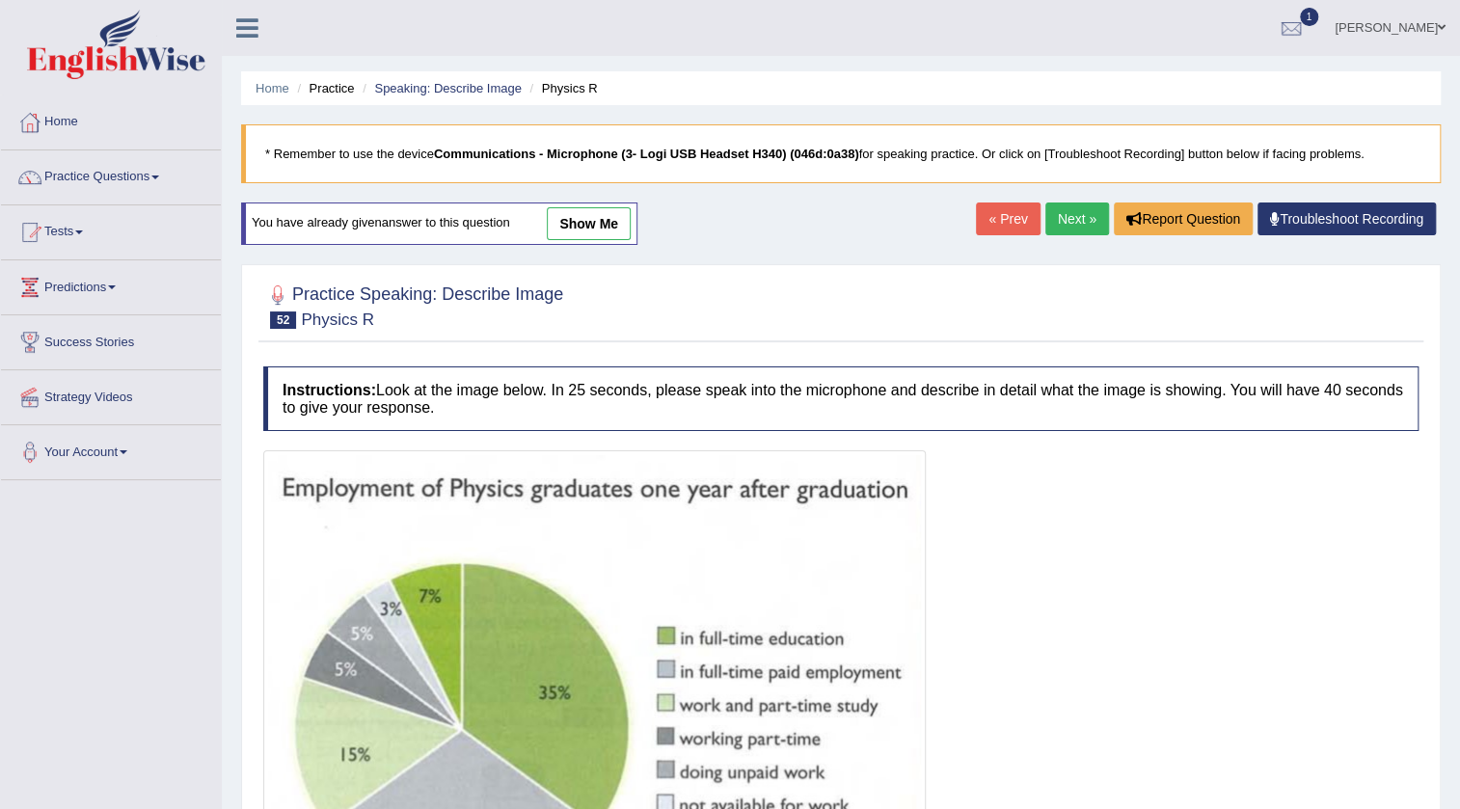
click at [1061, 219] on link "Next »" at bounding box center [1077, 219] width 64 height 33
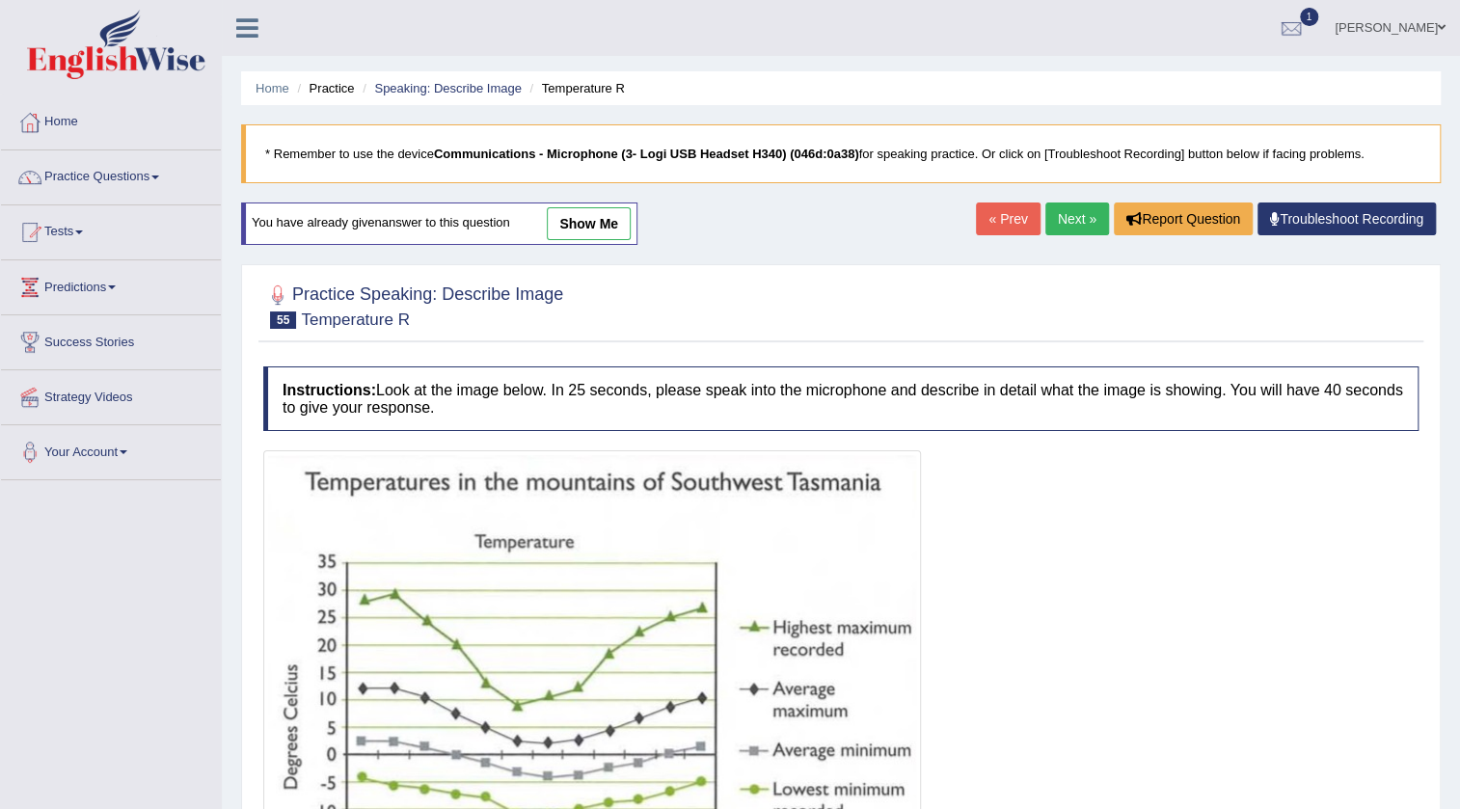
click at [1062, 219] on link "Next »" at bounding box center [1077, 219] width 64 height 33
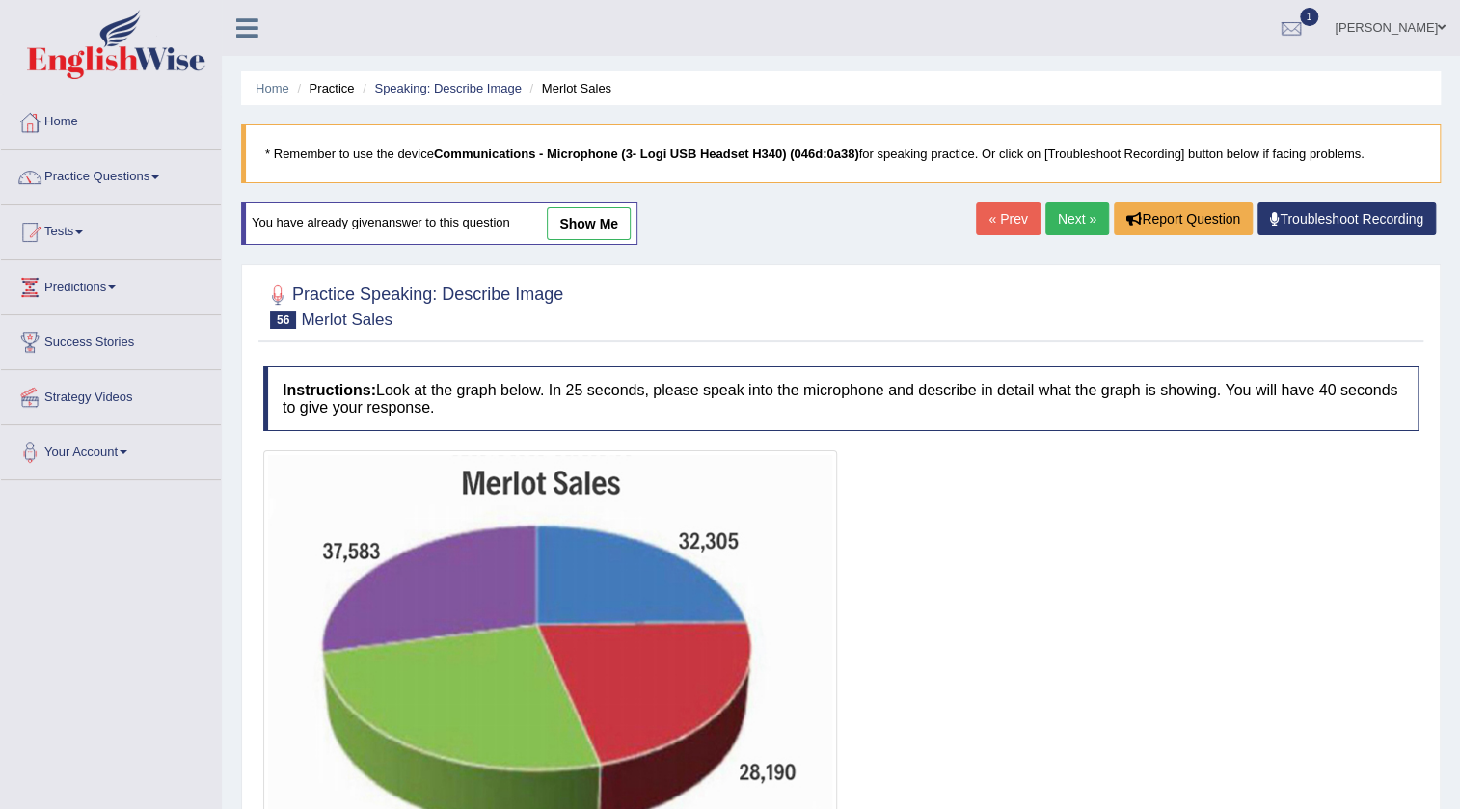
click at [1083, 222] on link "Next »" at bounding box center [1077, 219] width 64 height 33
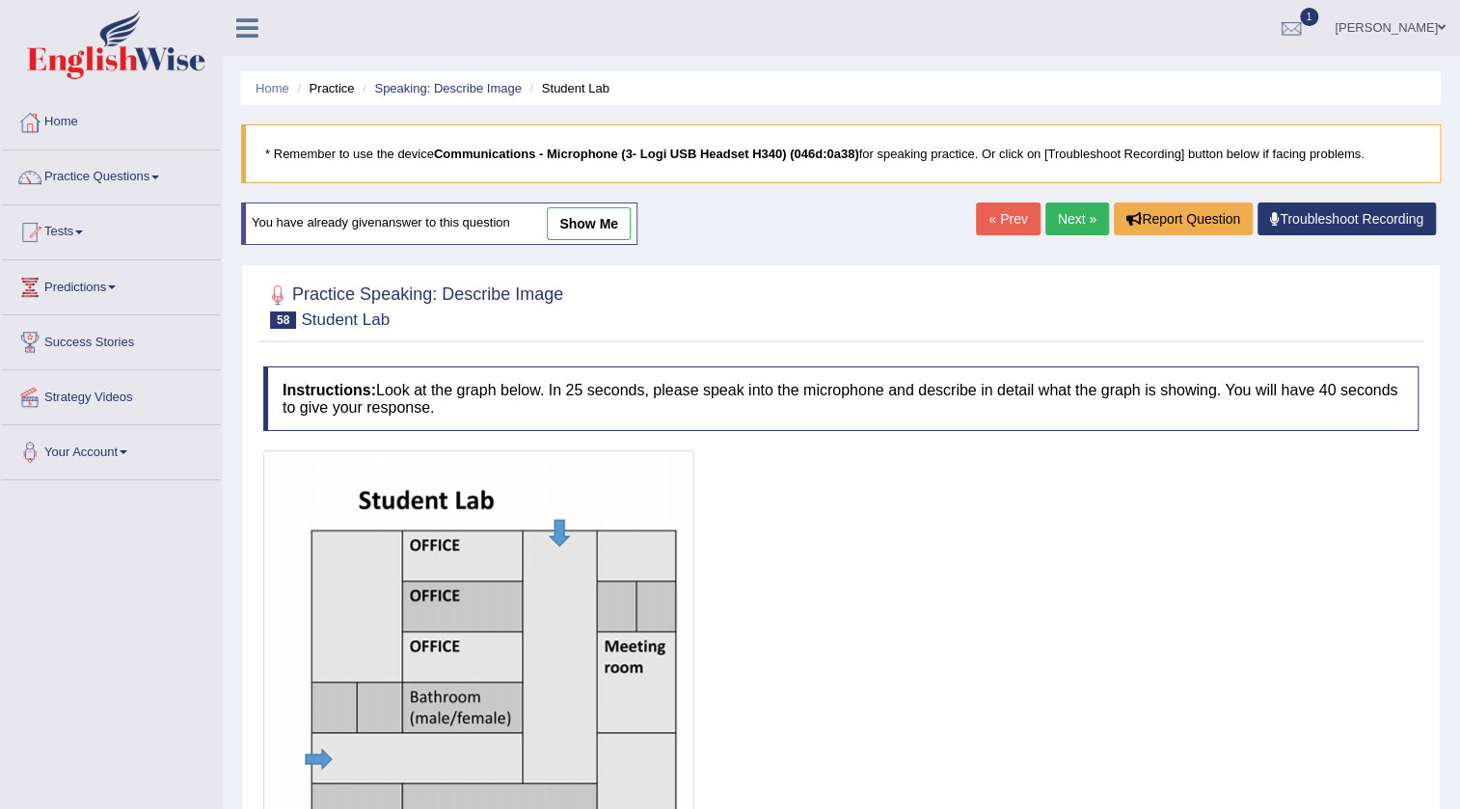
click at [1081, 222] on link "Next »" at bounding box center [1077, 219] width 64 height 33
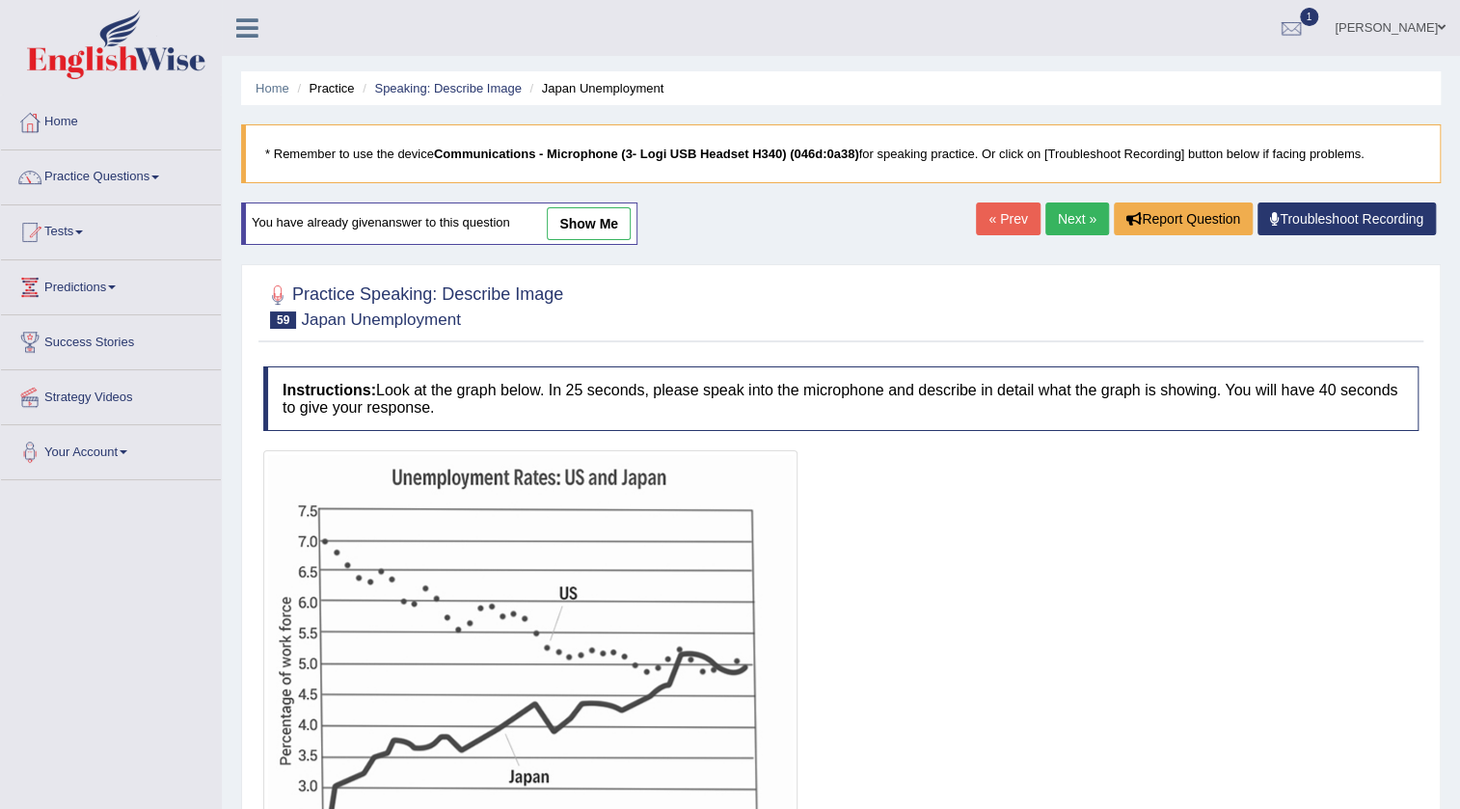
click at [1081, 222] on link "Next »" at bounding box center [1077, 219] width 64 height 33
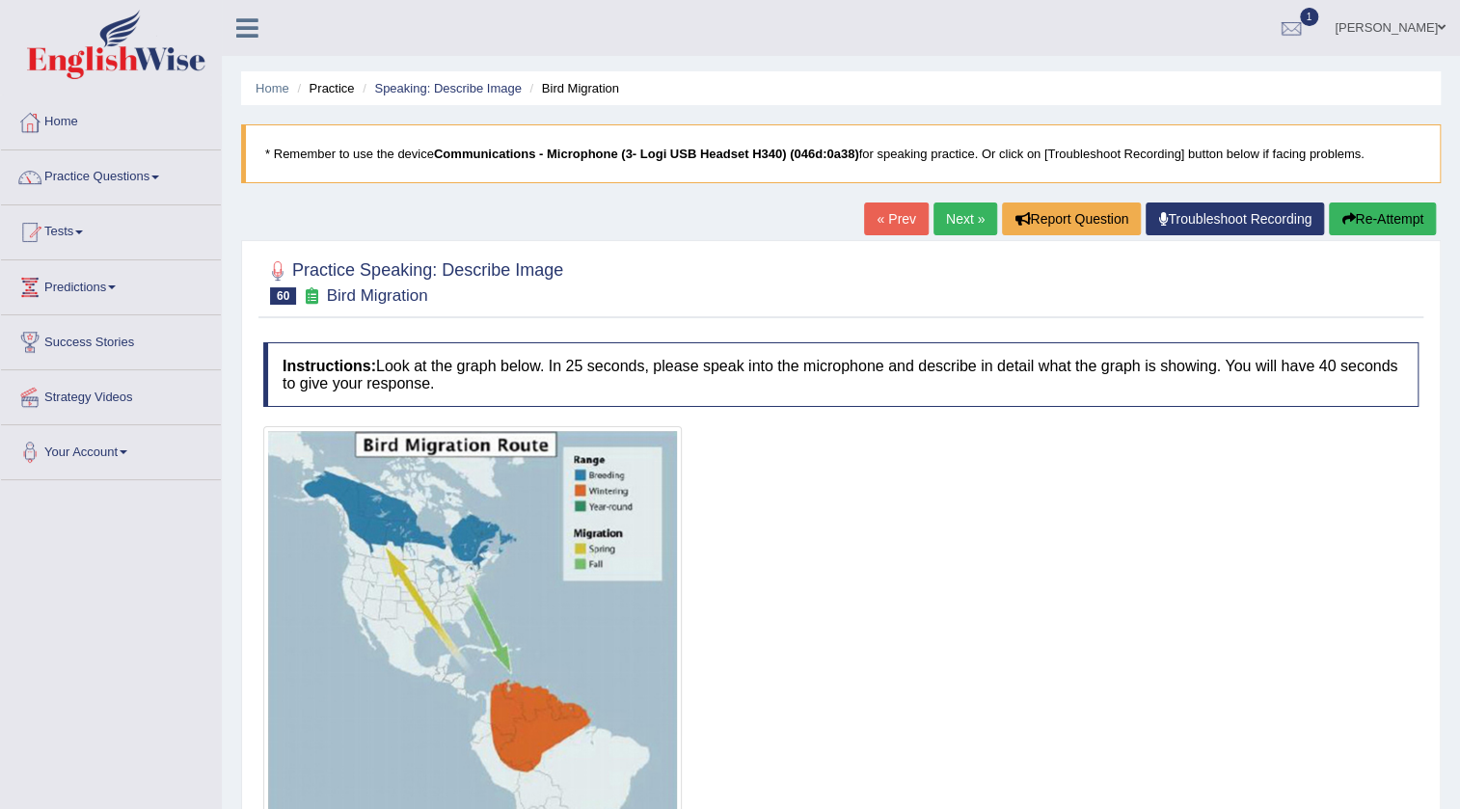
click at [938, 217] on link "Next »" at bounding box center [965, 219] width 64 height 33
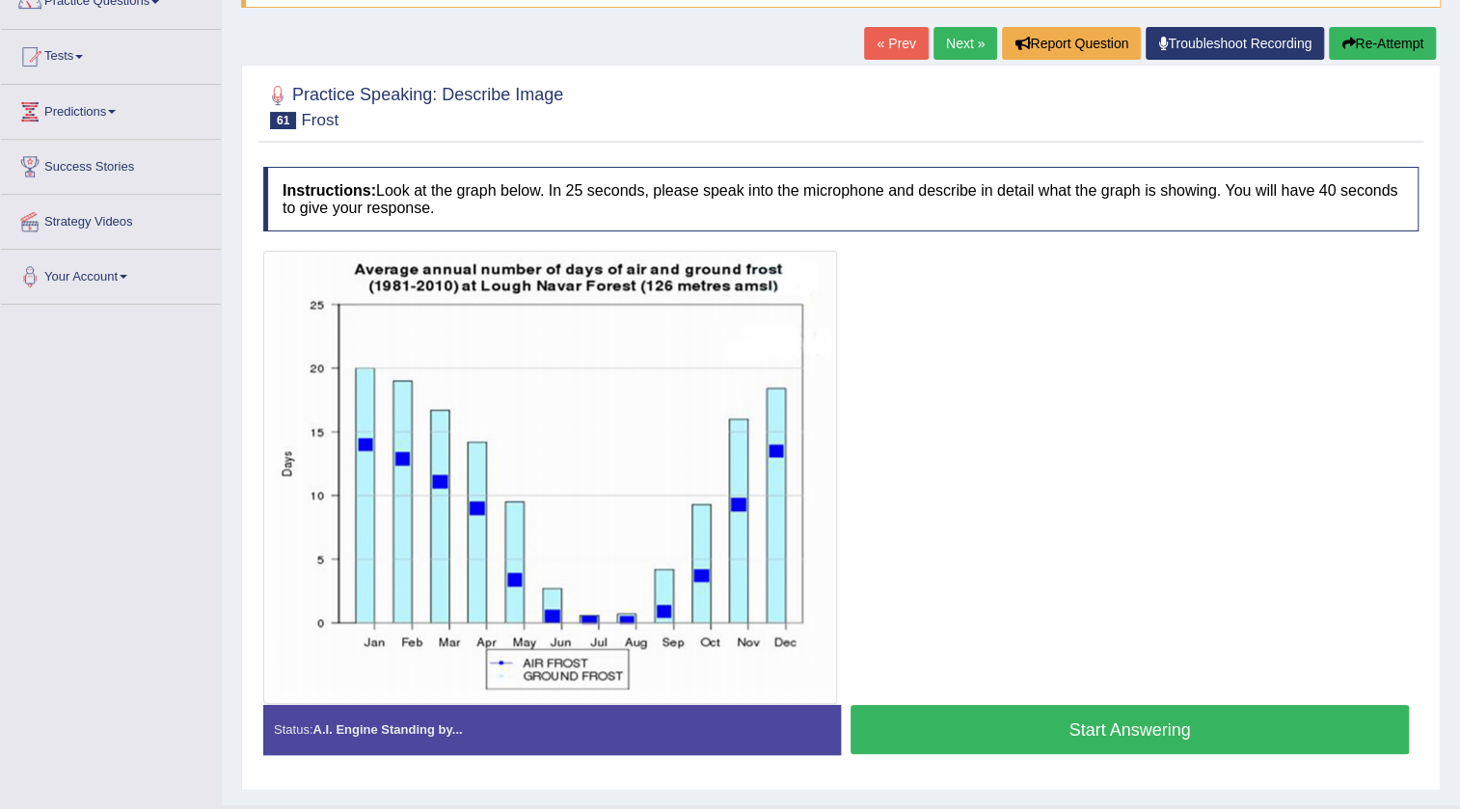
scroll to position [219, 0]
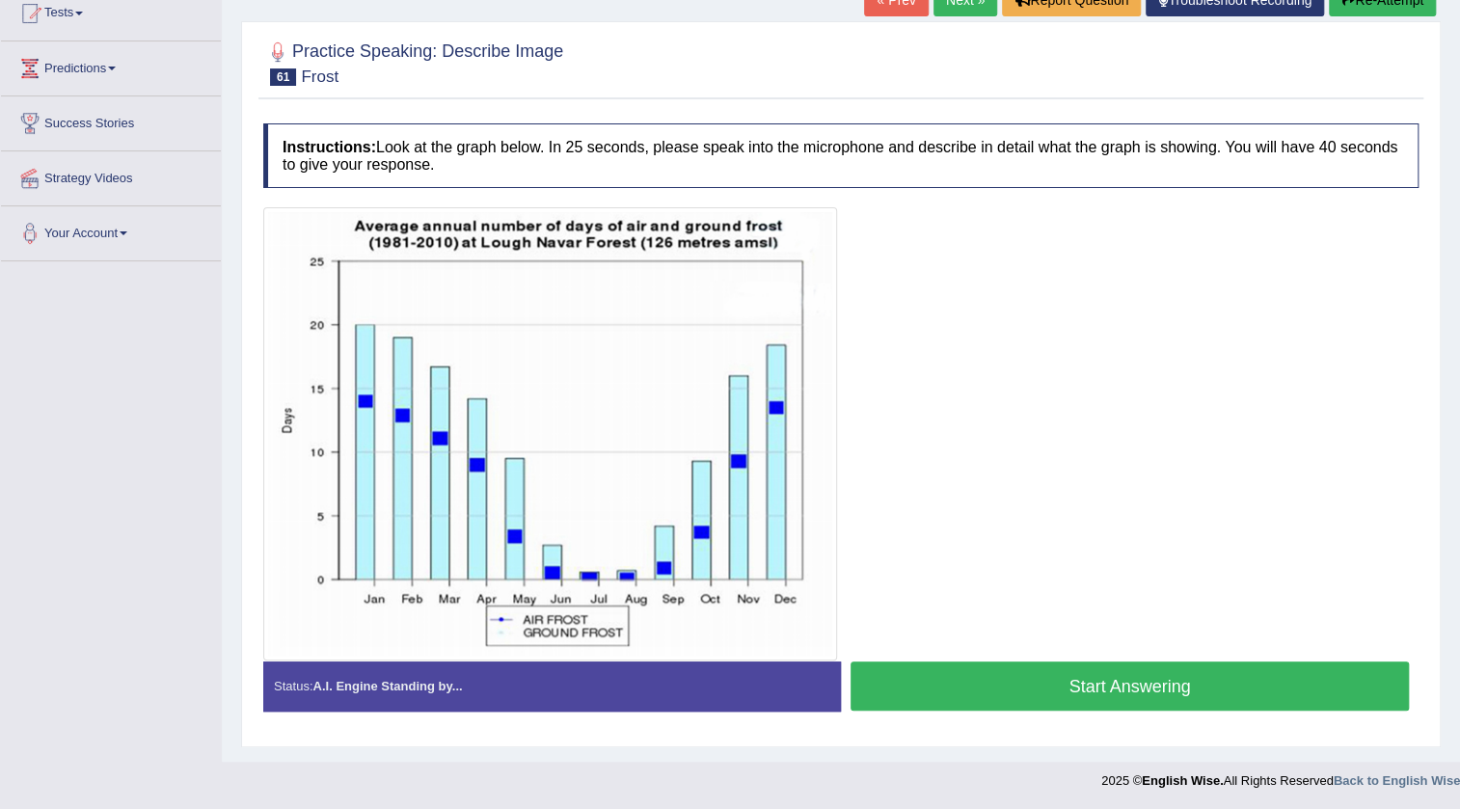
click at [1177, 691] on button "Start Answering" at bounding box center [1130, 686] width 558 height 49
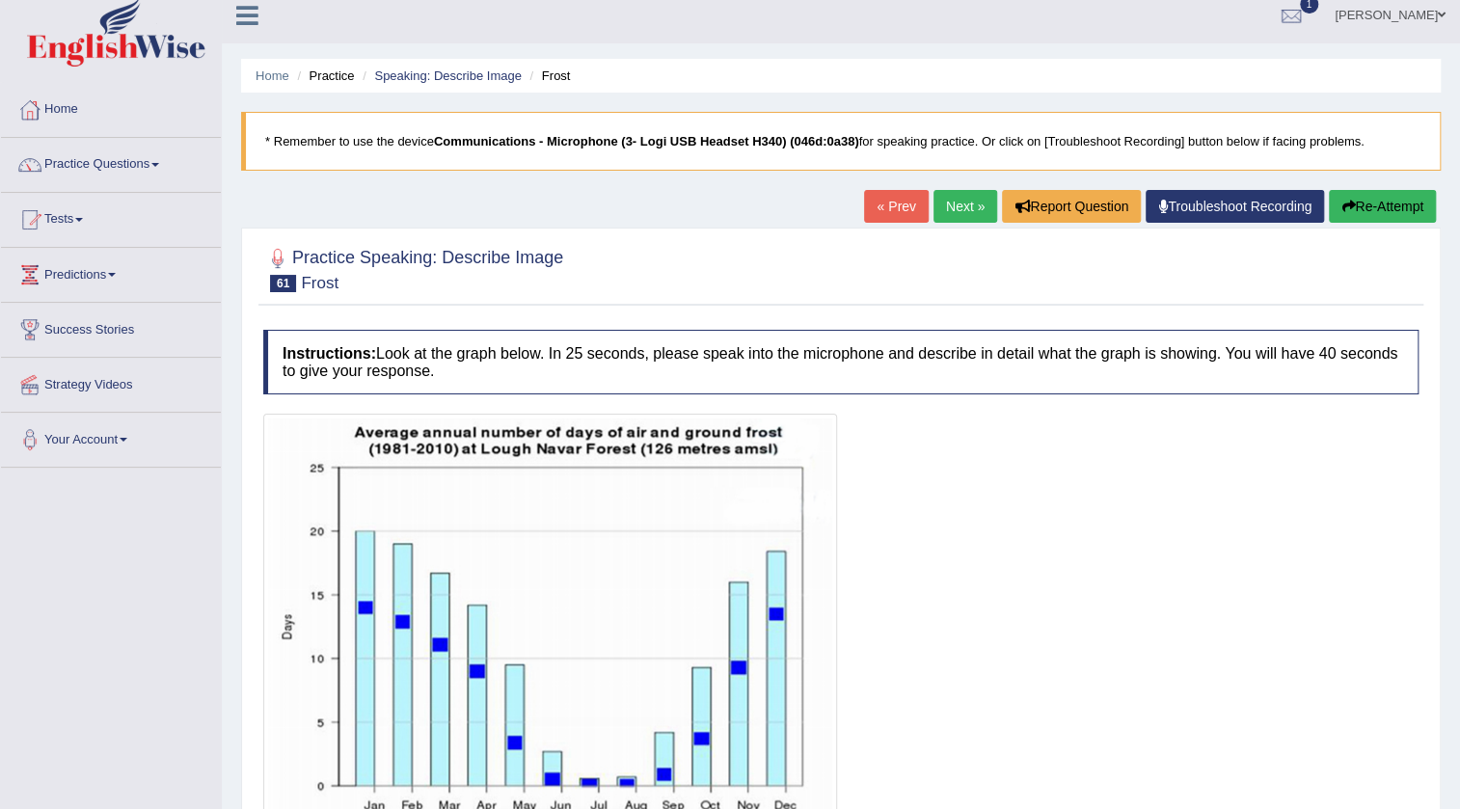
scroll to position [0, 0]
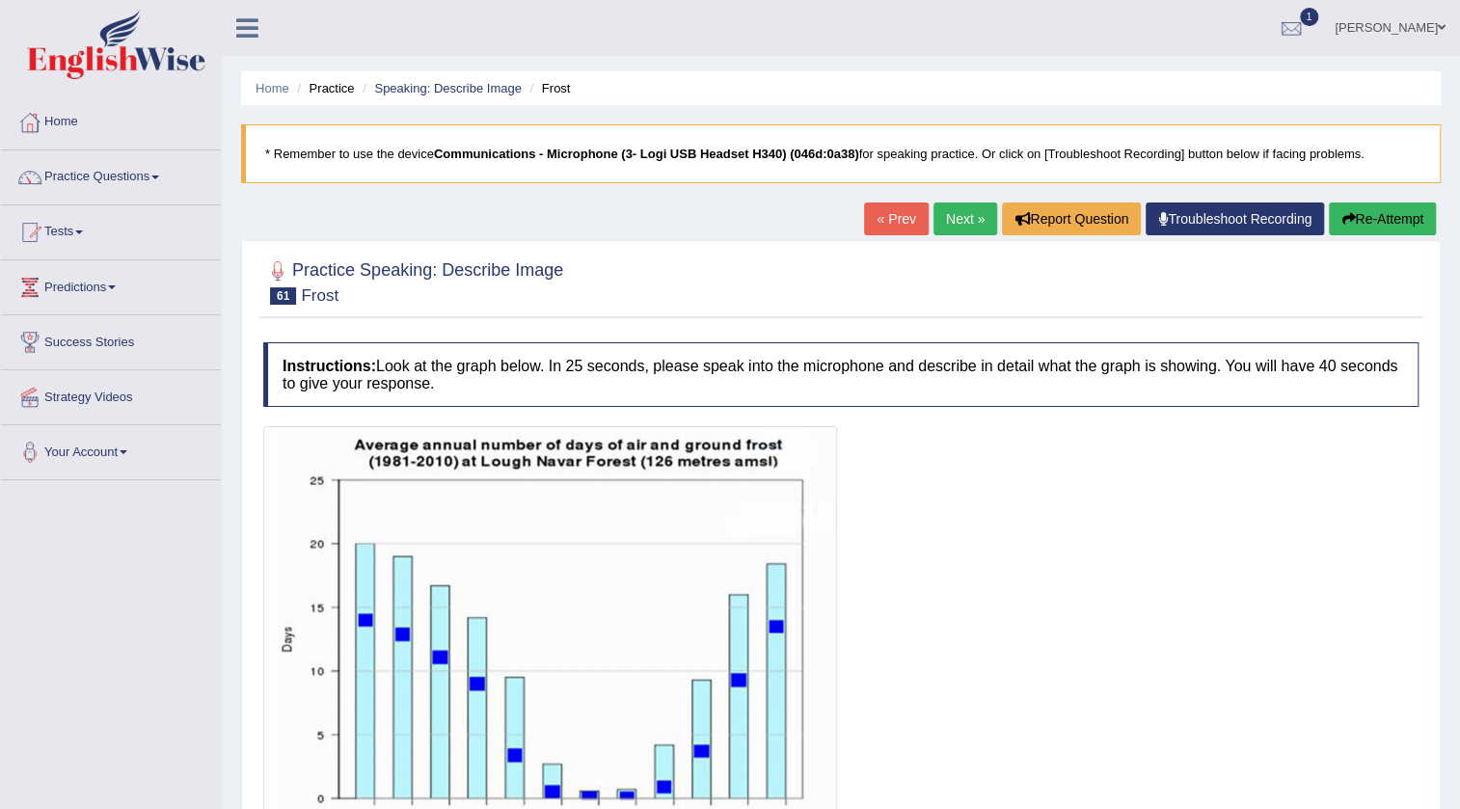
click at [1398, 217] on button "Re-Attempt" at bounding box center [1382, 219] width 107 height 33
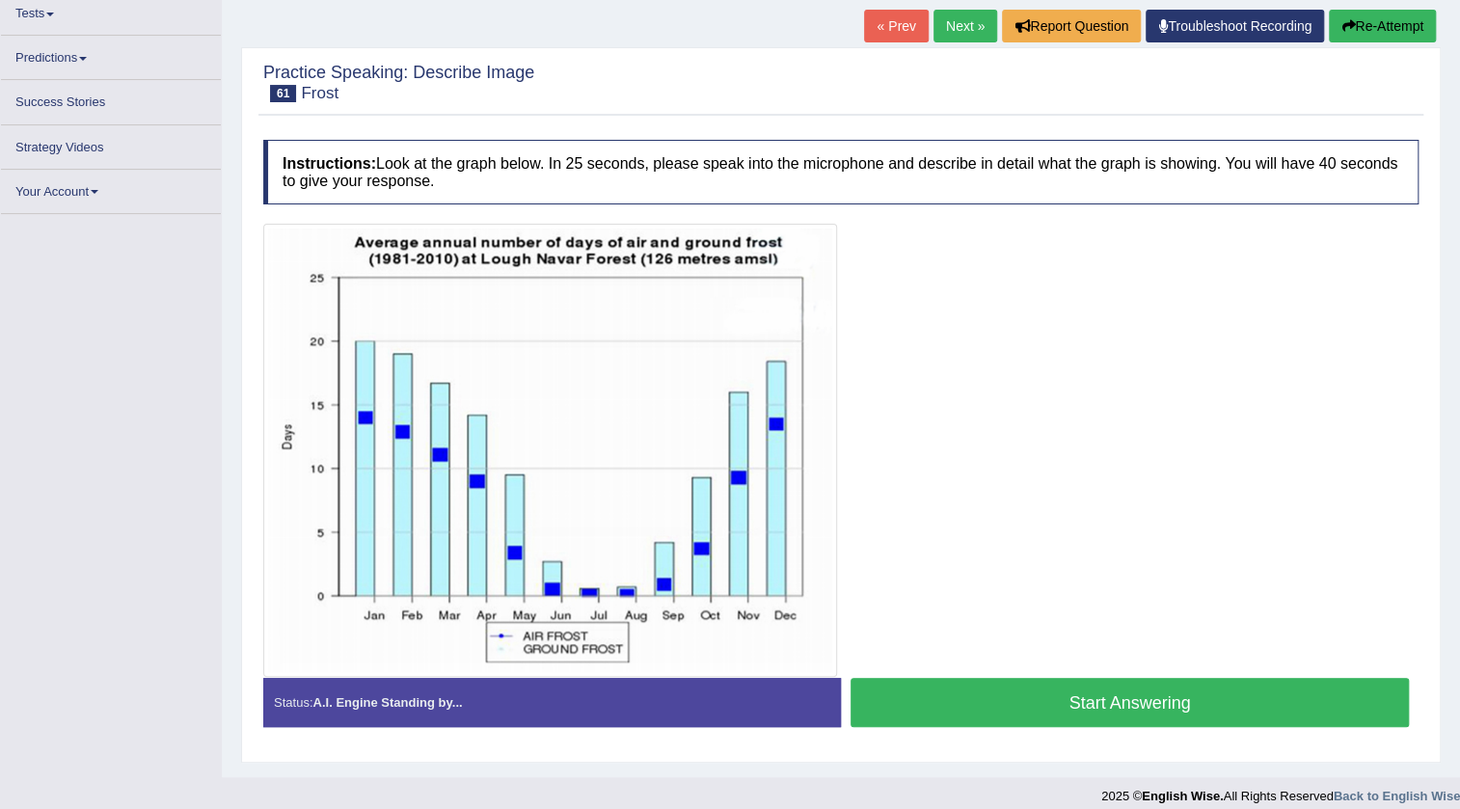
scroll to position [219, 0]
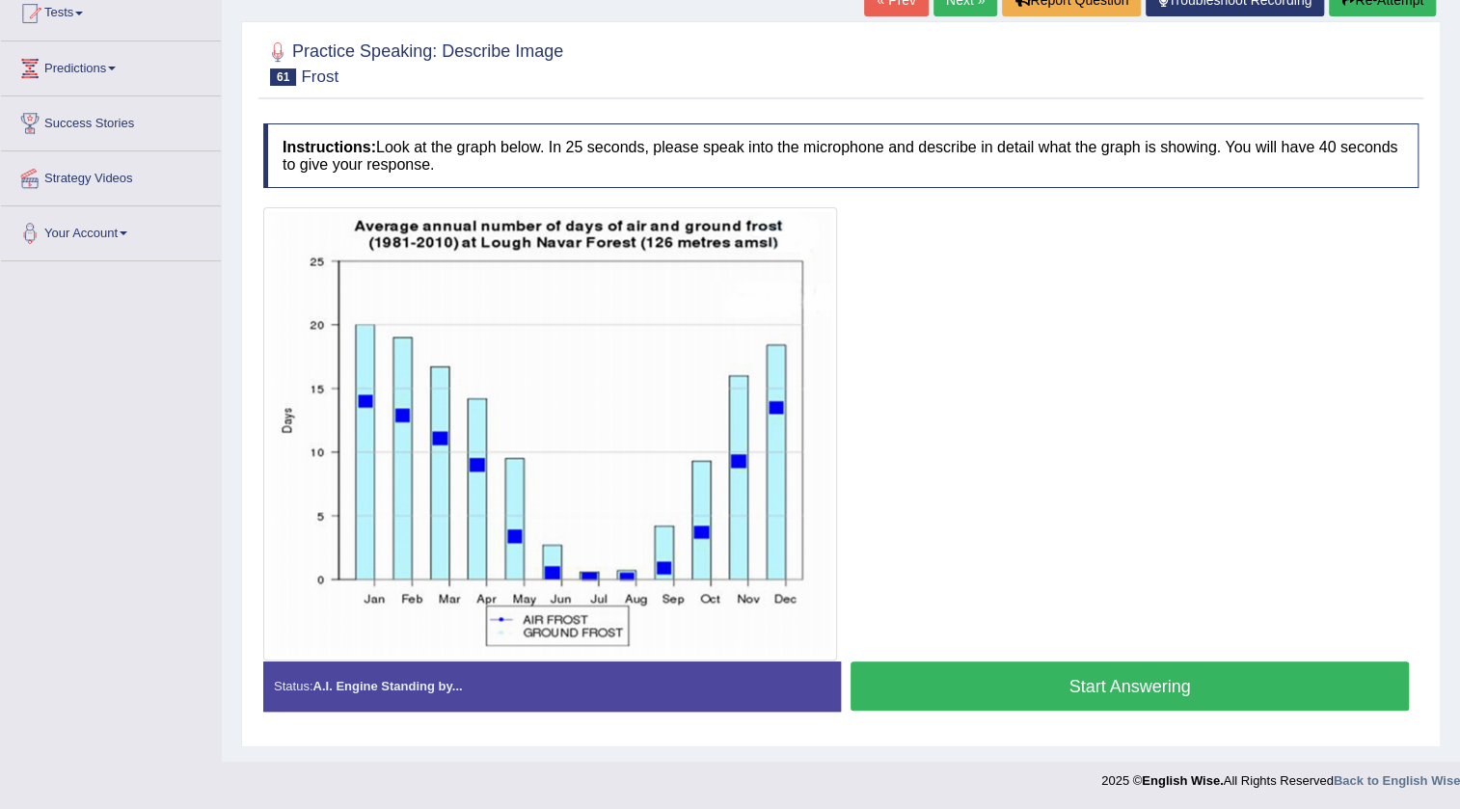
click at [1140, 675] on button "Start Answering" at bounding box center [1130, 686] width 558 height 49
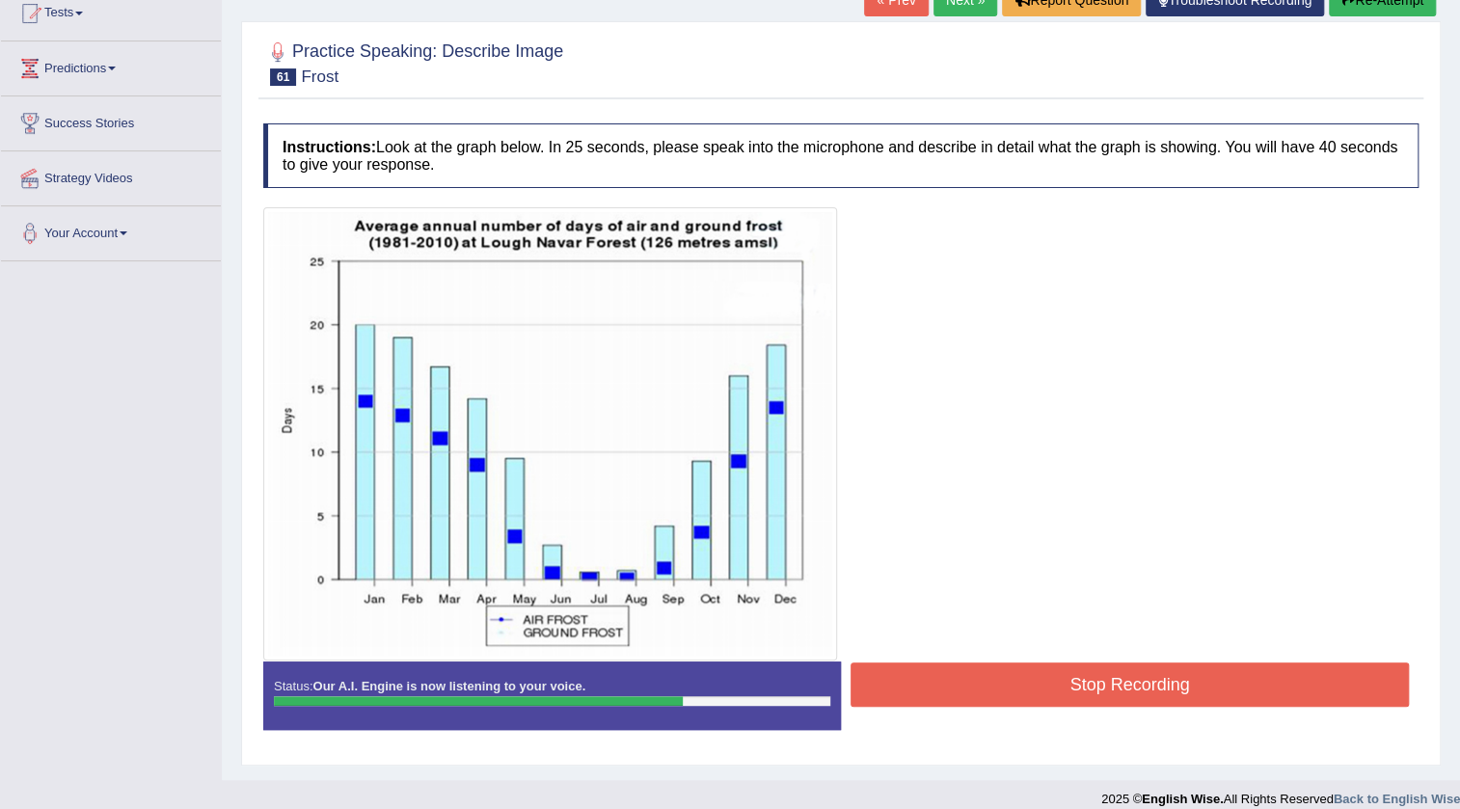
click at [1140, 675] on button "Stop Recording" at bounding box center [1130, 684] width 558 height 44
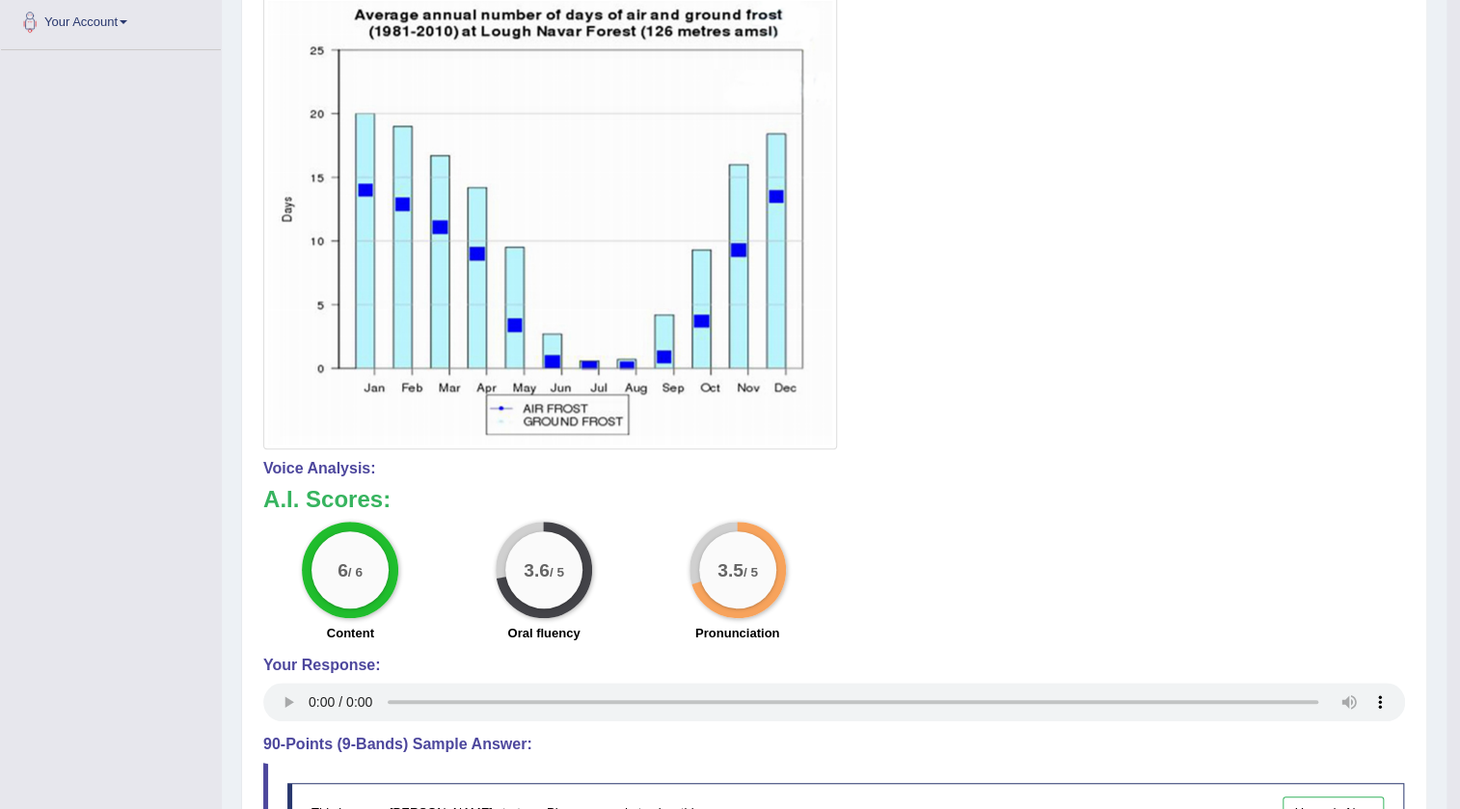
scroll to position [0, 0]
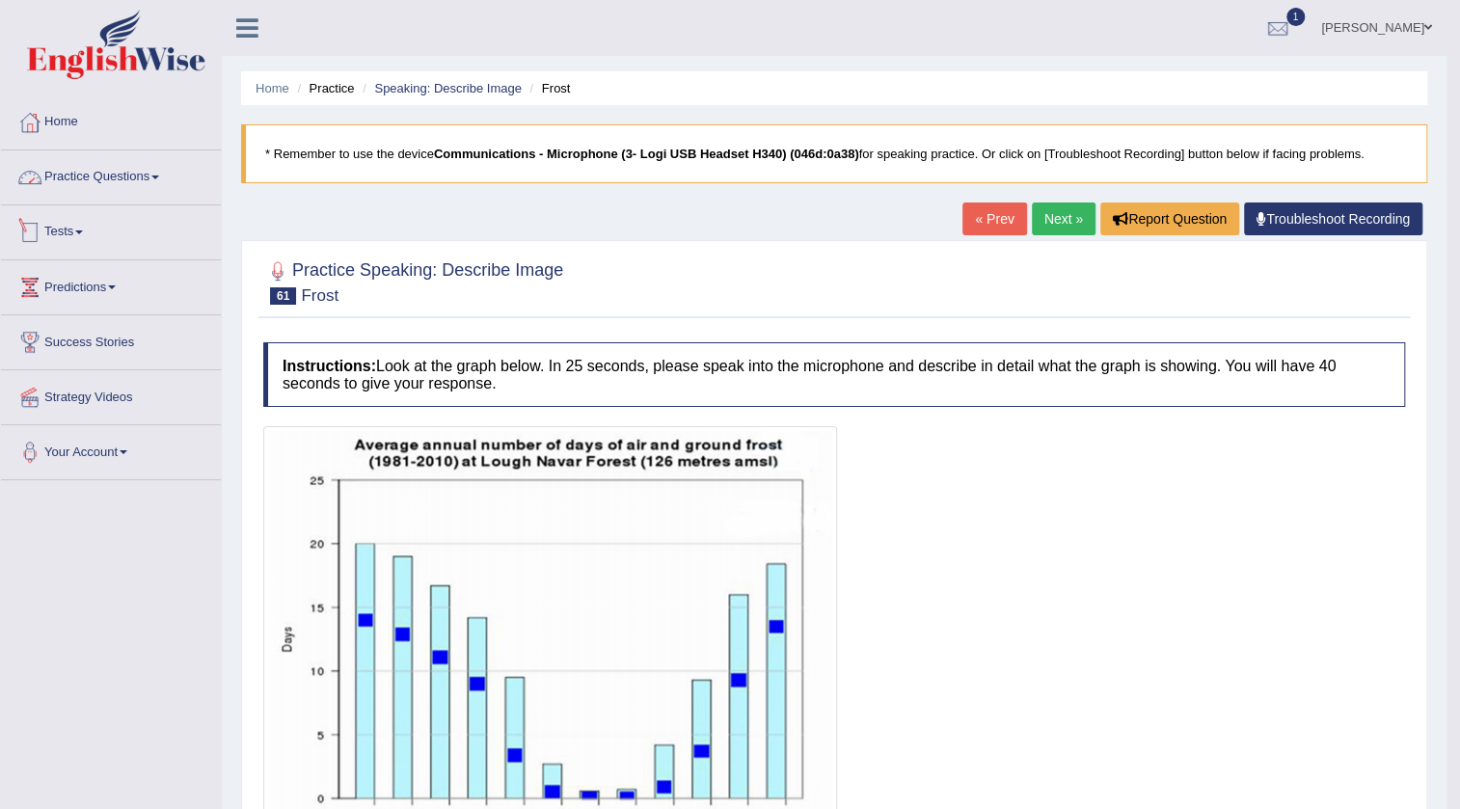
click at [101, 175] on link "Practice Questions" at bounding box center [111, 174] width 220 height 48
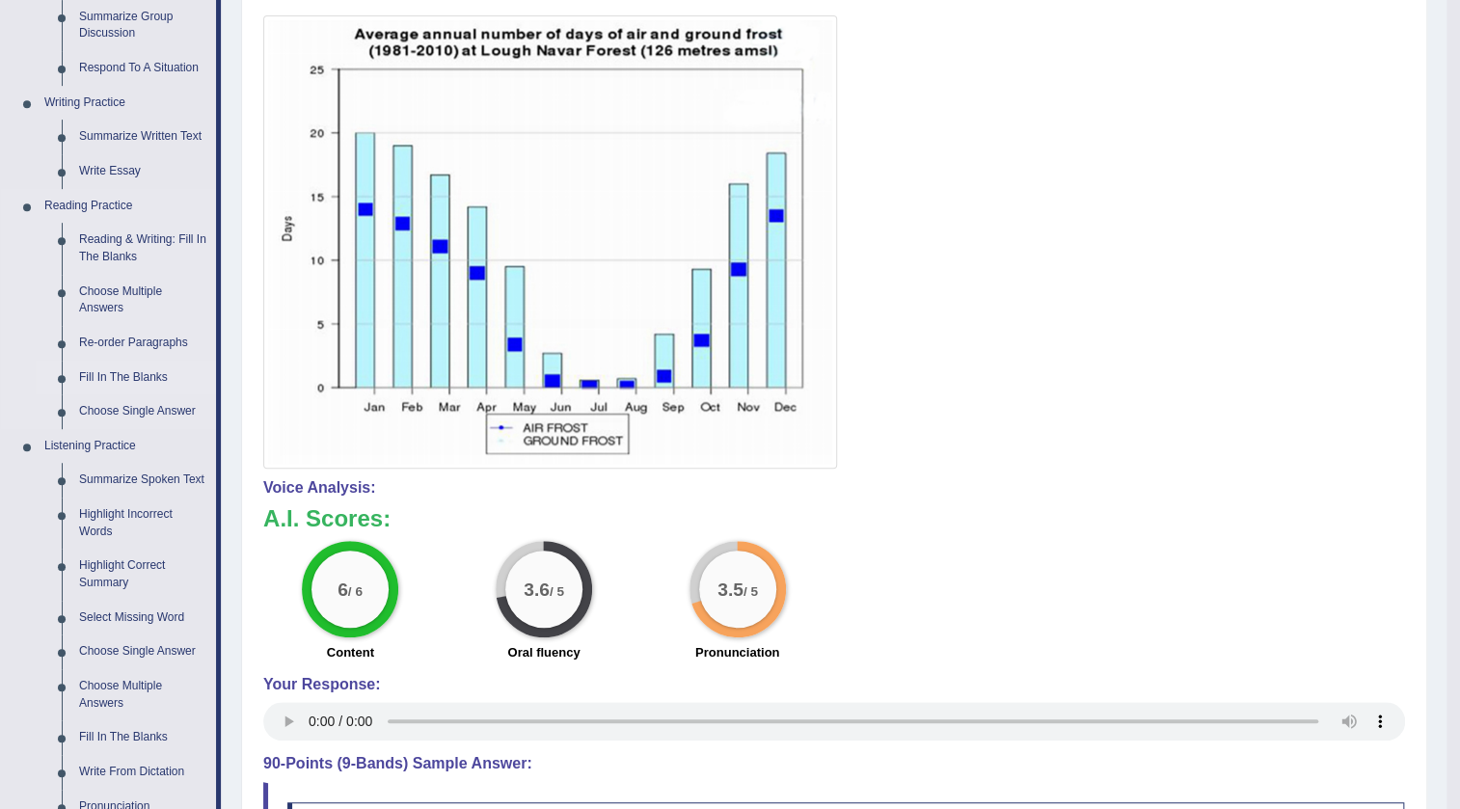
scroll to position [438, 0]
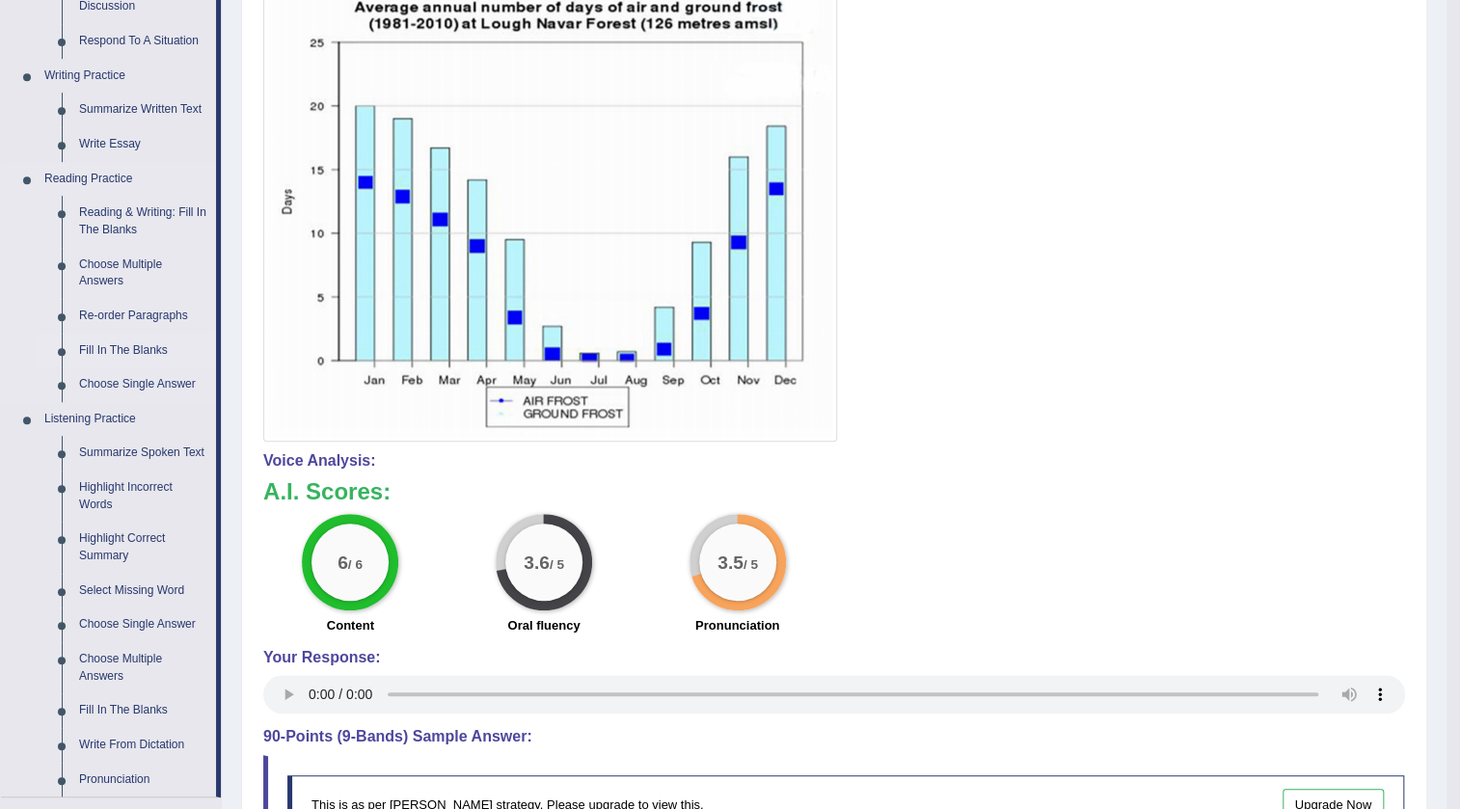
click at [124, 341] on link "Fill In The Blanks" at bounding box center [143, 351] width 146 height 35
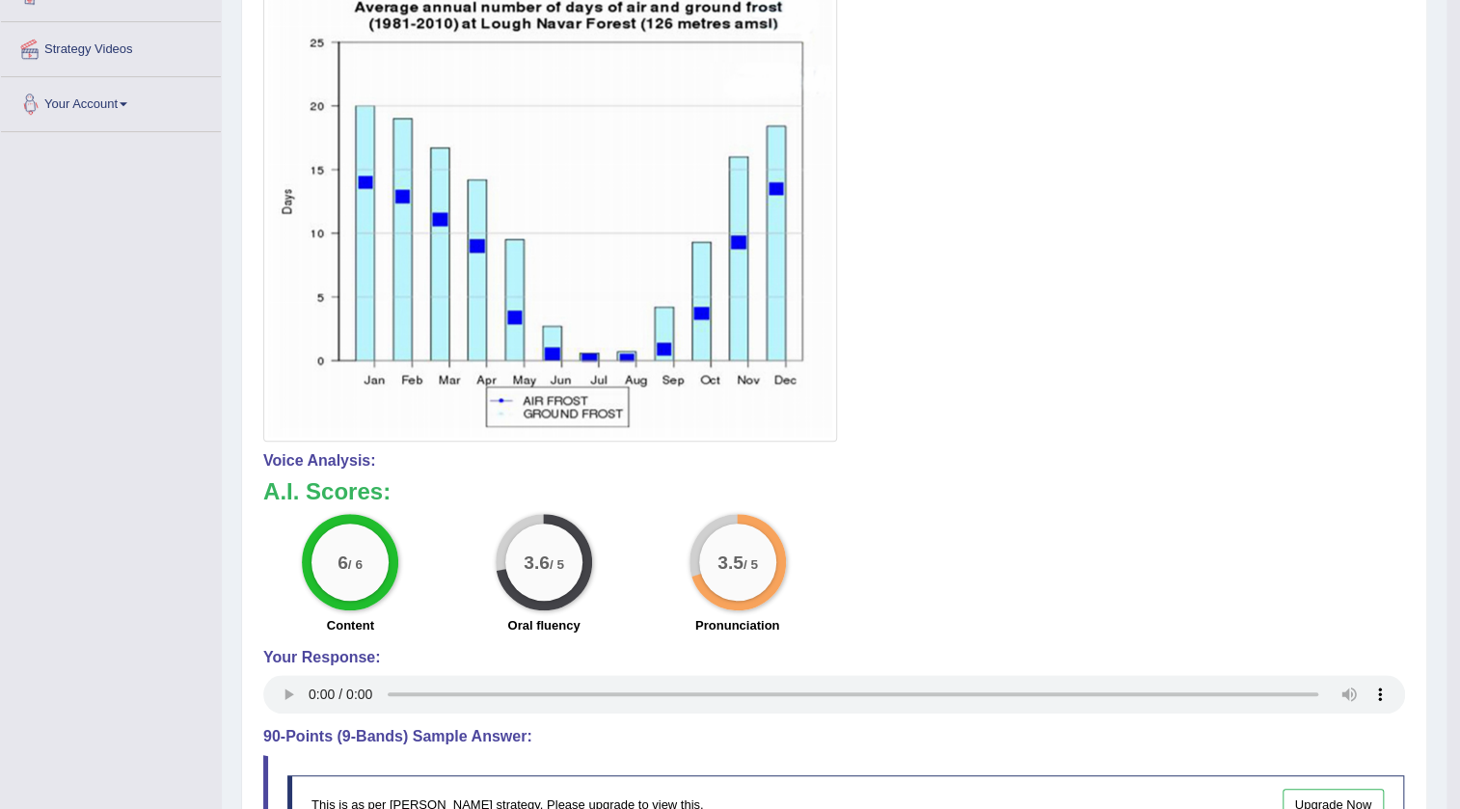
scroll to position [699, 0]
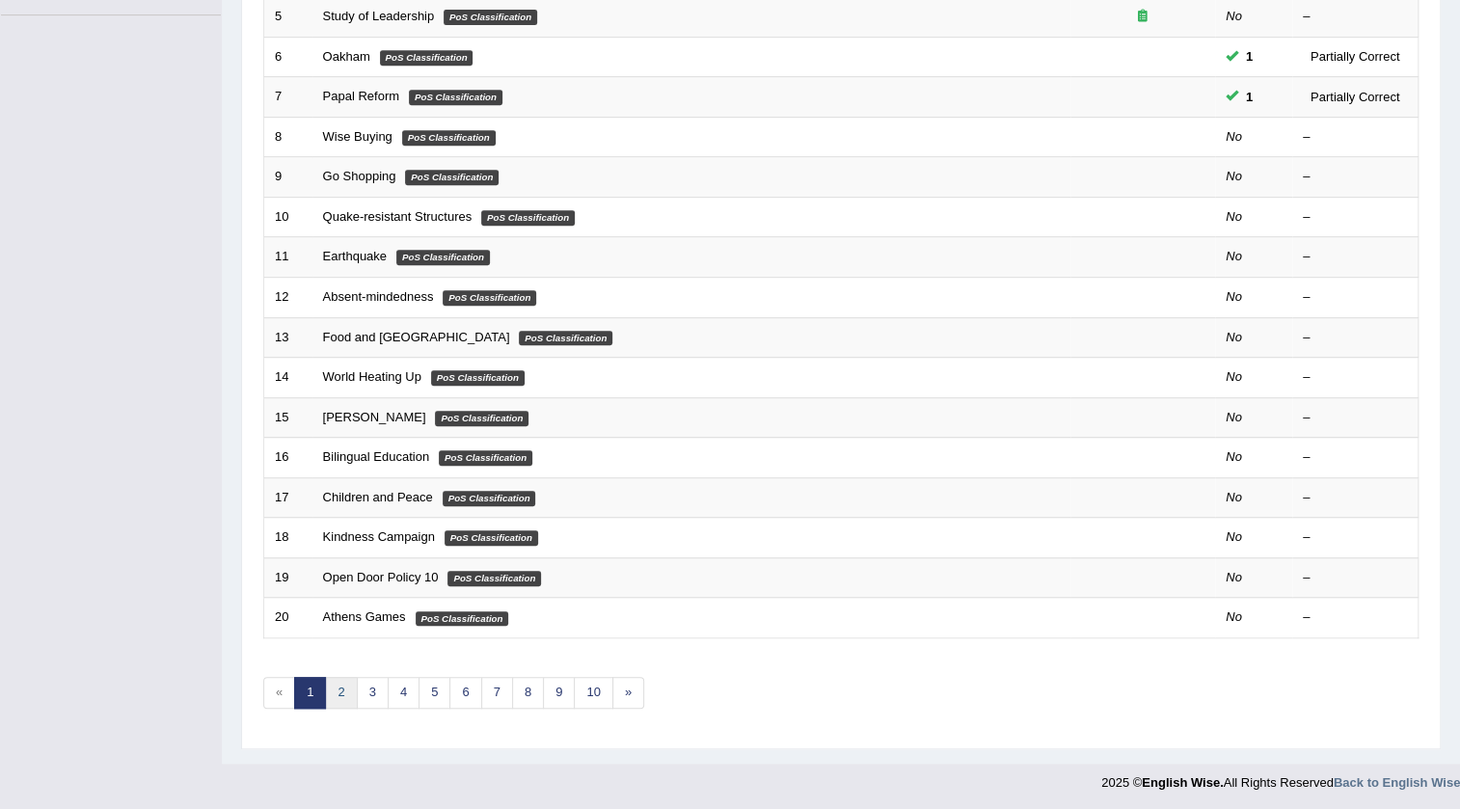
click at [350, 689] on link "2" at bounding box center [341, 693] width 32 height 32
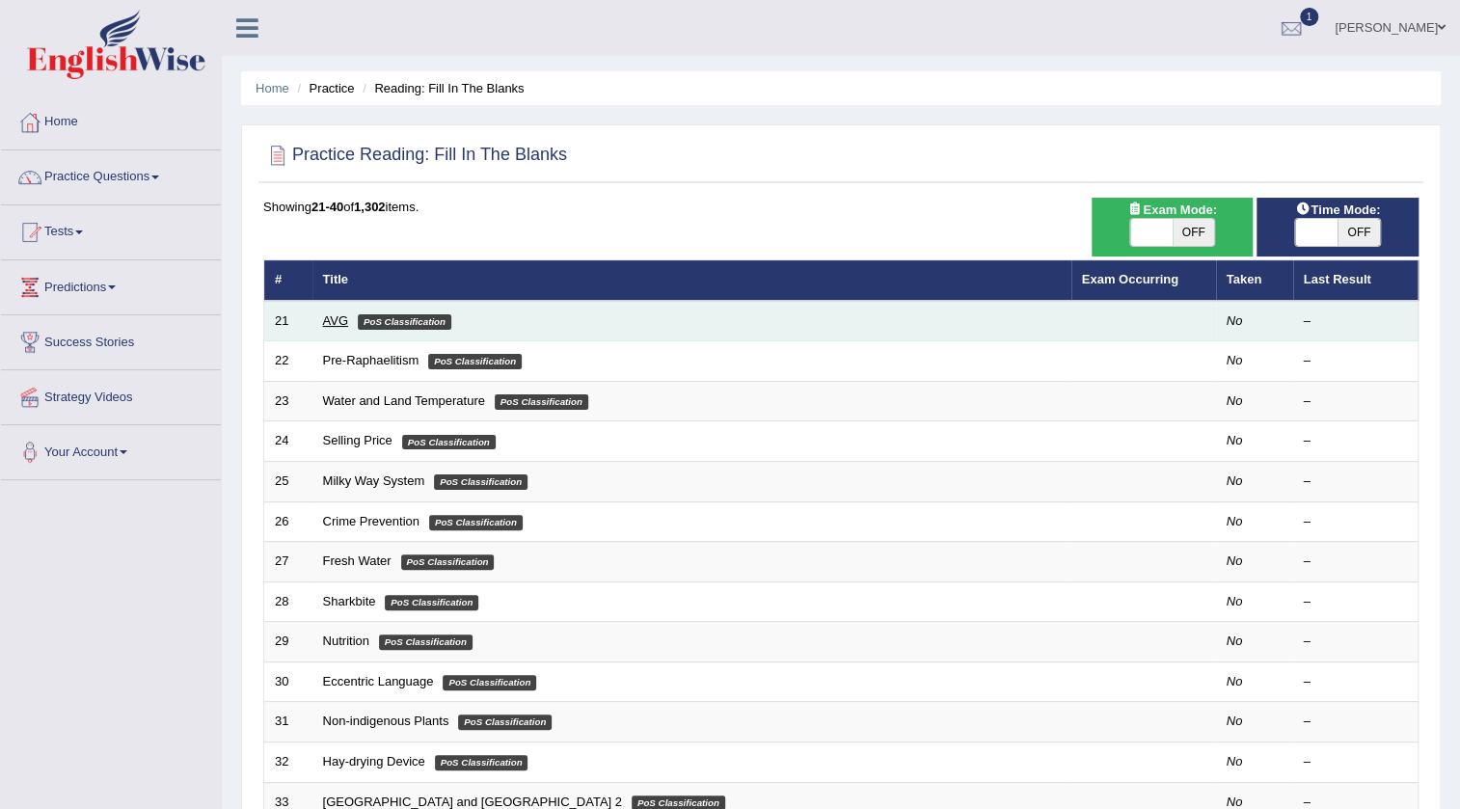
click at [331, 319] on link "AVG" at bounding box center [336, 320] width 26 height 14
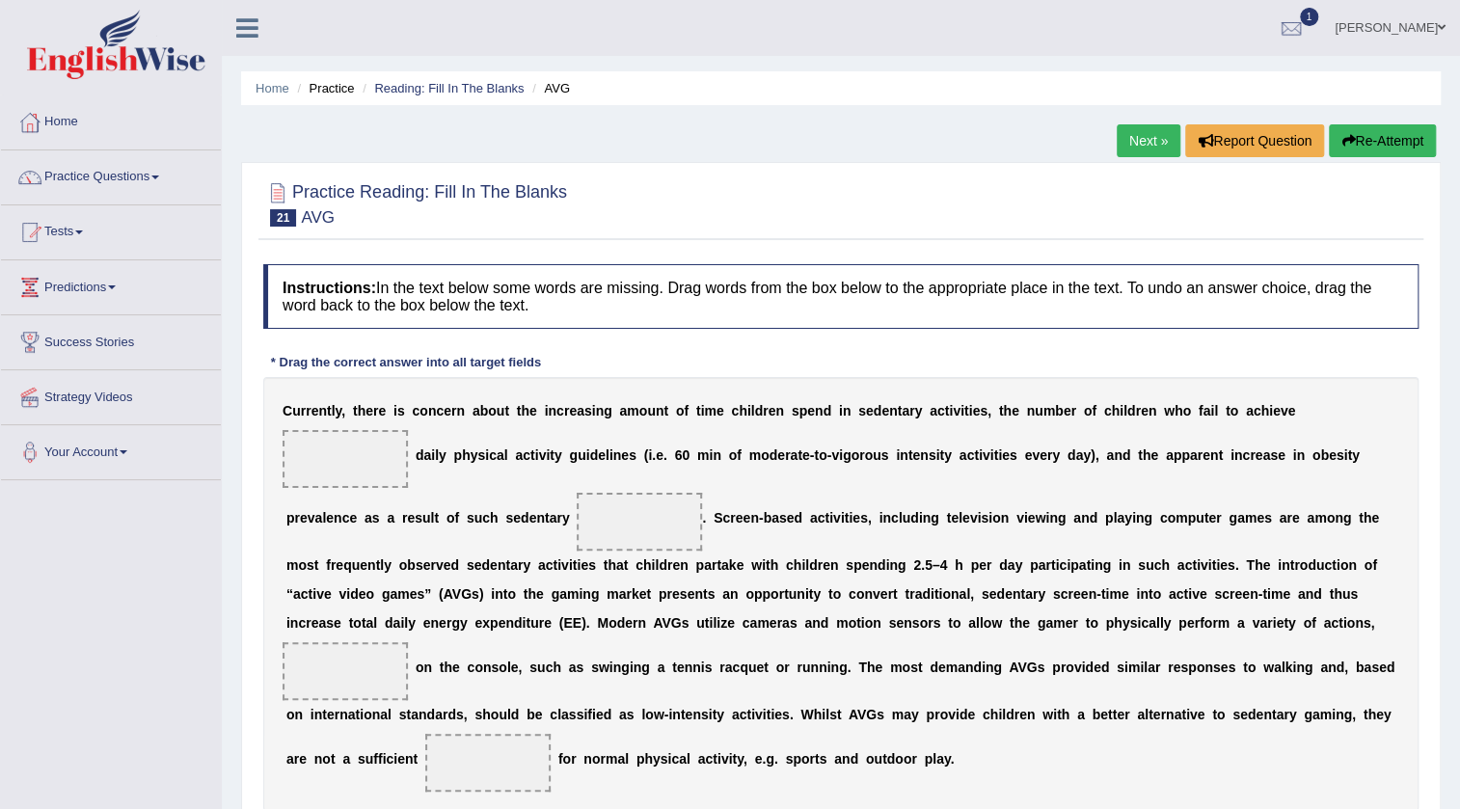
click at [647, 521] on span at bounding box center [639, 522] width 125 height 58
drag, startPoint x: 627, startPoint y: 686, endPoint x: 646, endPoint y: 589, distance: 98.3
click at [648, 605] on div "C u r r e n t l y , t h e r e i s c o n c e r n a b o u t t h e i n c r e a s i…" at bounding box center [840, 594] width 1155 height 434
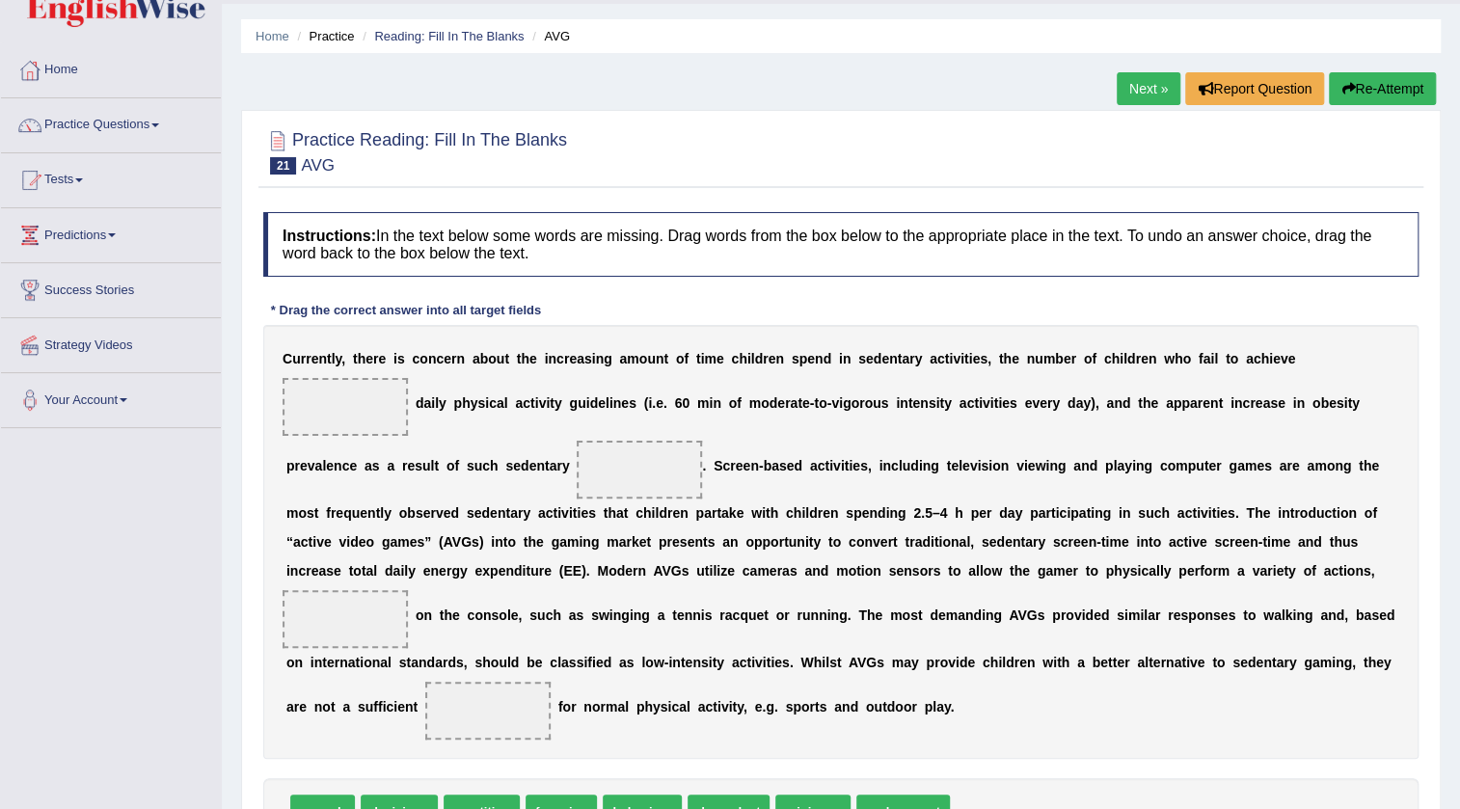
scroll to position [228, 0]
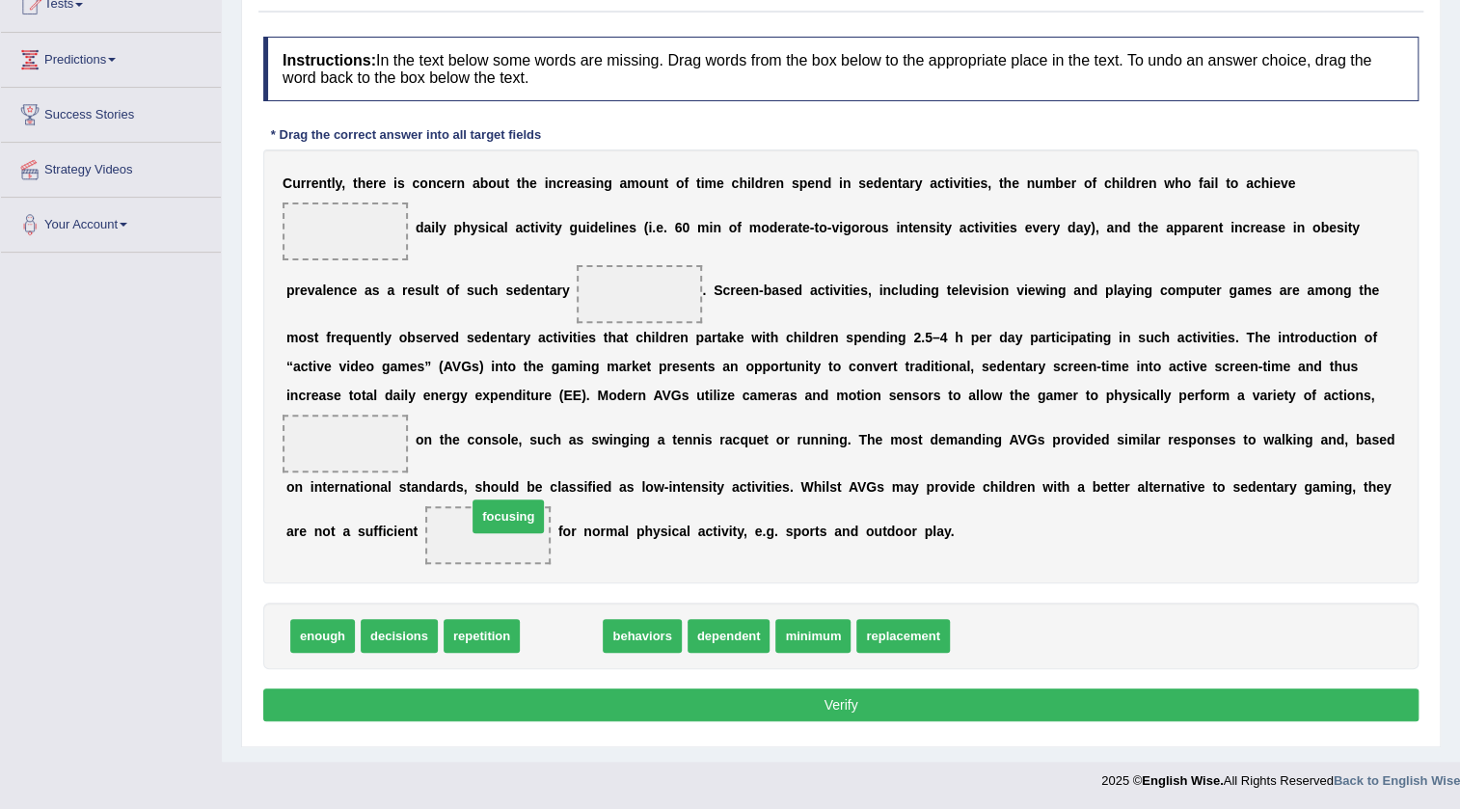
drag, startPoint x: 569, startPoint y: 639, endPoint x: 496, endPoint y: 542, distance: 121.9
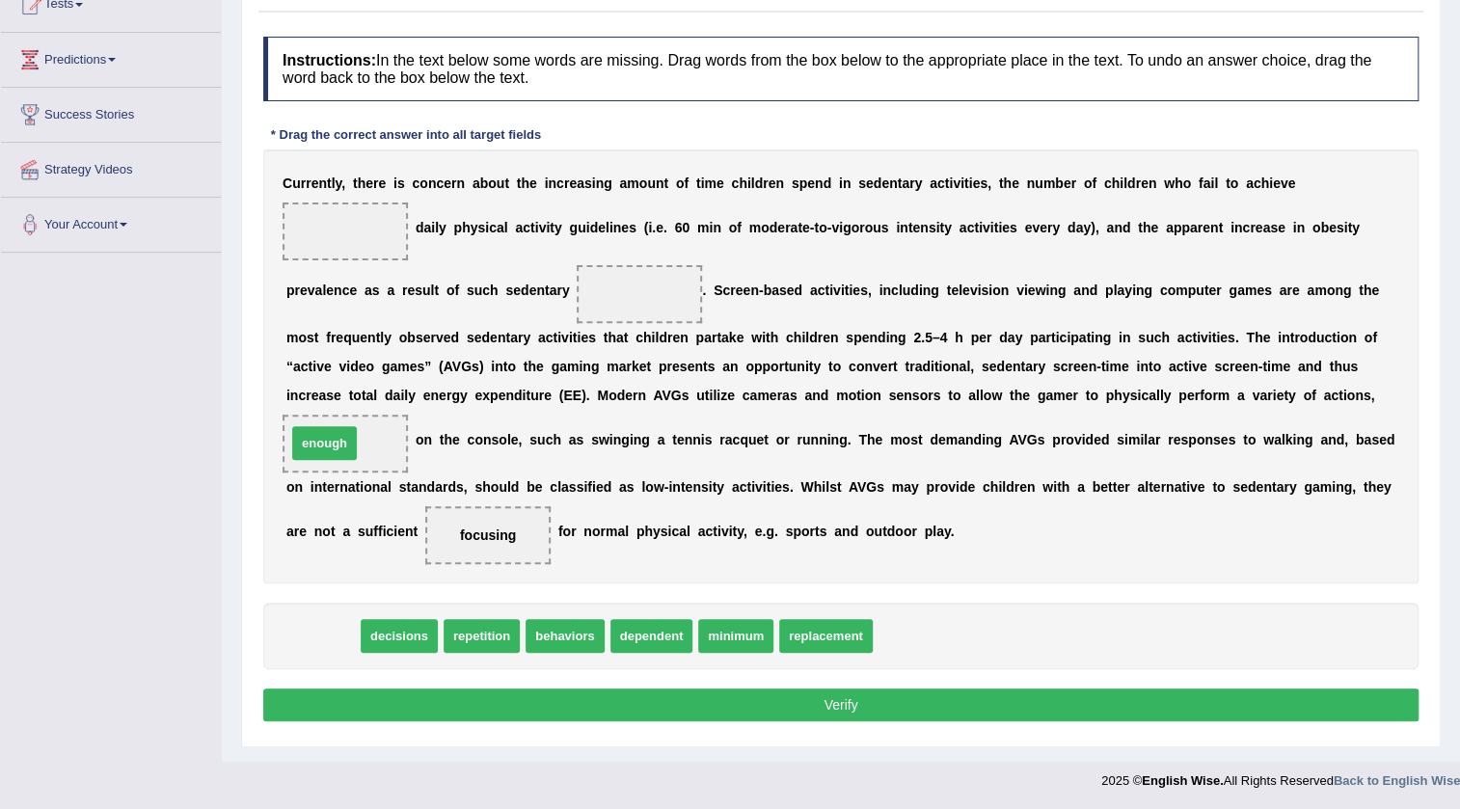
drag, startPoint x: 336, startPoint y: 627, endPoint x: 340, endPoint y: 425, distance: 201.6
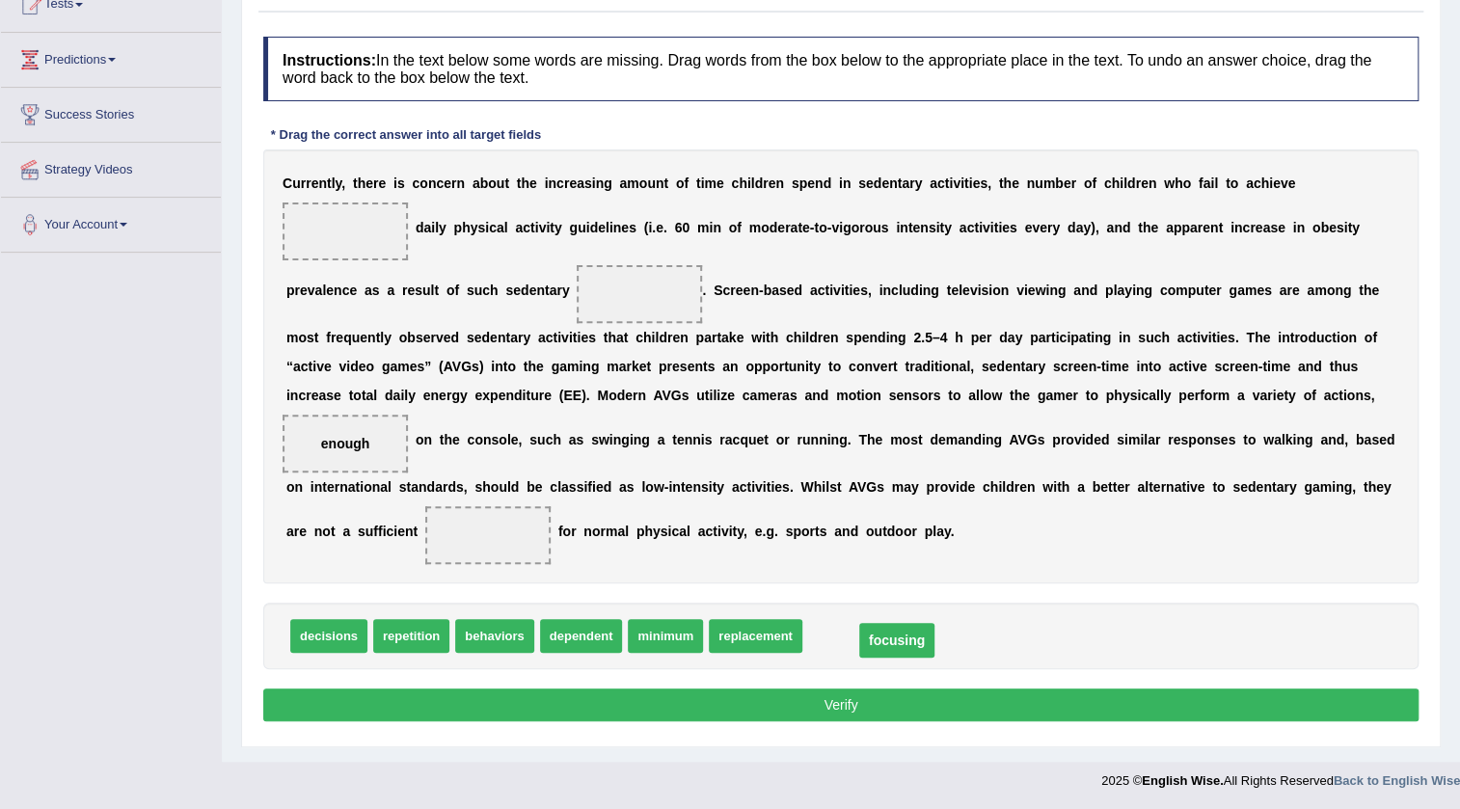
drag, startPoint x: 487, startPoint y: 539, endPoint x: 896, endPoint y: 644, distance: 422.2
drag, startPoint x: 678, startPoint y: 643, endPoint x: 656, endPoint y: 646, distance: 22.4
drag, startPoint x: 318, startPoint y: 433, endPoint x: 347, endPoint y: 371, distance: 68.2
click at [342, 344] on div "C u r r e n t l y , t h e r e i s c o n c e r n a b o u t t h e i n c r e a s i…" at bounding box center [840, 366] width 1155 height 434
drag, startPoint x: 338, startPoint y: 444, endPoint x: 338, endPoint y: 230, distance: 213.1
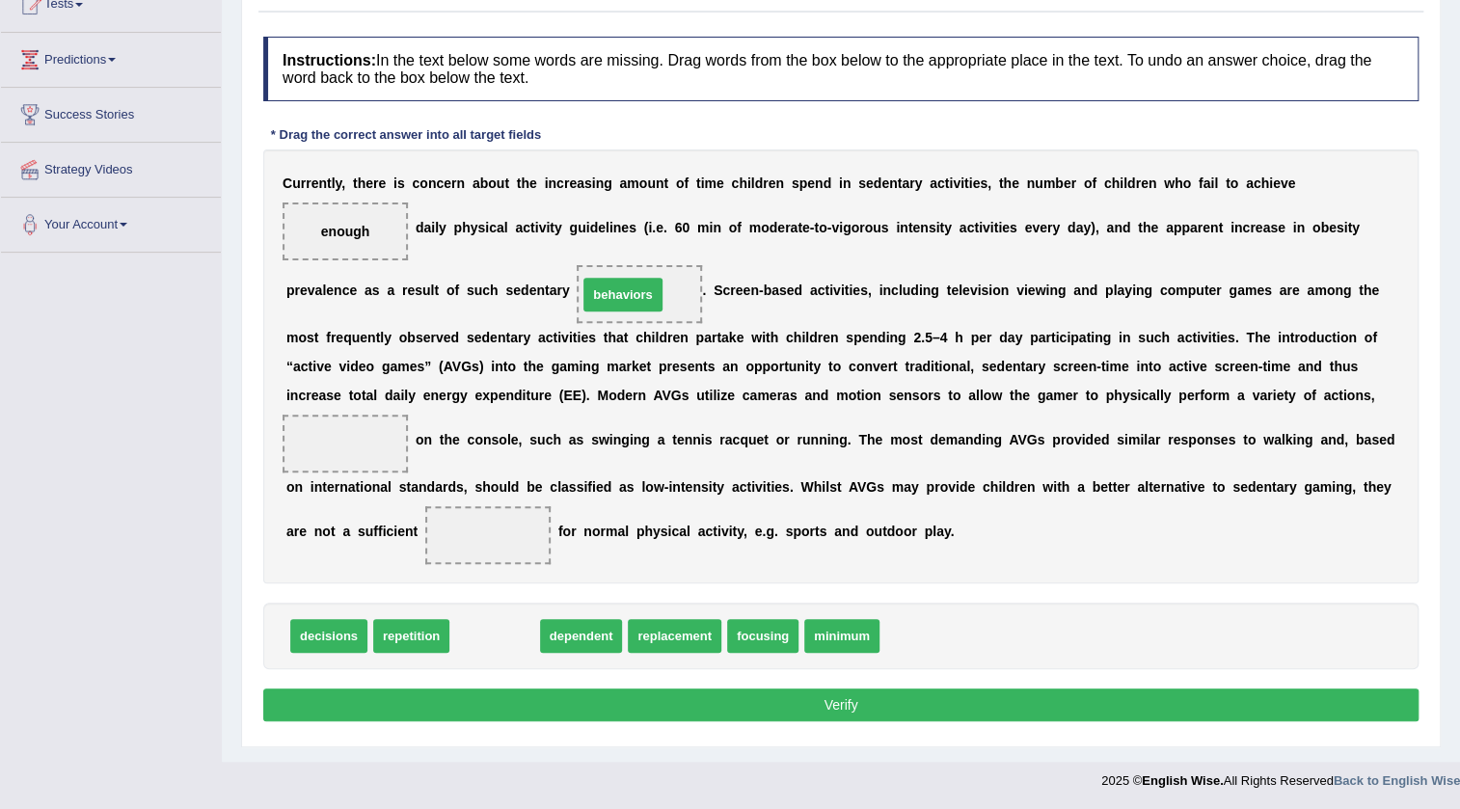
drag, startPoint x: 496, startPoint y: 632, endPoint x: 625, endPoint y: 289, distance: 365.9
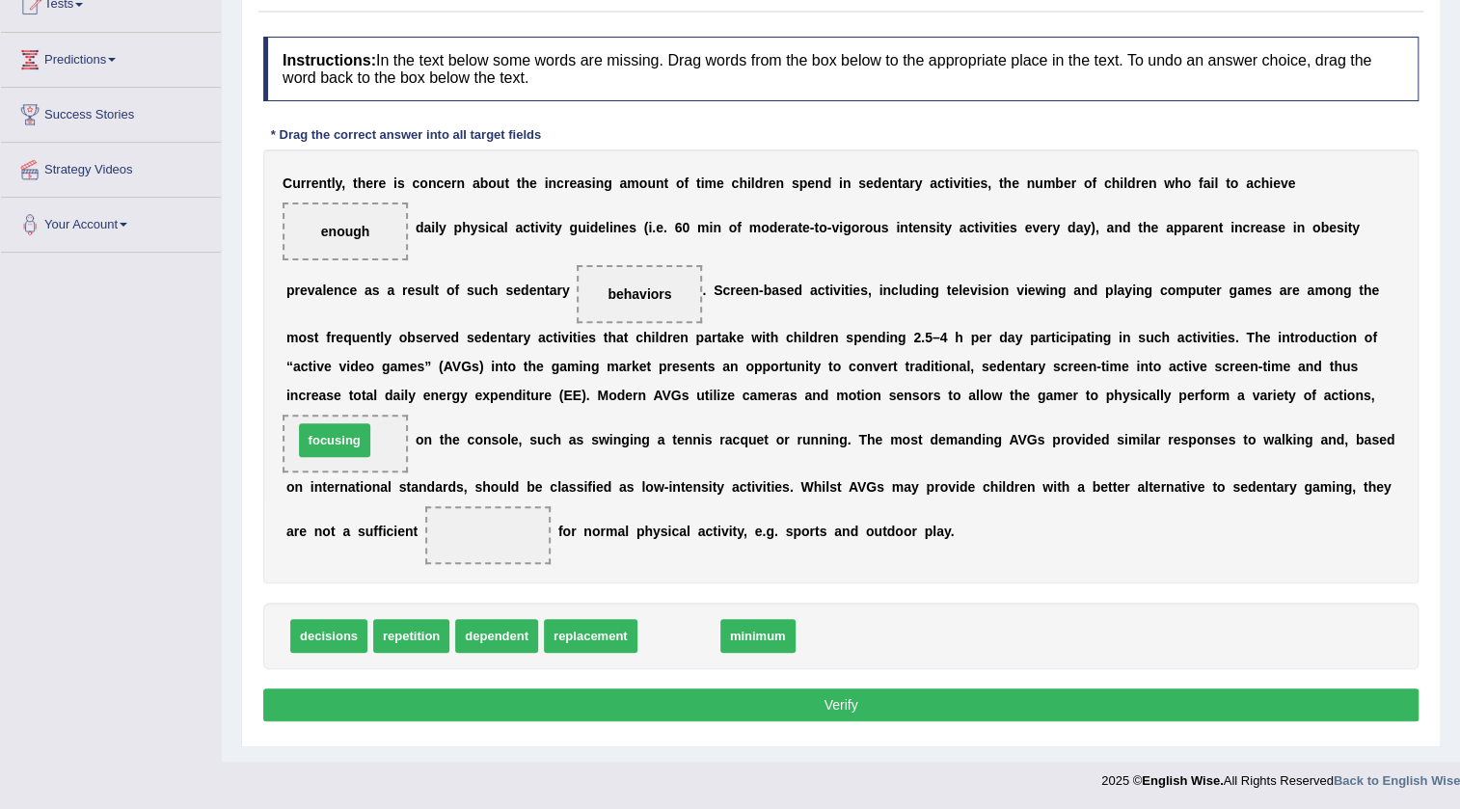
drag, startPoint x: 689, startPoint y: 640, endPoint x: 345, endPoint y: 444, distance: 396.5
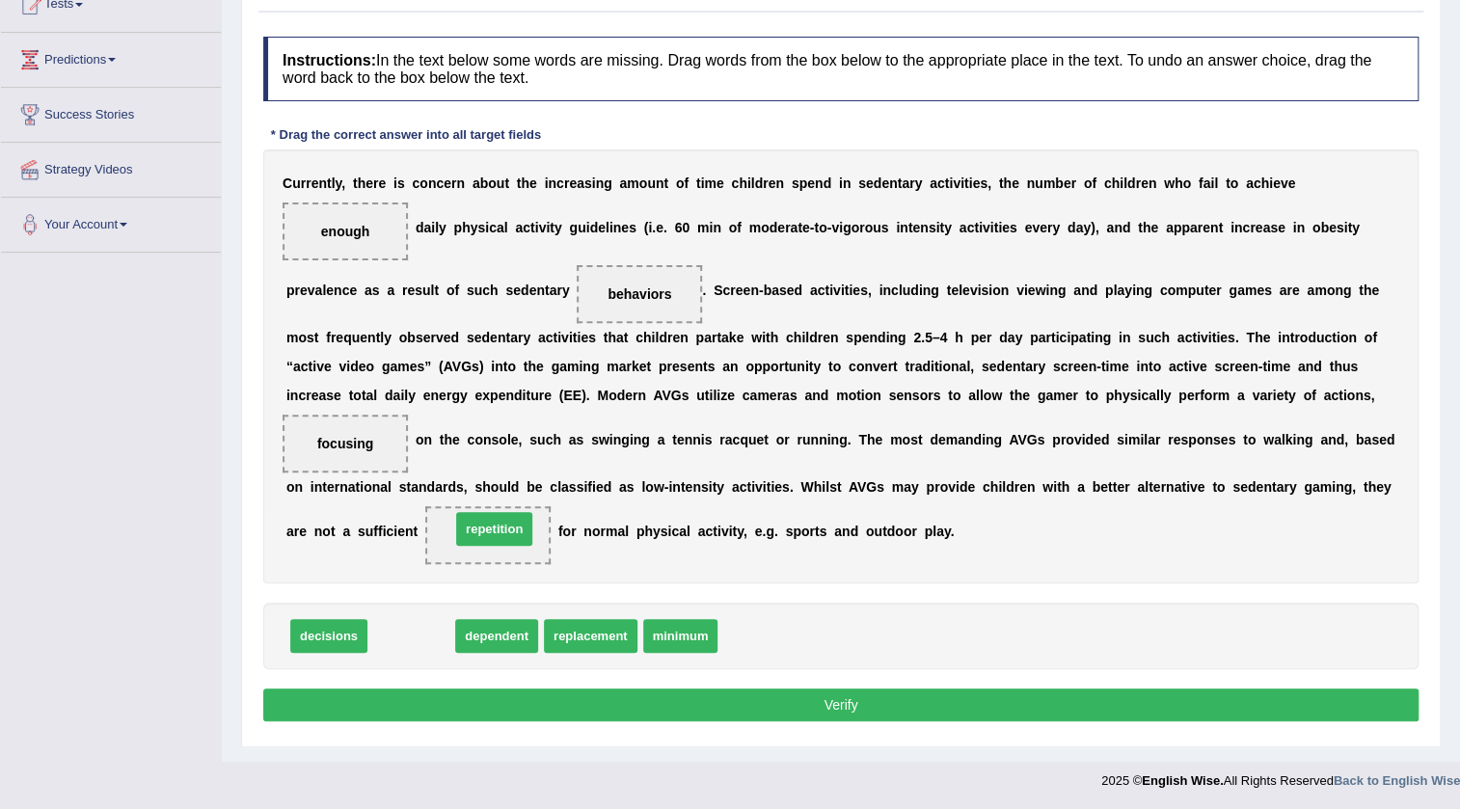
drag, startPoint x: 423, startPoint y: 641, endPoint x: 507, endPoint y: 534, distance: 136.0
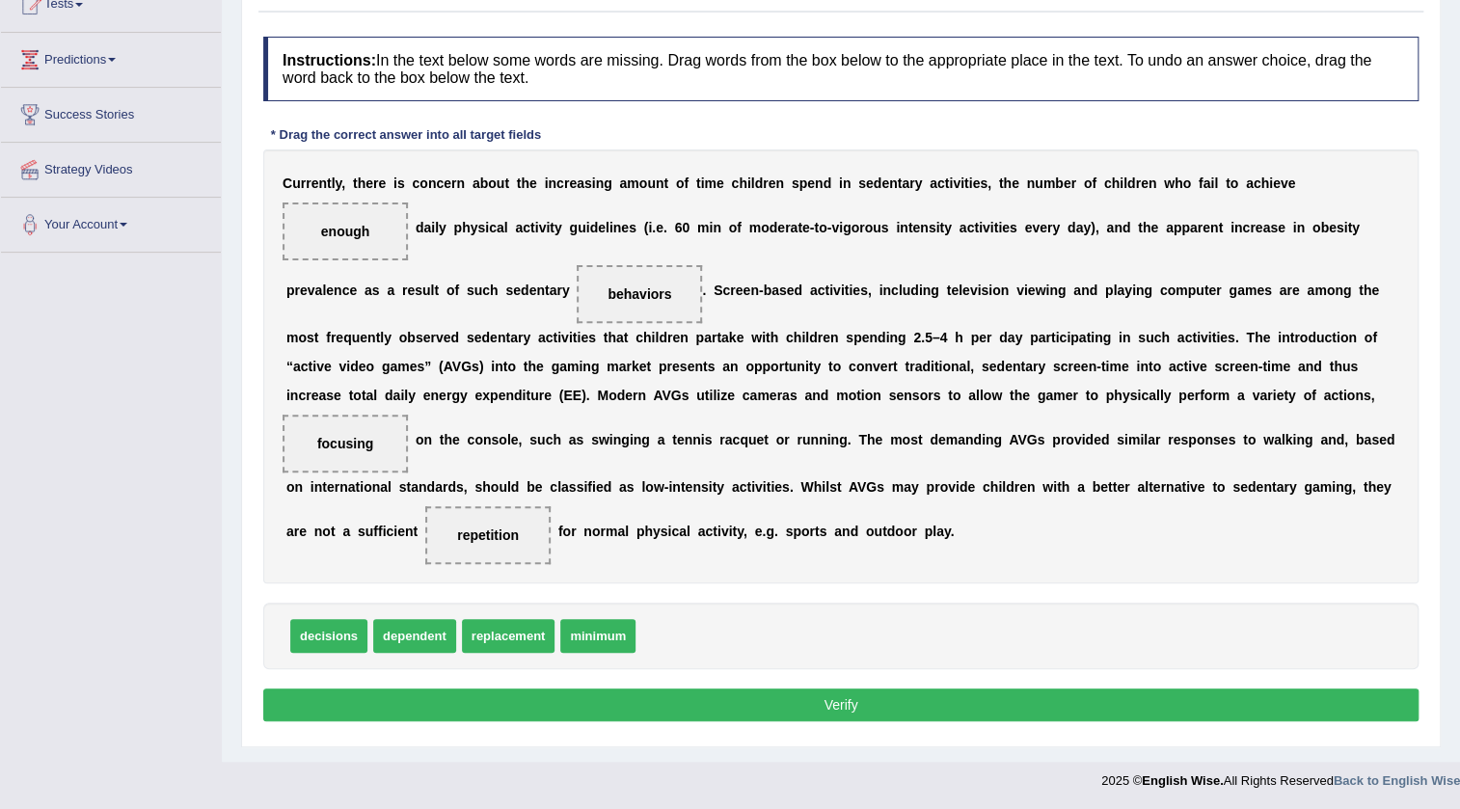
click at [681, 703] on button "Verify" at bounding box center [840, 705] width 1155 height 33
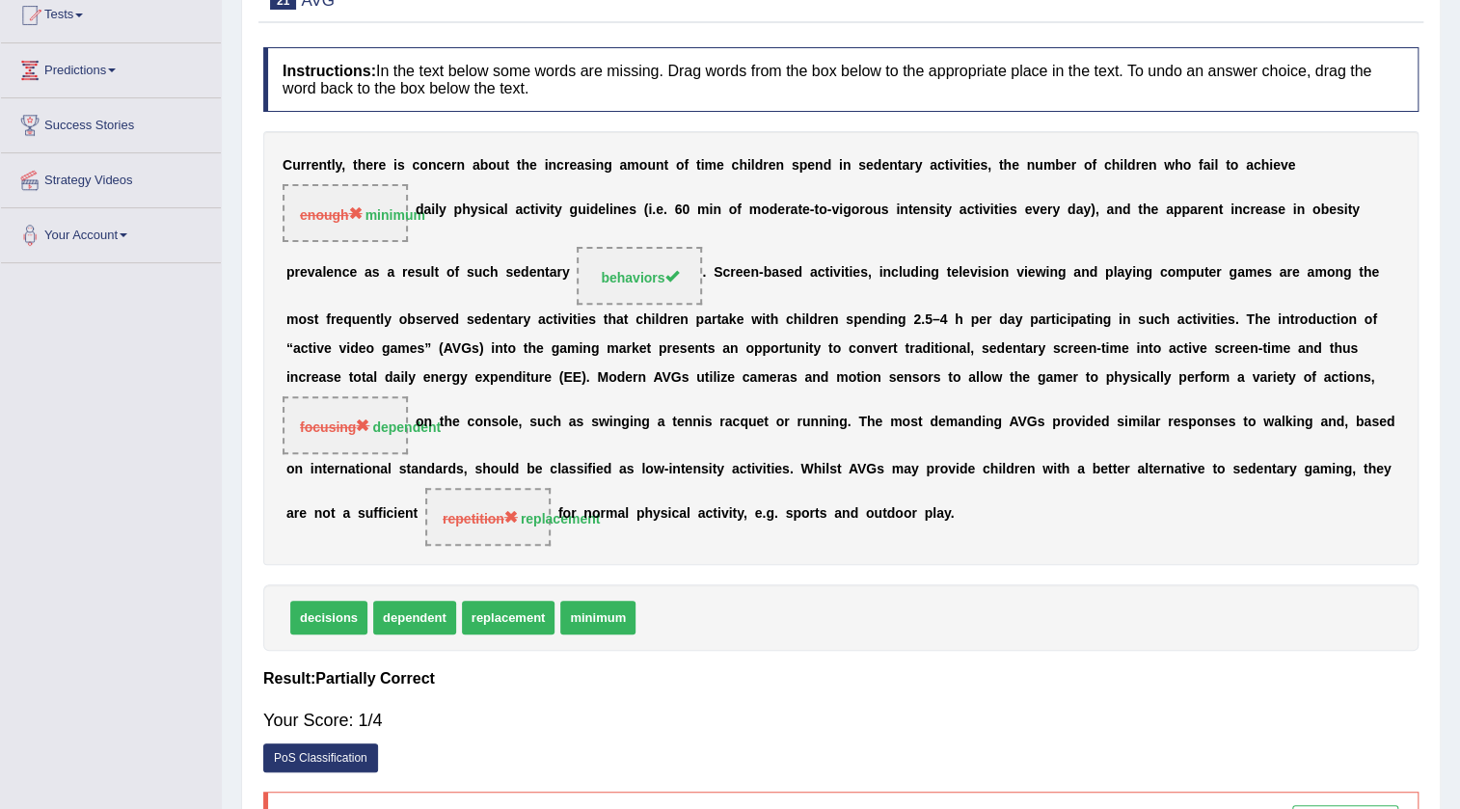
scroll to position [0, 0]
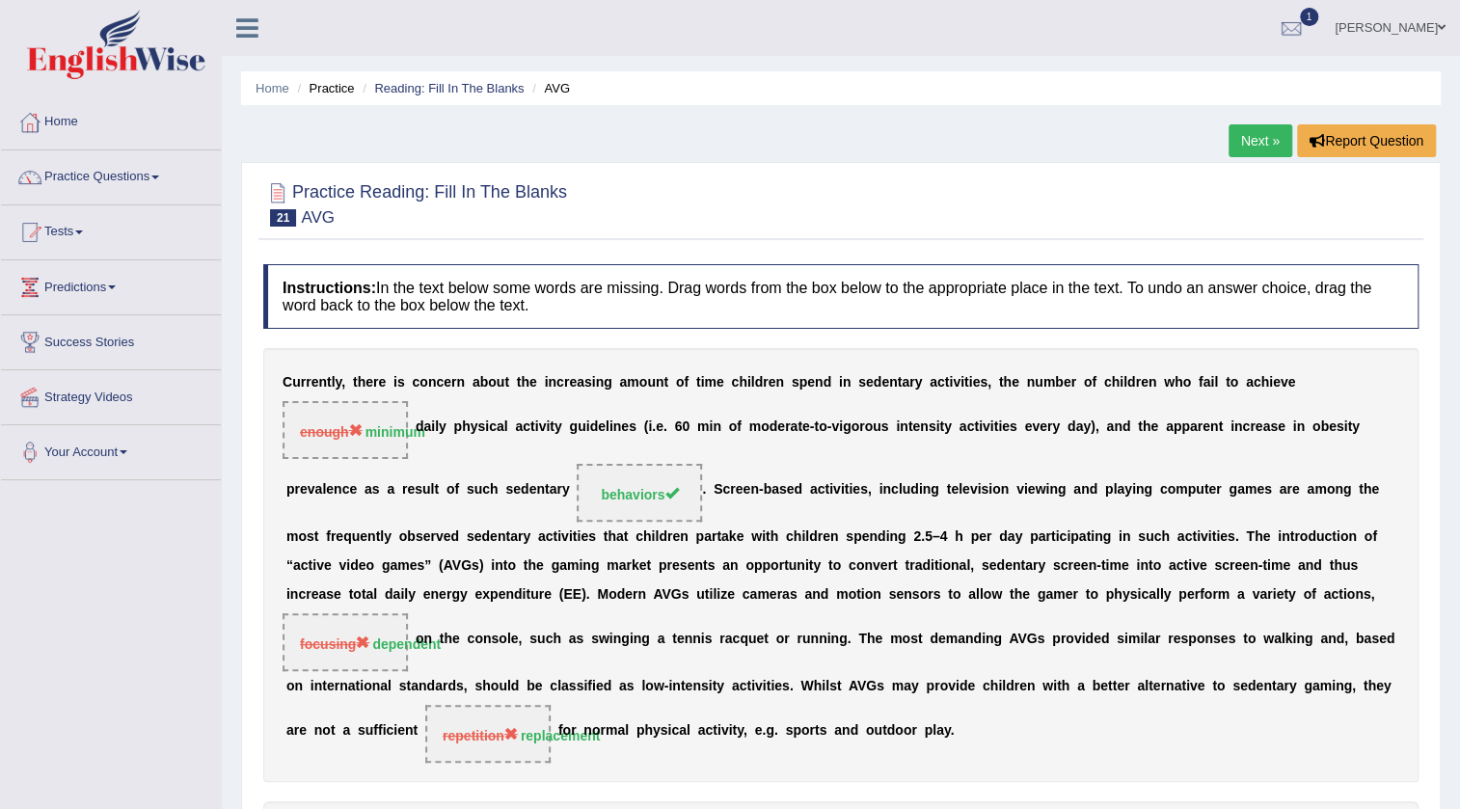
click at [1259, 150] on link "Next »" at bounding box center [1261, 140] width 64 height 33
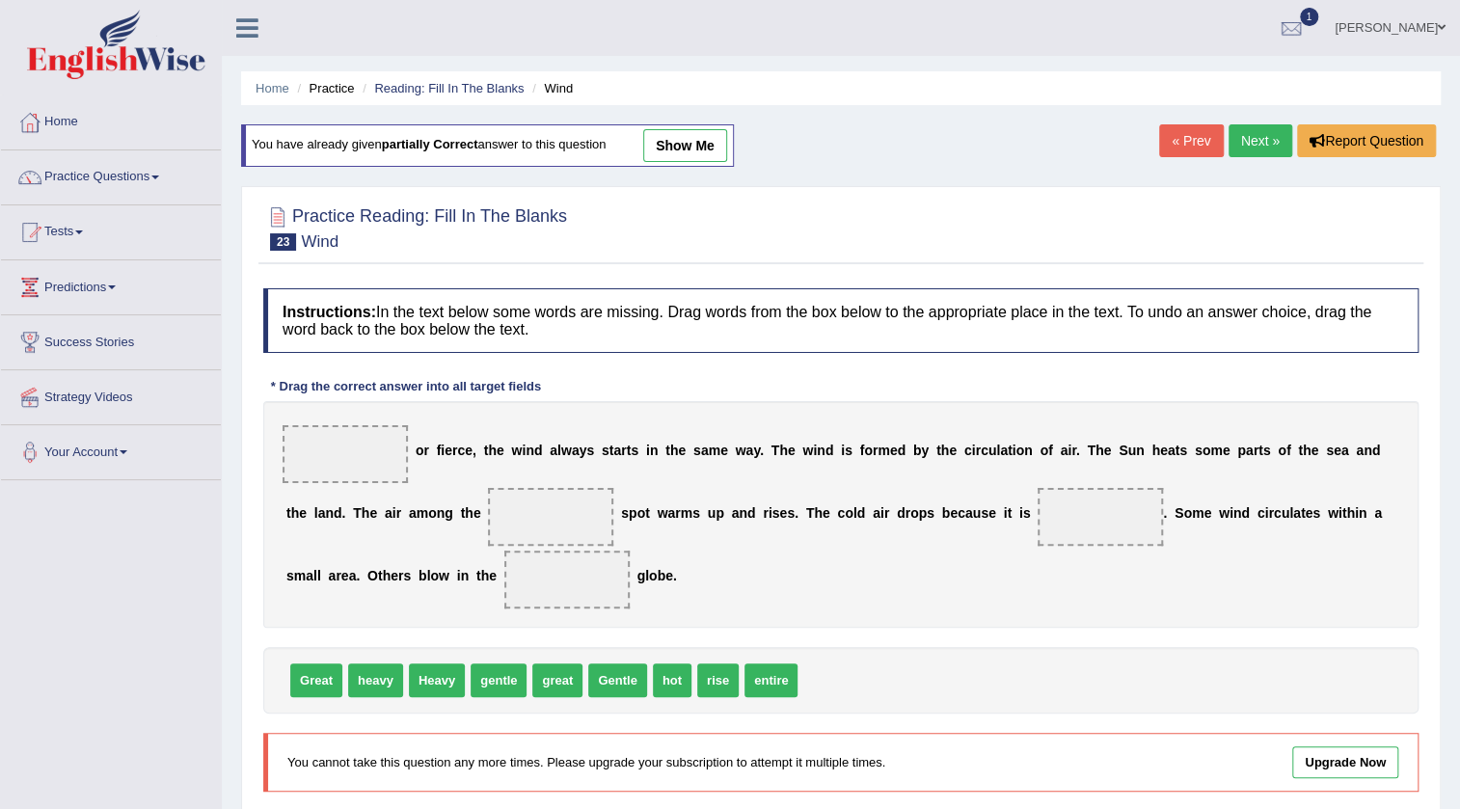
click at [1235, 138] on link "Next »" at bounding box center [1261, 140] width 64 height 33
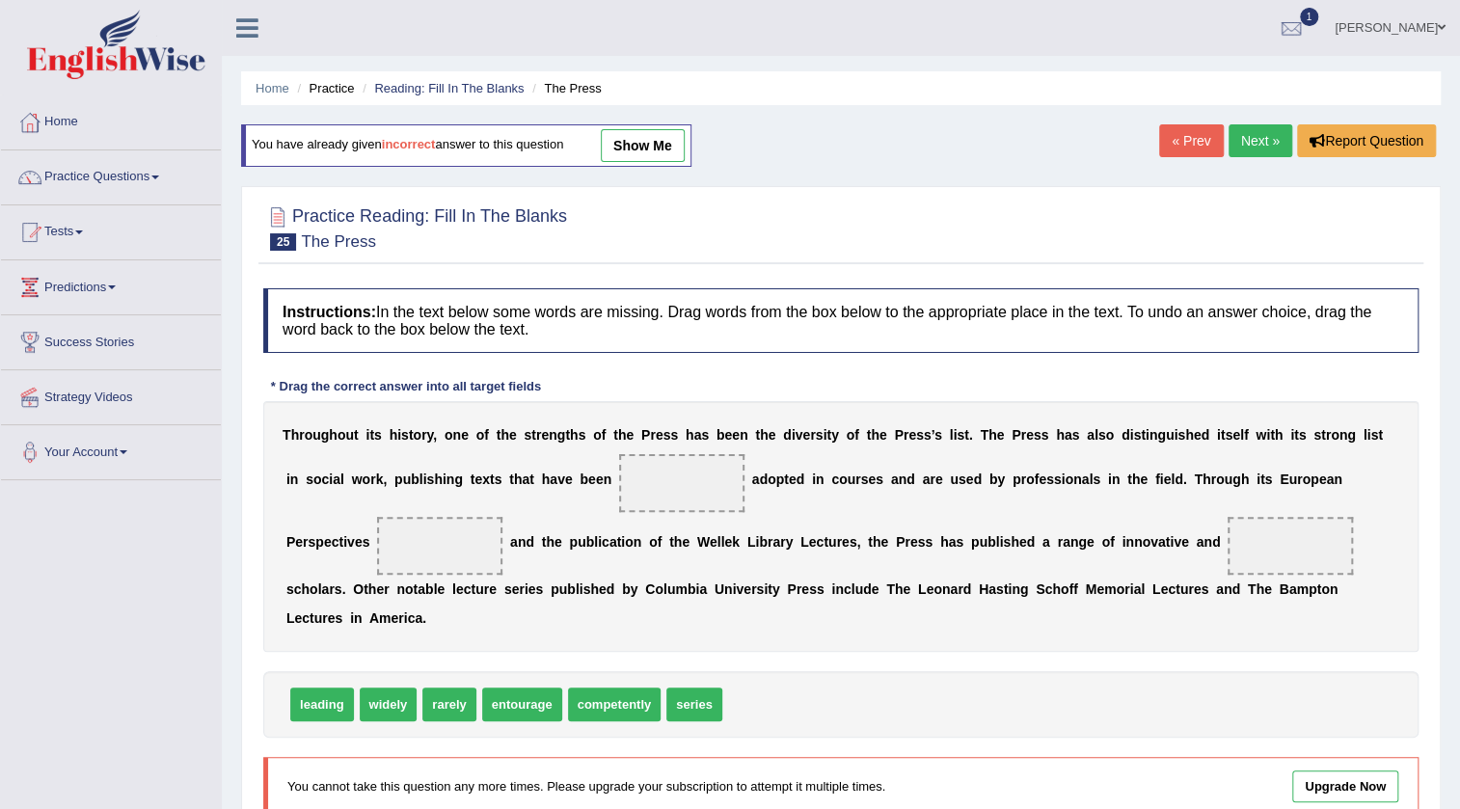
click at [1210, 150] on link "« Prev" at bounding box center [1191, 140] width 64 height 33
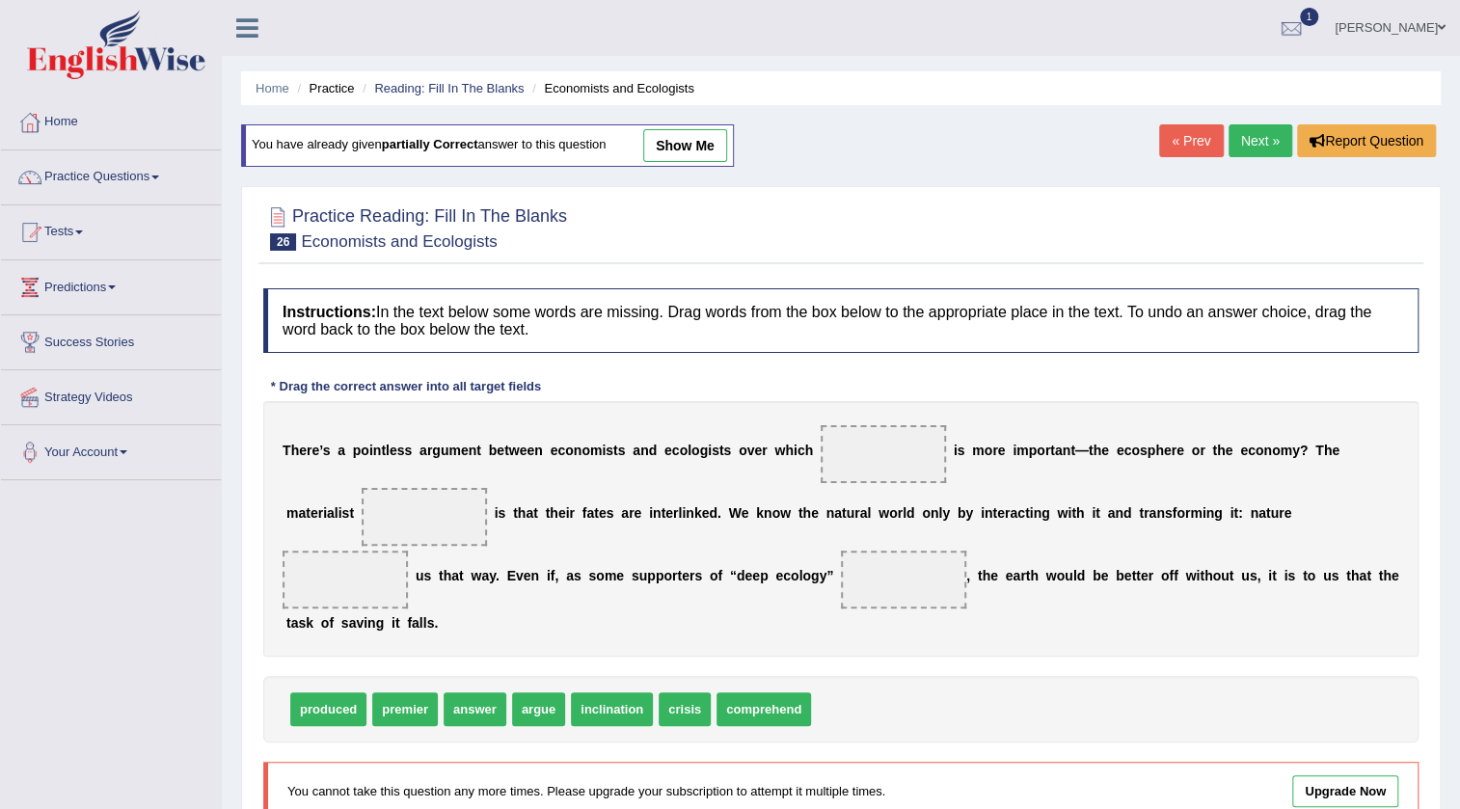
click at [1245, 125] on link "Next »" at bounding box center [1261, 140] width 64 height 33
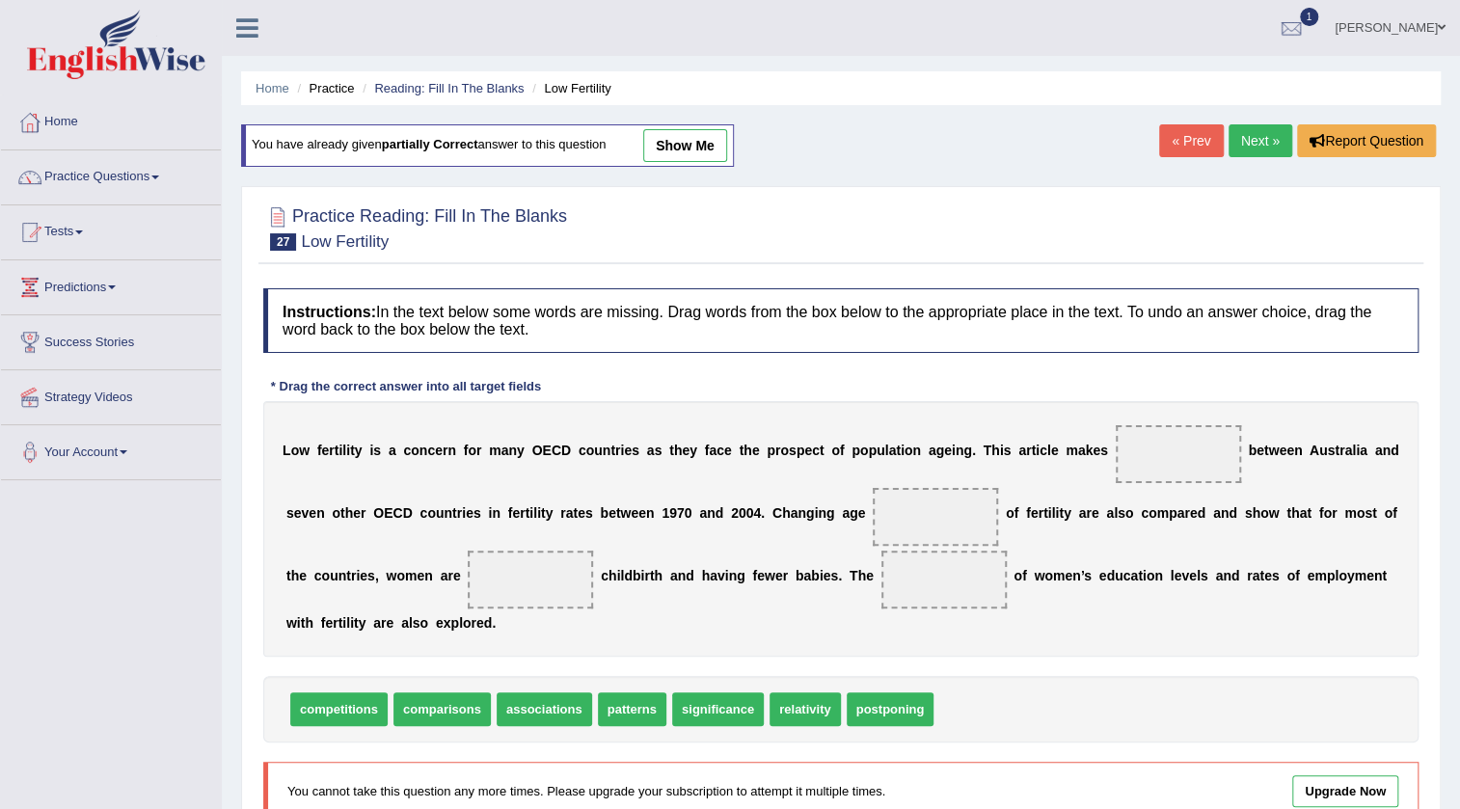
click at [1245, 125] on link "Next »" at bounding box center [1261, 140] width 64 height 33
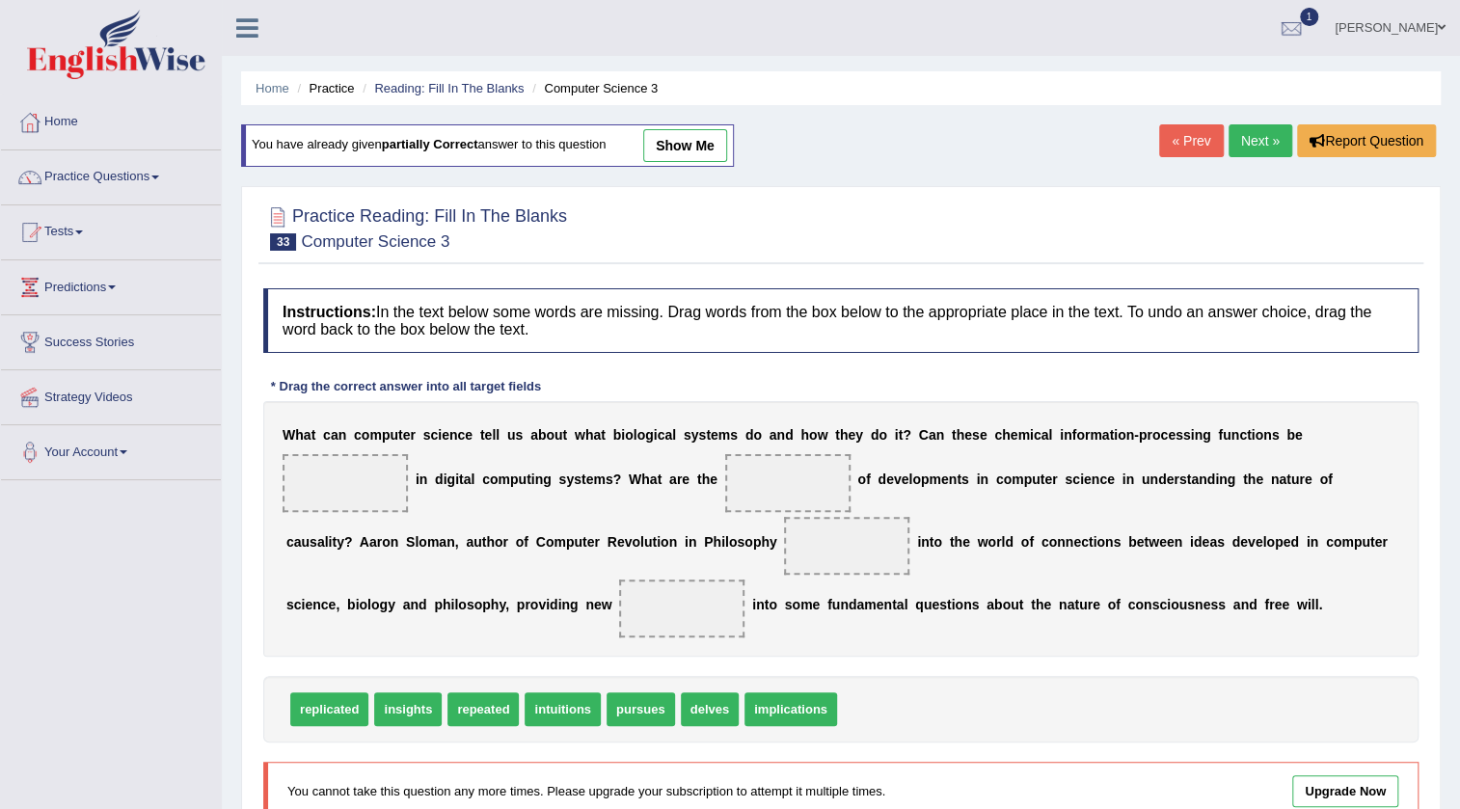
click at [1245, 125] on link "Next »" at bounding box center [1261, 140] width 64 height 33
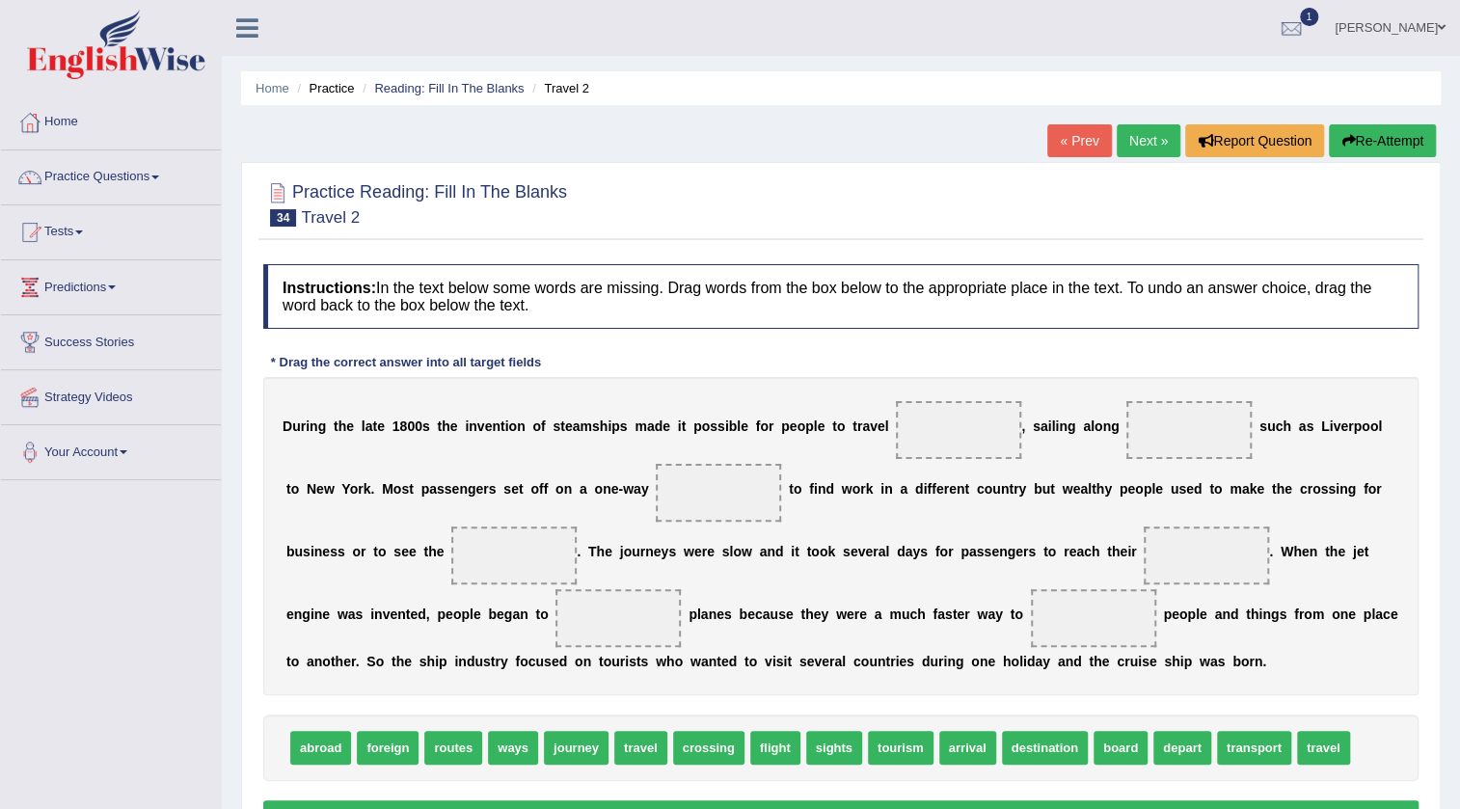
click at [1147, 131] on link "Next »" at bounding box center [1149, 140] width 64 height 33
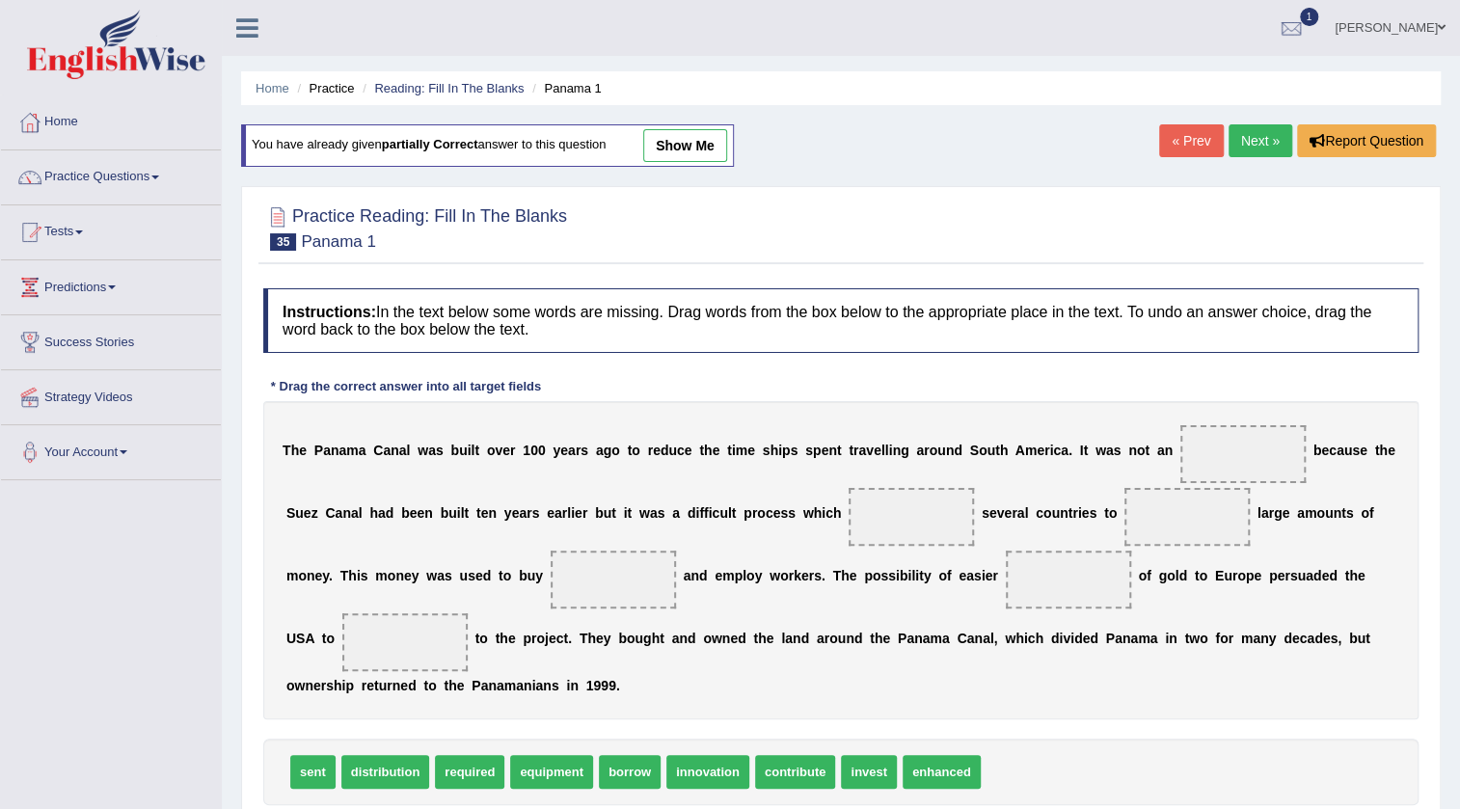
click at [1244, 135] on link "Next »" at bounding box center [1261, 140] width 64 height 33
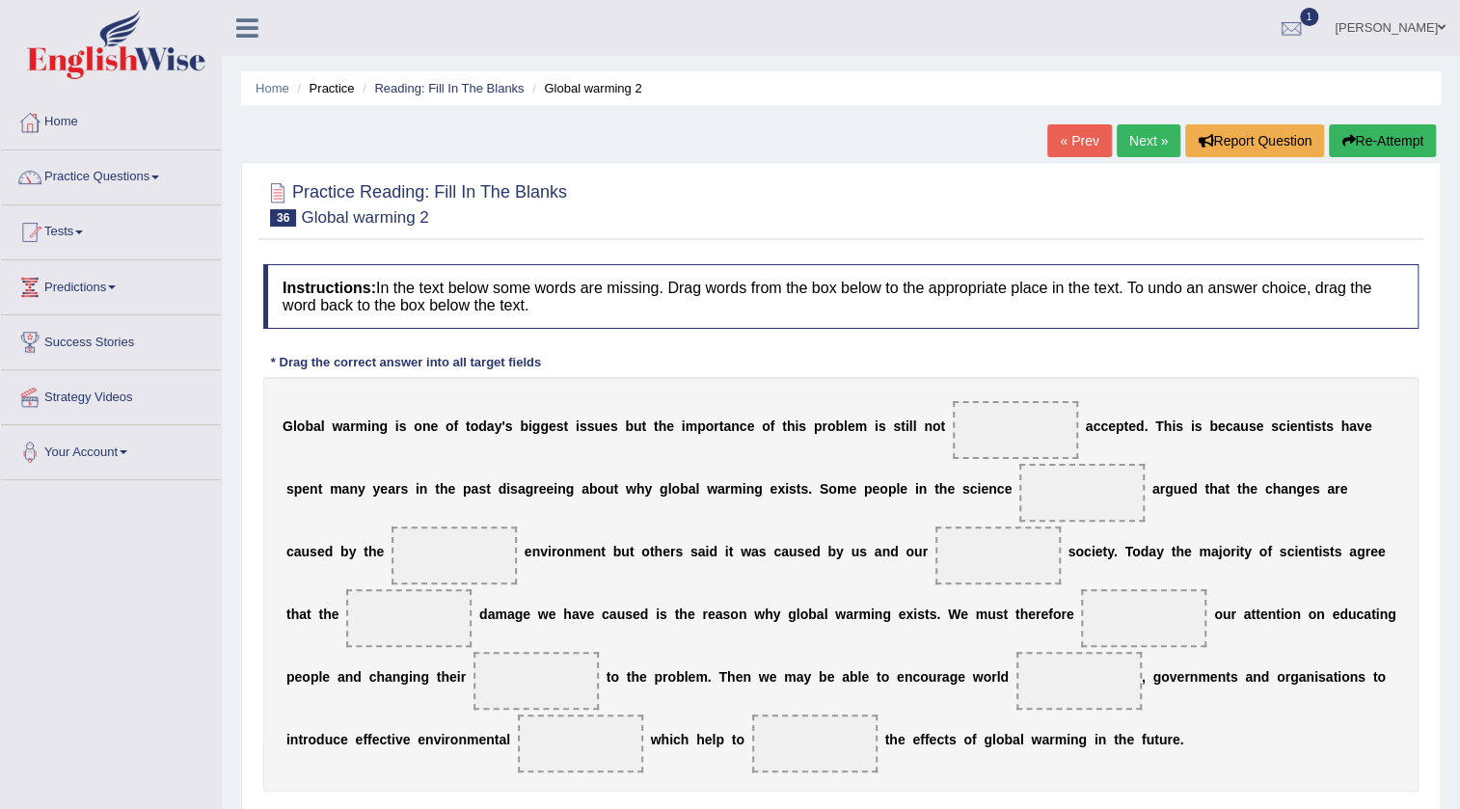
click at [1148, 135] on link "Next »" at bounding box center [1149, 140] width 64 height 33
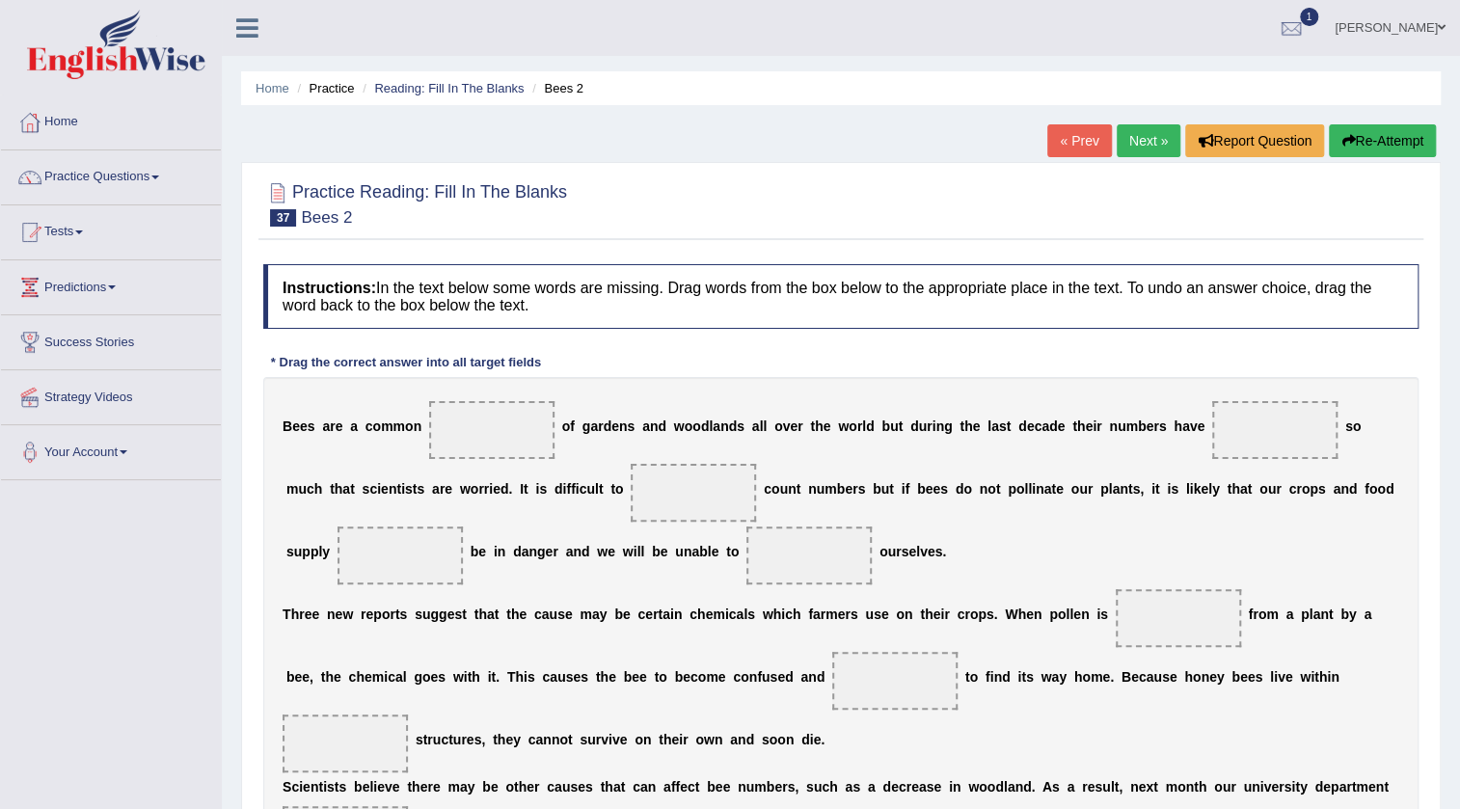
click at [1148, 159] on div "« Prev Next » Report Question Re-Attempt" at bounding box center [1243, 143] width 393 height 38
click at [1145, 154] on link "Next »" at bounding box center [1149, 140] width 64 height 33
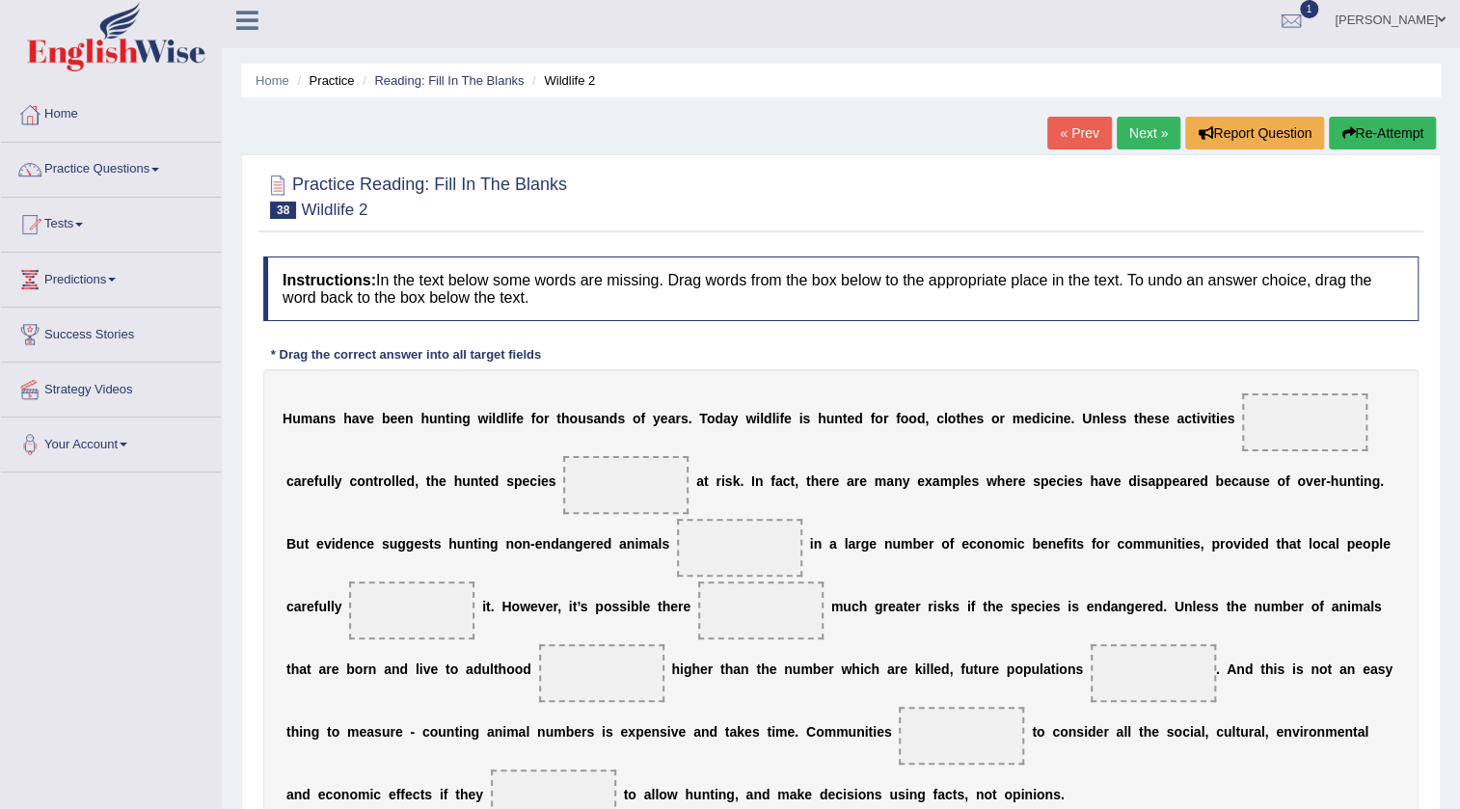
scroll to position [183, 0]
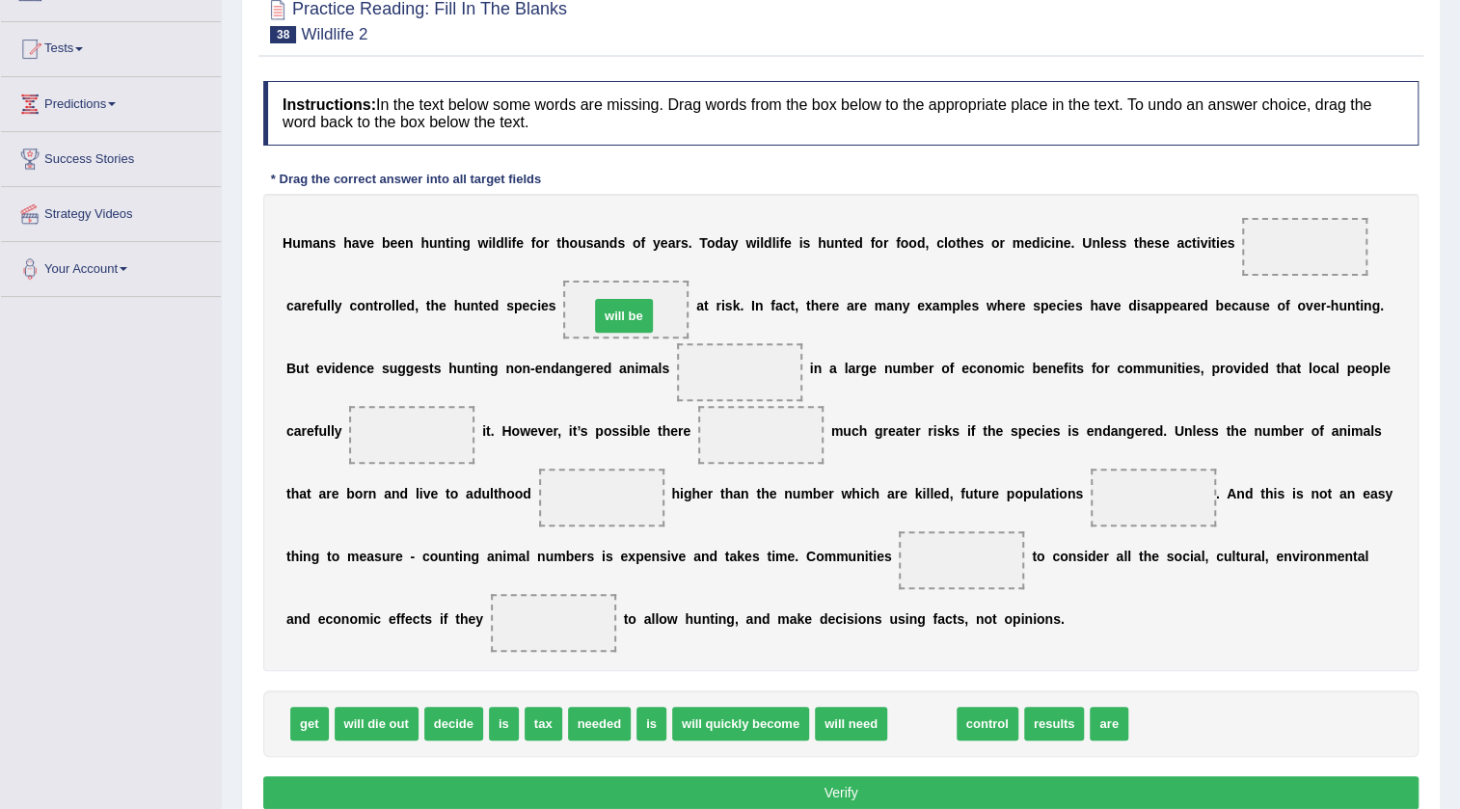
drag, startPoint x: 925, startPoint y: 724, endPoint x: 627, endPoint y: 316, distance: 505.1
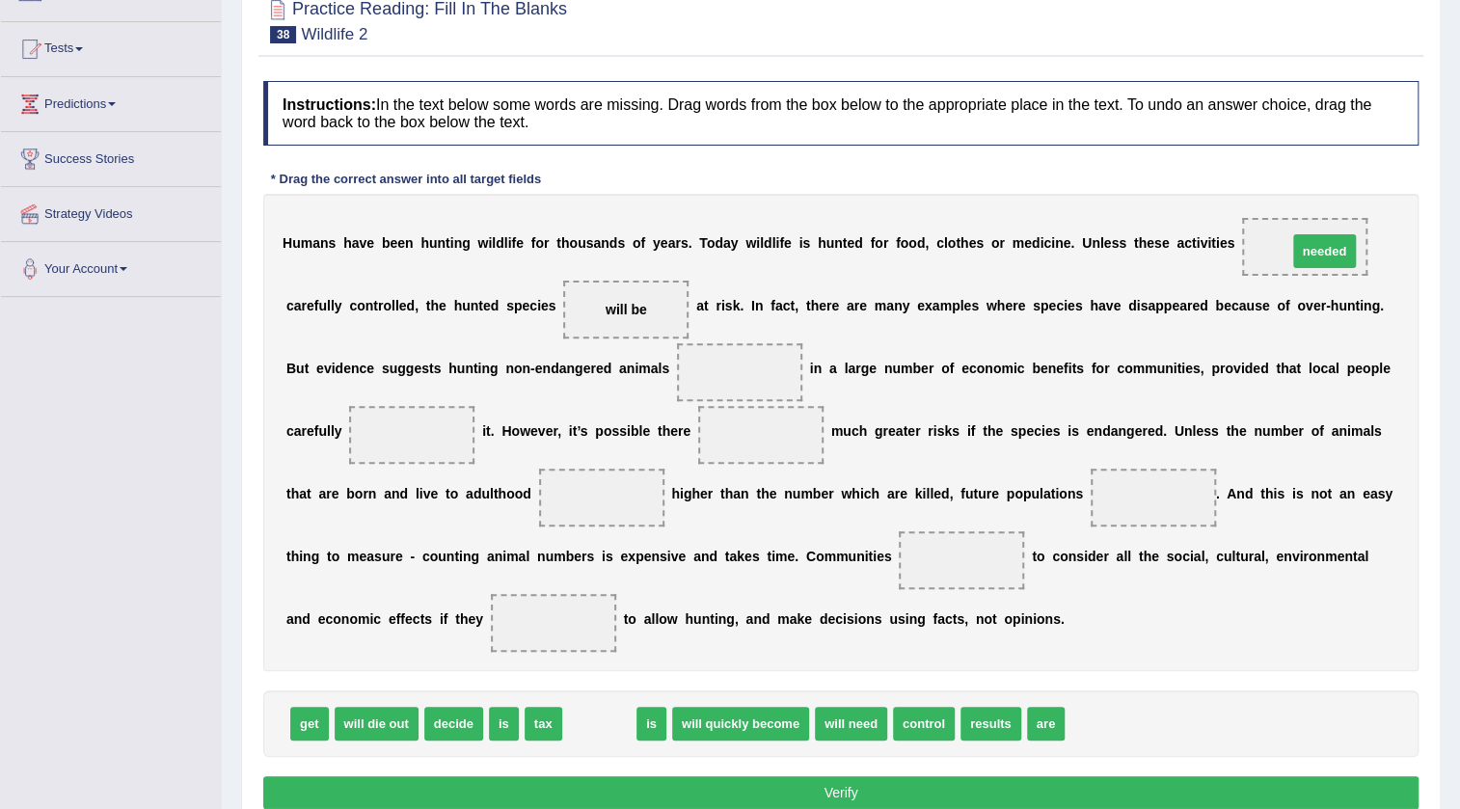
drag, startPoint x: 601, startPoint y: 718, endPoint x: 1326, endPoint y: 246, distance: 865.5
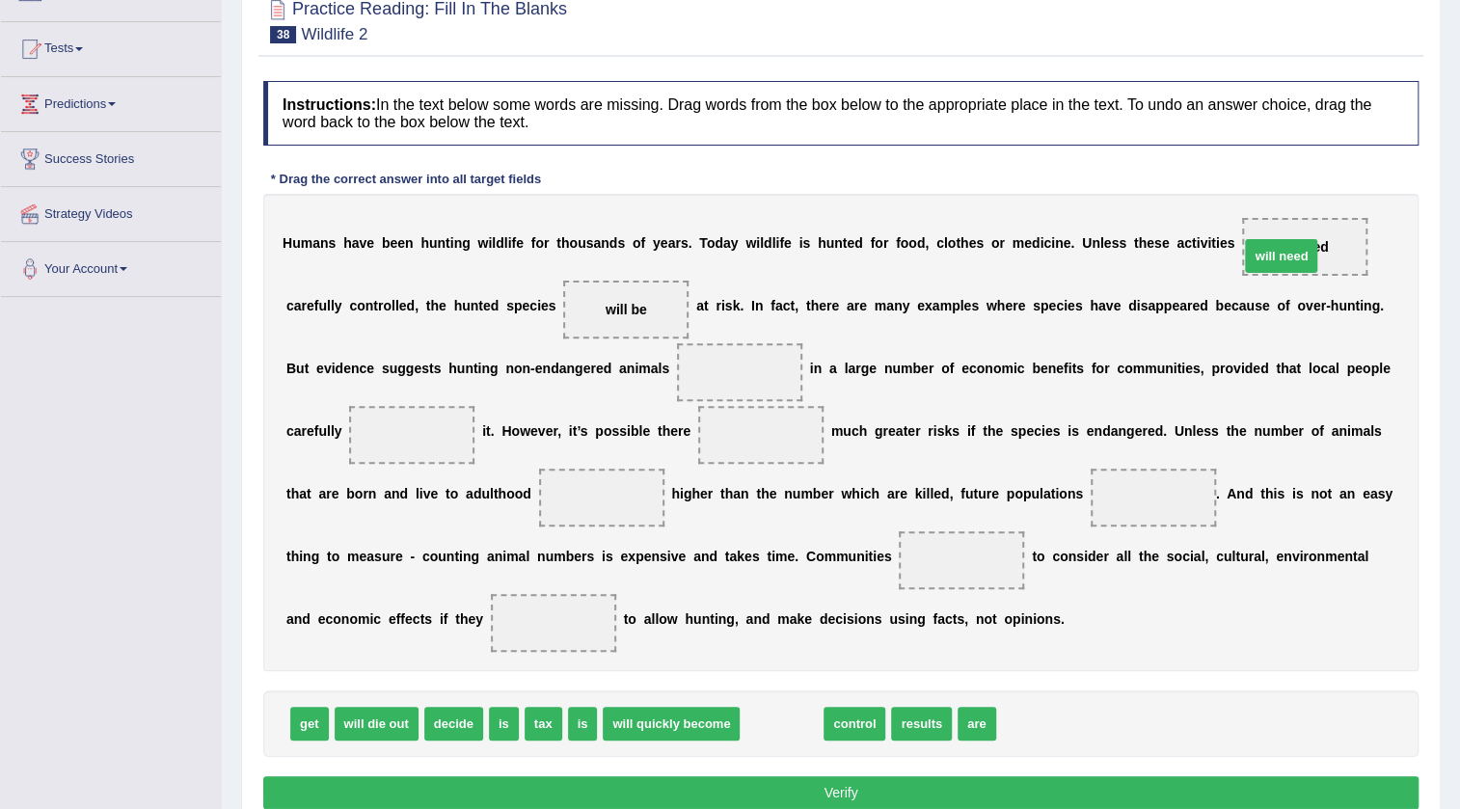
drag, startPoint x: 788, startPoint y: 719, endPoint x: 1287, endPoint y: 252, distance: 684.3
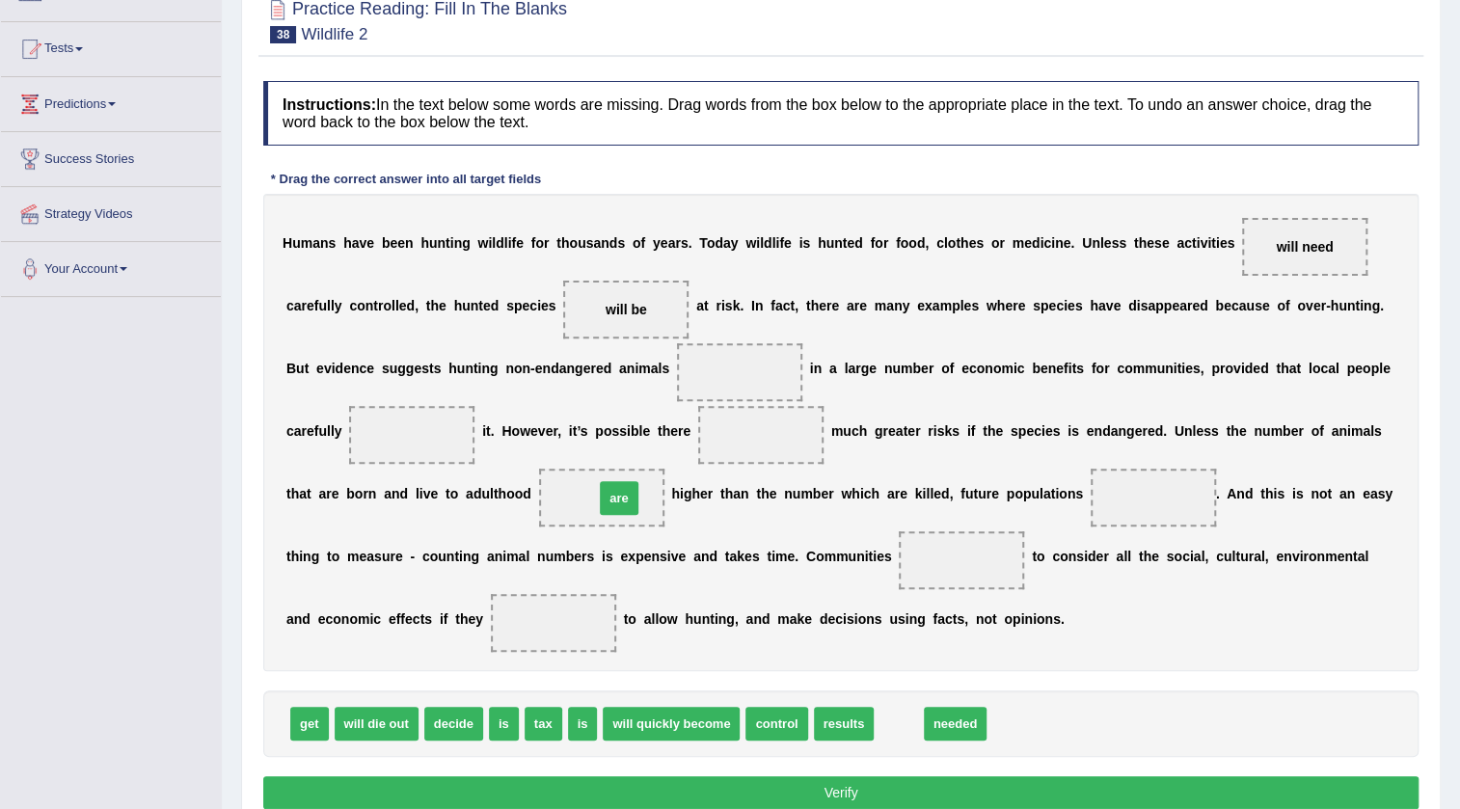
drag, startPoint x: 905, startPoint y: 727, endPoint x: 626, endPoint y: 501, distance: 359.3
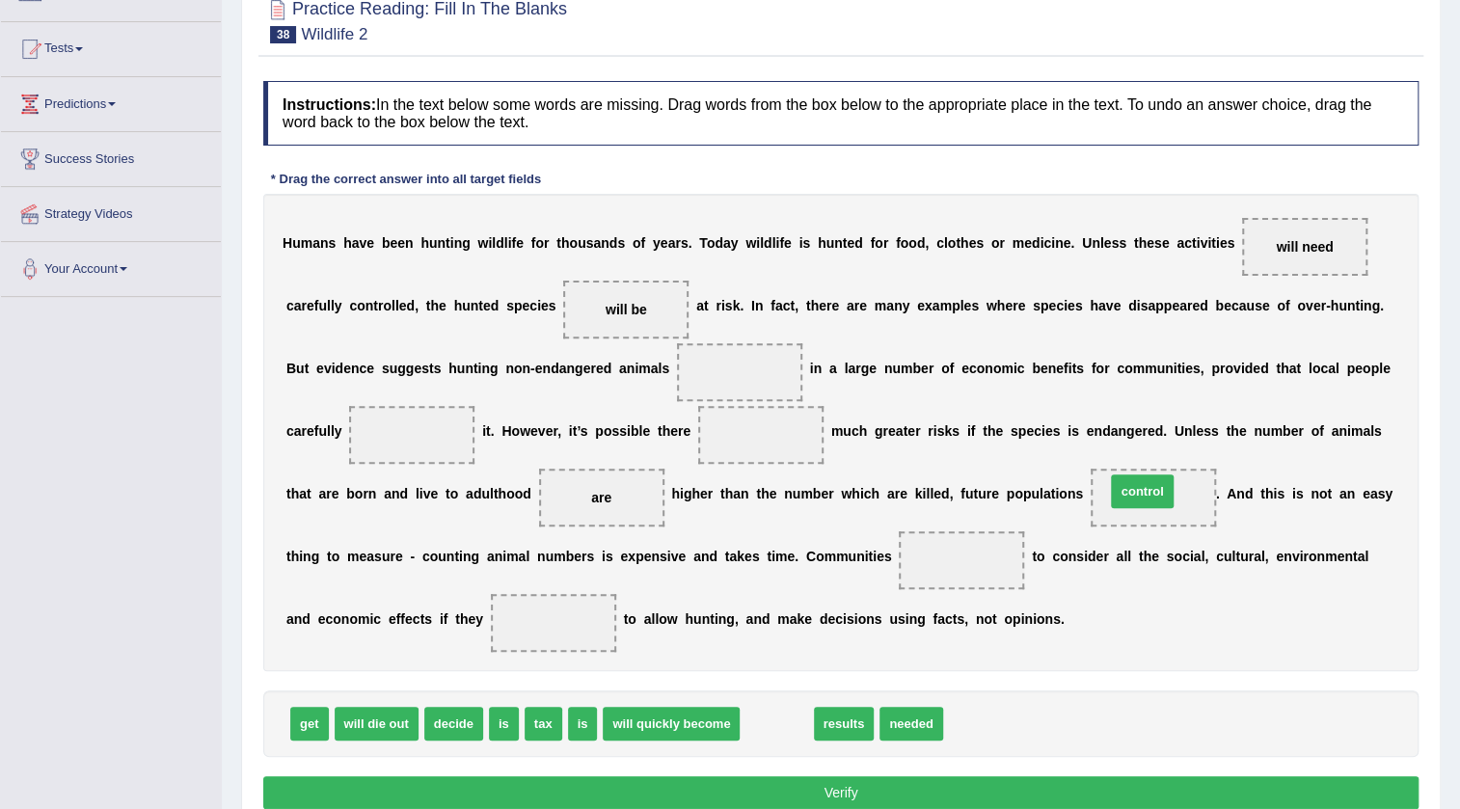
drag, startPoint x: 785, startPoint y: 730, endPoint x: 1150, endPoint y: 498, distance: 433.1
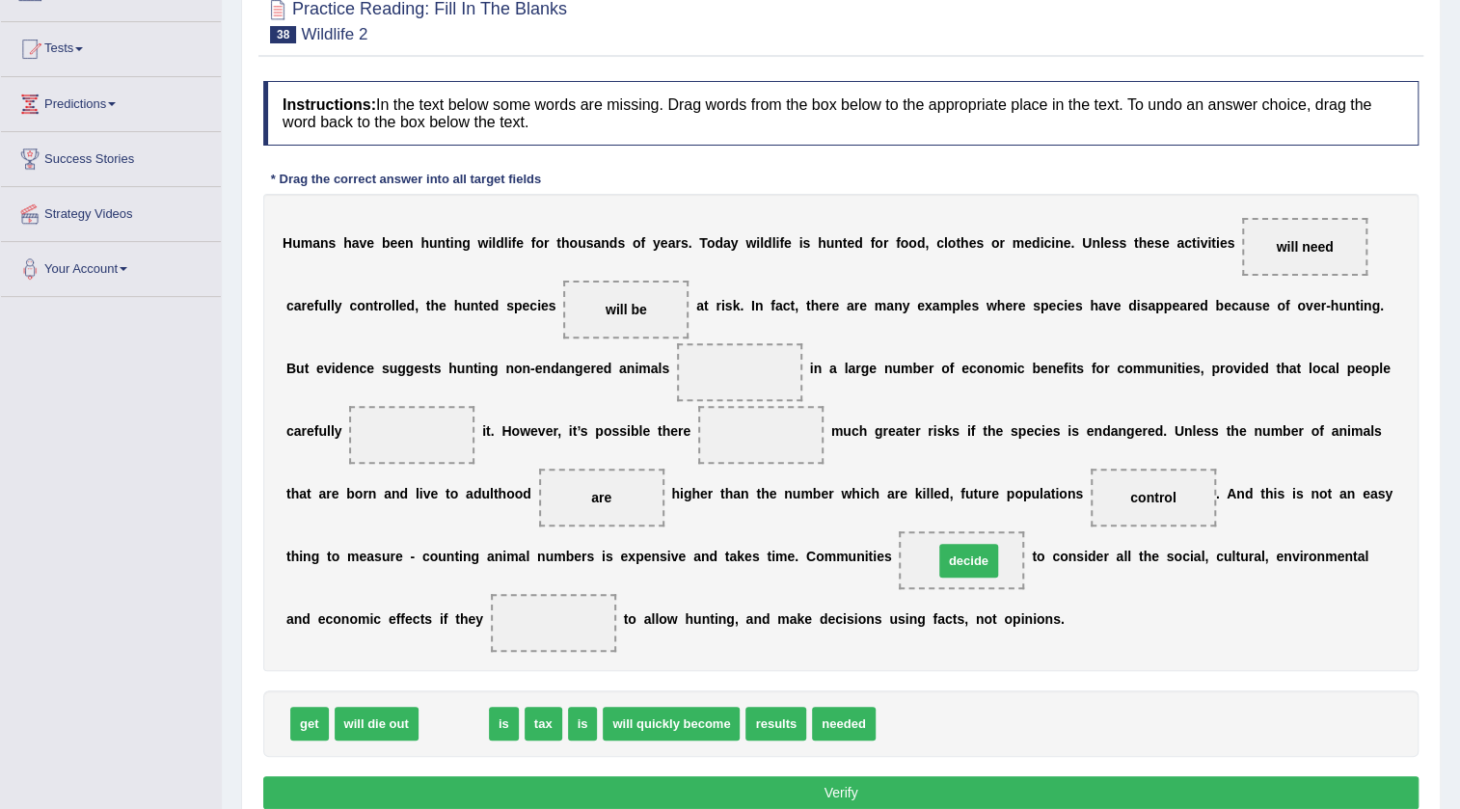
drag, startPoint x: 463, startPoint y: 725, endPoint x: 981, endPoint y: 561, distance: 543.2
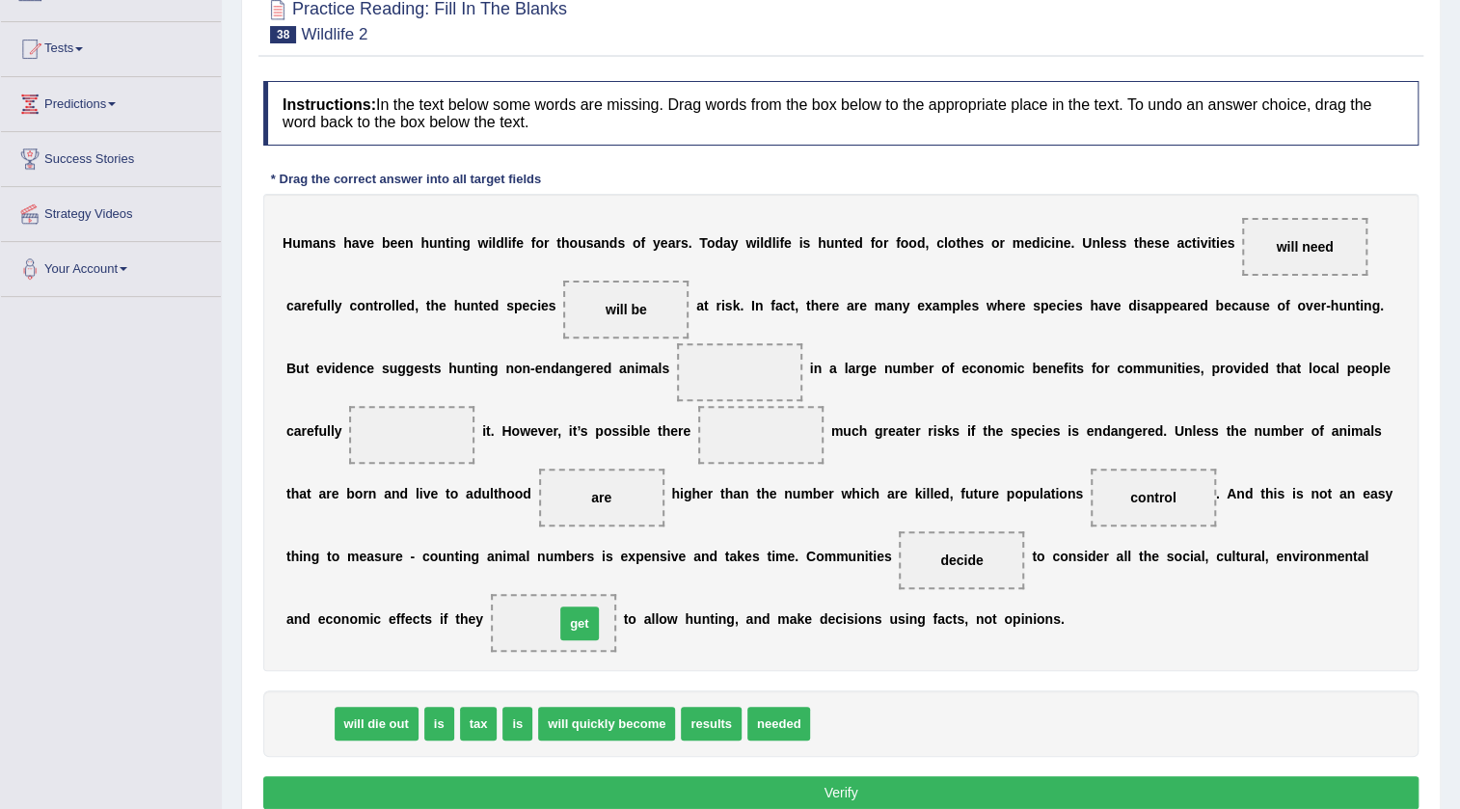
drag, startPoint x: 299, startPoint y: 729, endPoint x: 569, endPoint y: 629, distance: 288.0
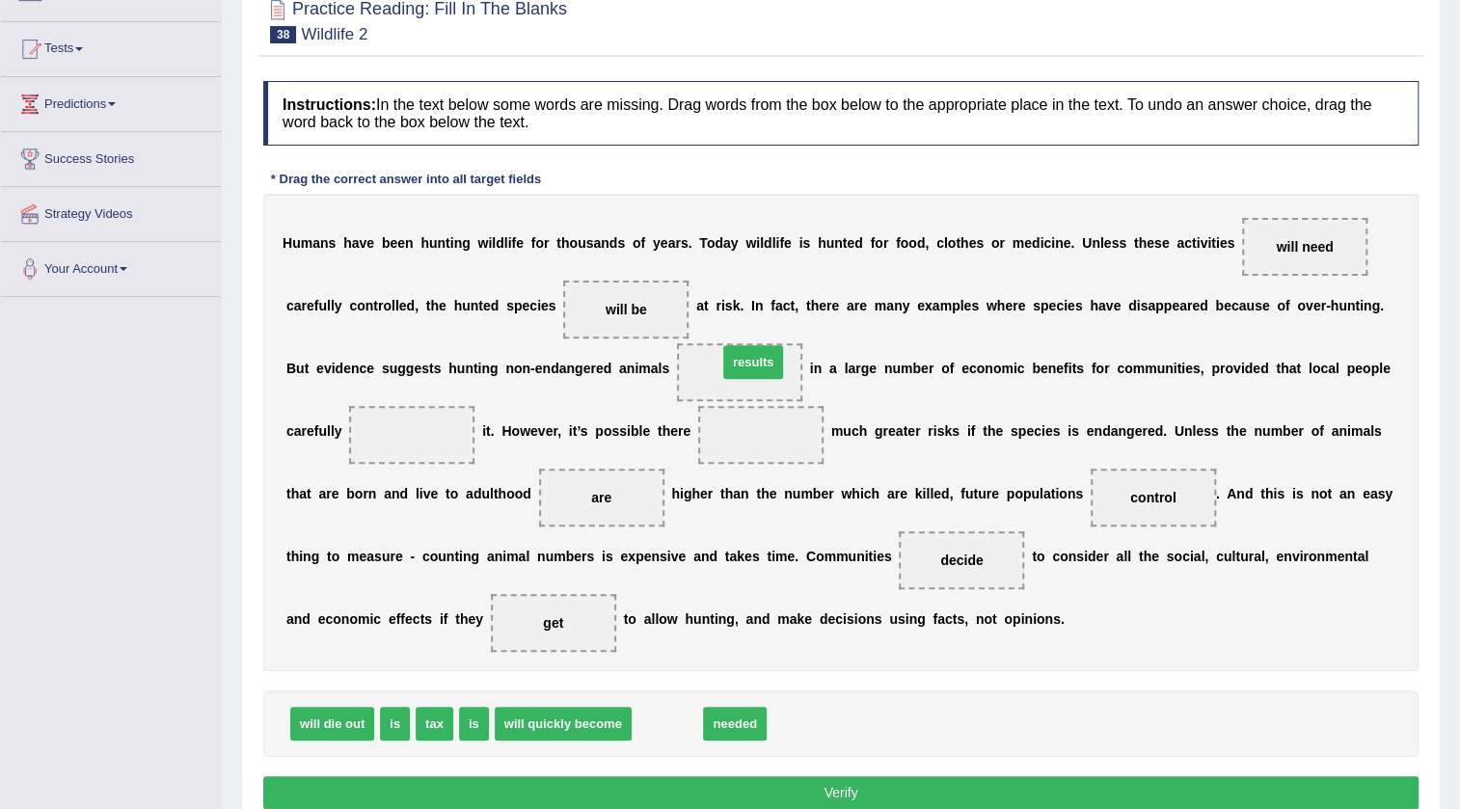
drag, startPoint x: 666, startPoint y: 718, endPoint x: 752, endPoint y: 357, distance: 371.7
drag, startPoint x: 684, startPoint y: 715, endPoint x: 398, endPoint y: 409, distance: 418.2
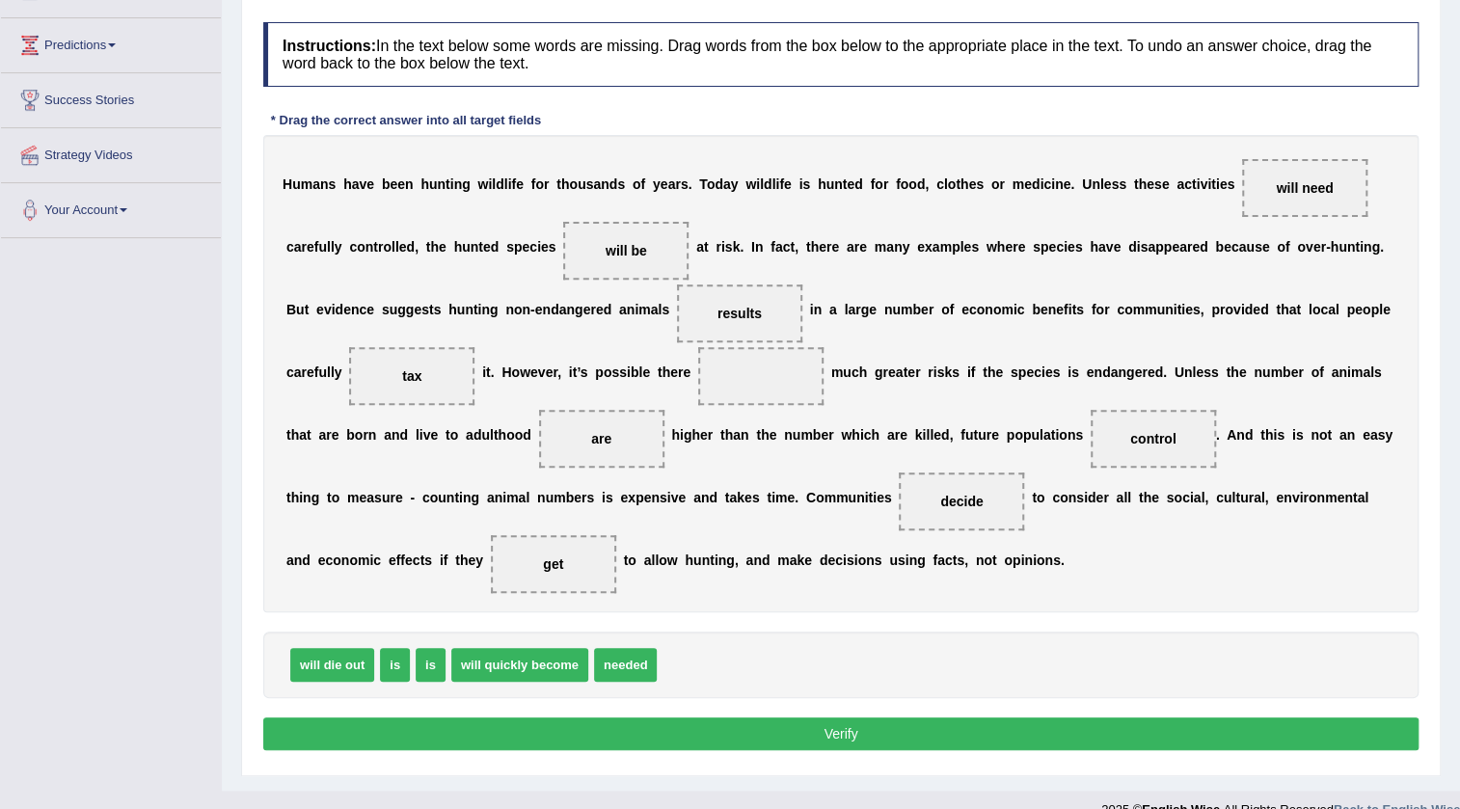
scroll to position [270, 0]
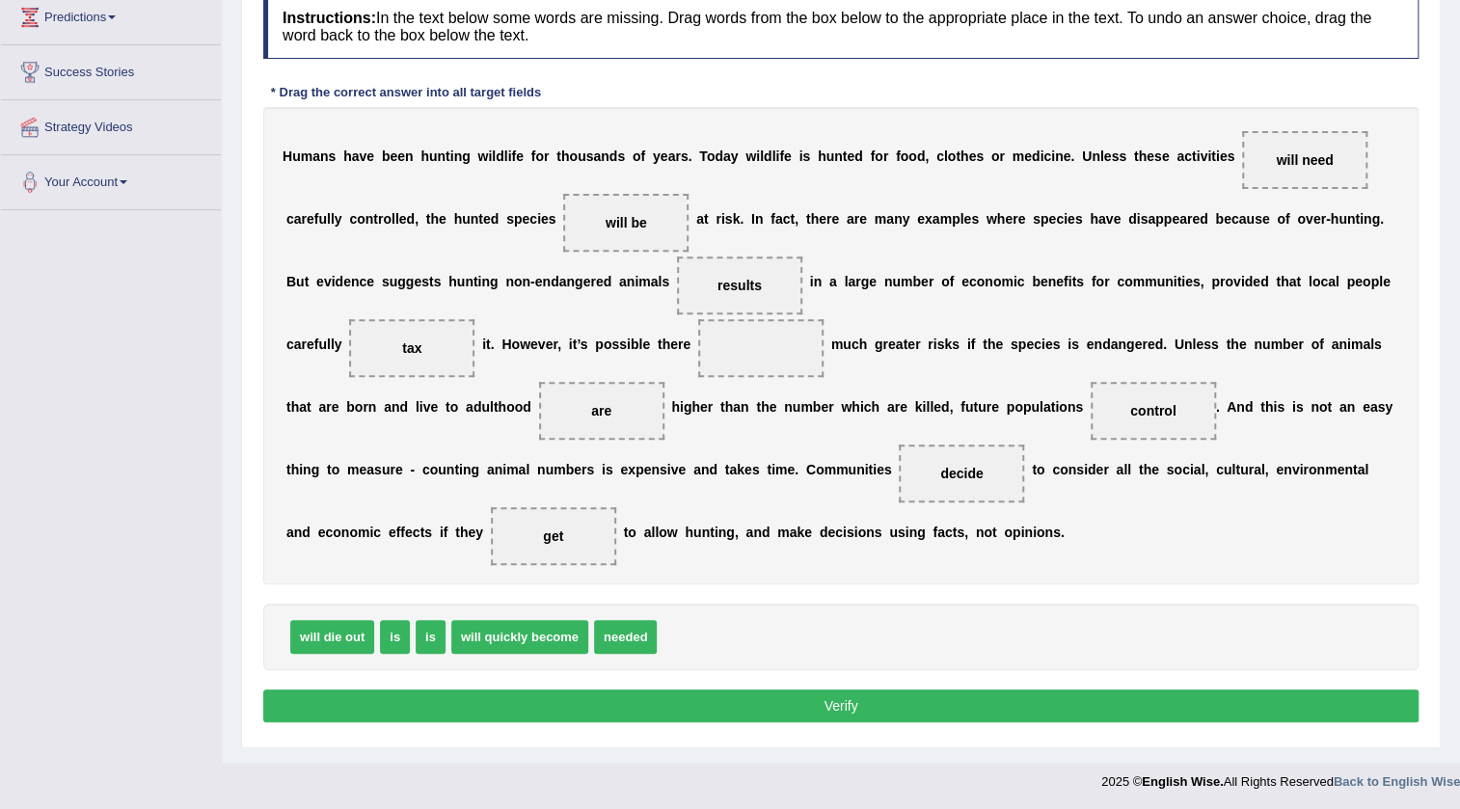
click at [716, 713] on button "Verify" at bounding box center [840, 705] width 1155 height 33
drag, startPoint x: 433, startPoint y: 636, endPoint x: 742, endPoint y: 343, distance: 425.6
click at [813, 689] on button "Verify" at bounding box center [840, 705] width 1155 height 33
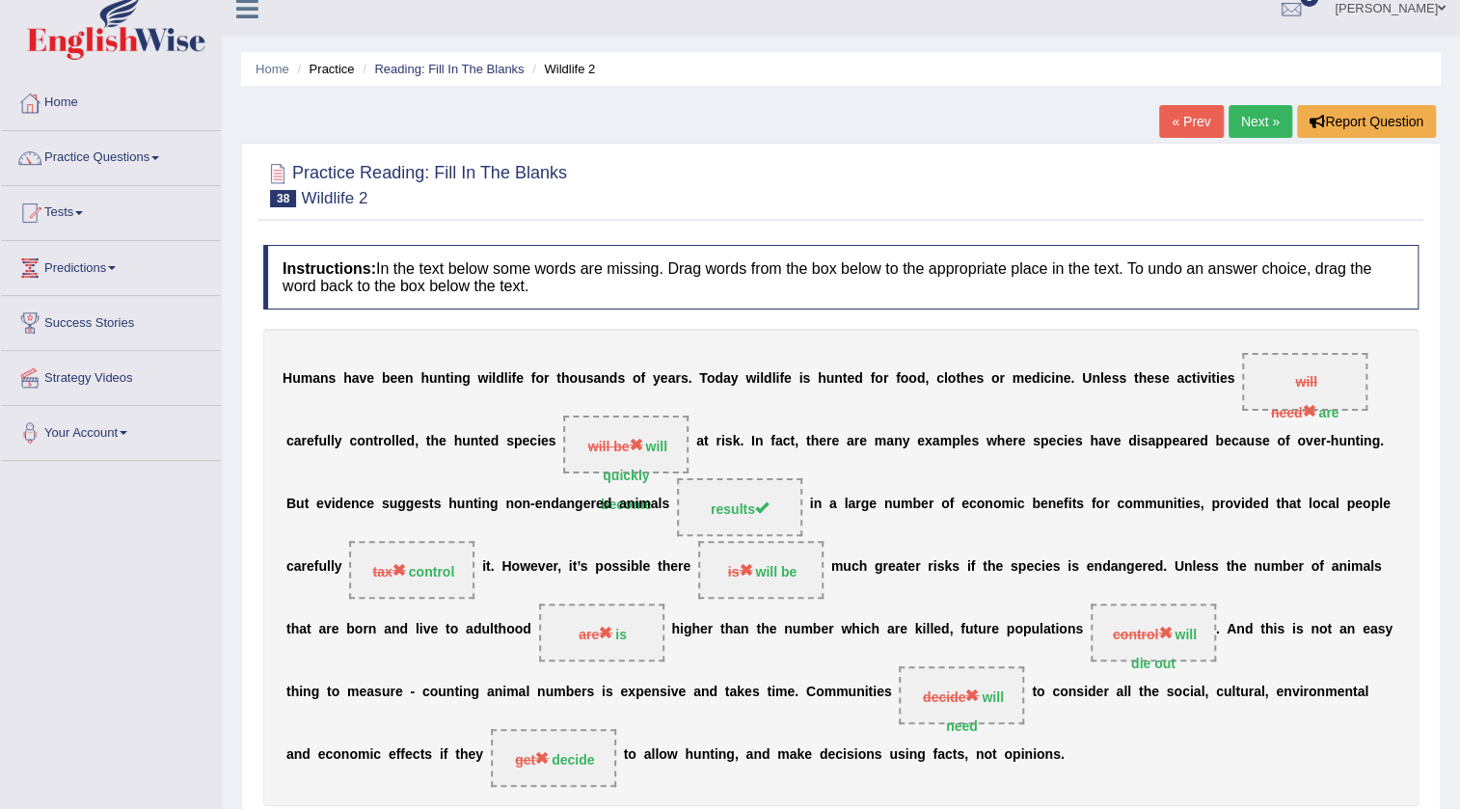
scroll to position [0, 0]
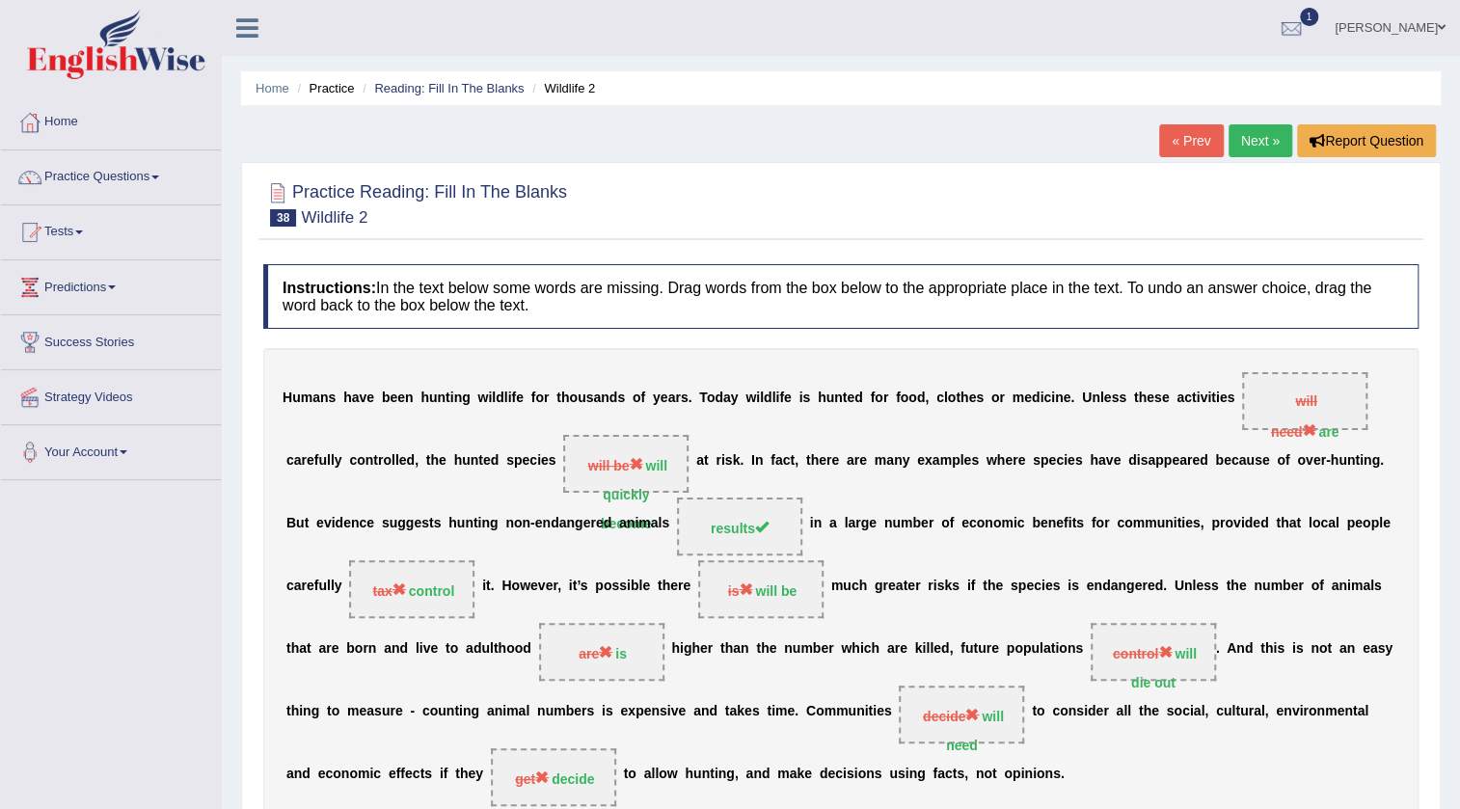
click at [1255, 149] on link "Next »" at bounding box center [1261, 140] width 64 height 33
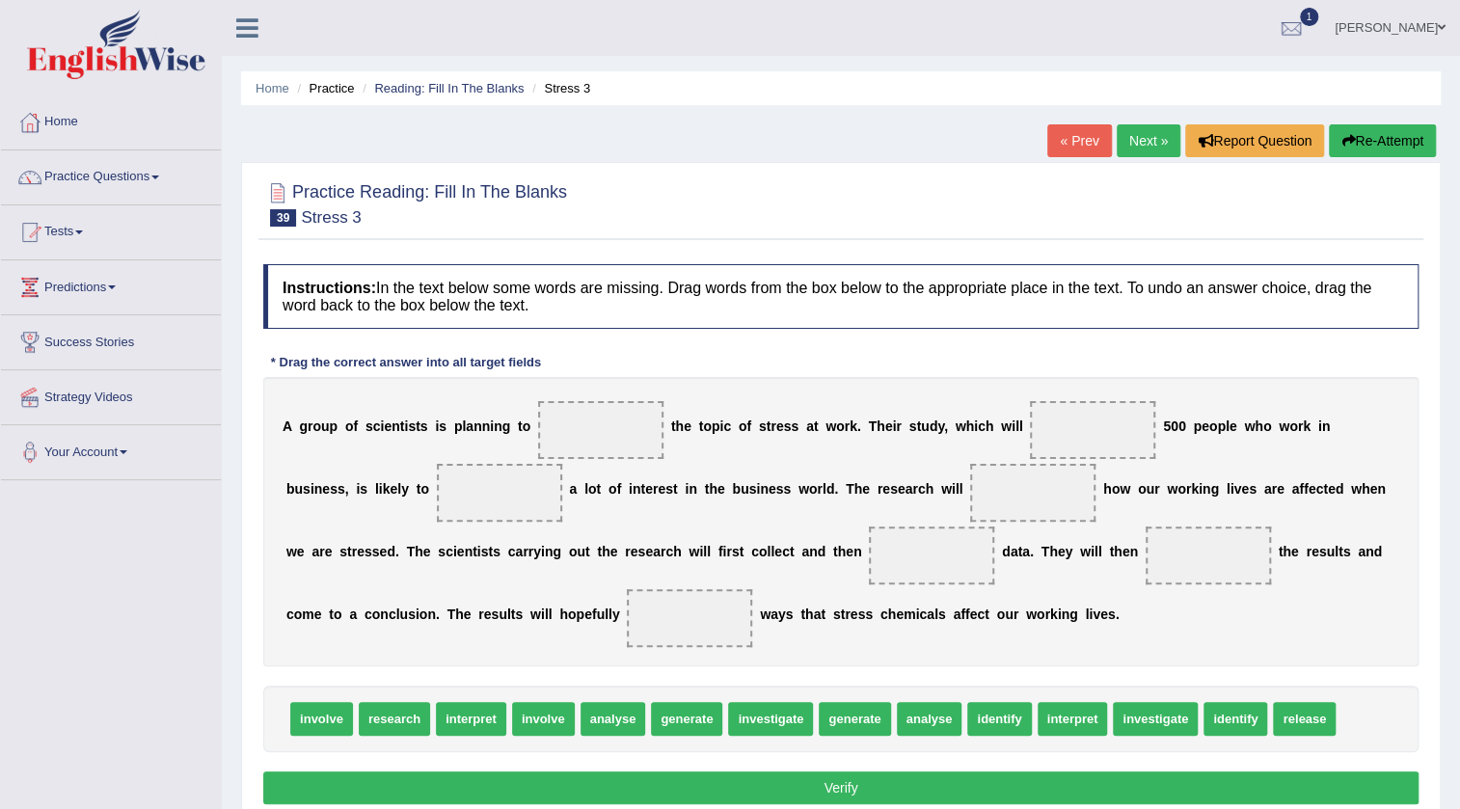
click at [87, 174] on link "Practice Questions" at bounding box center [111, 174] width 220 height 48
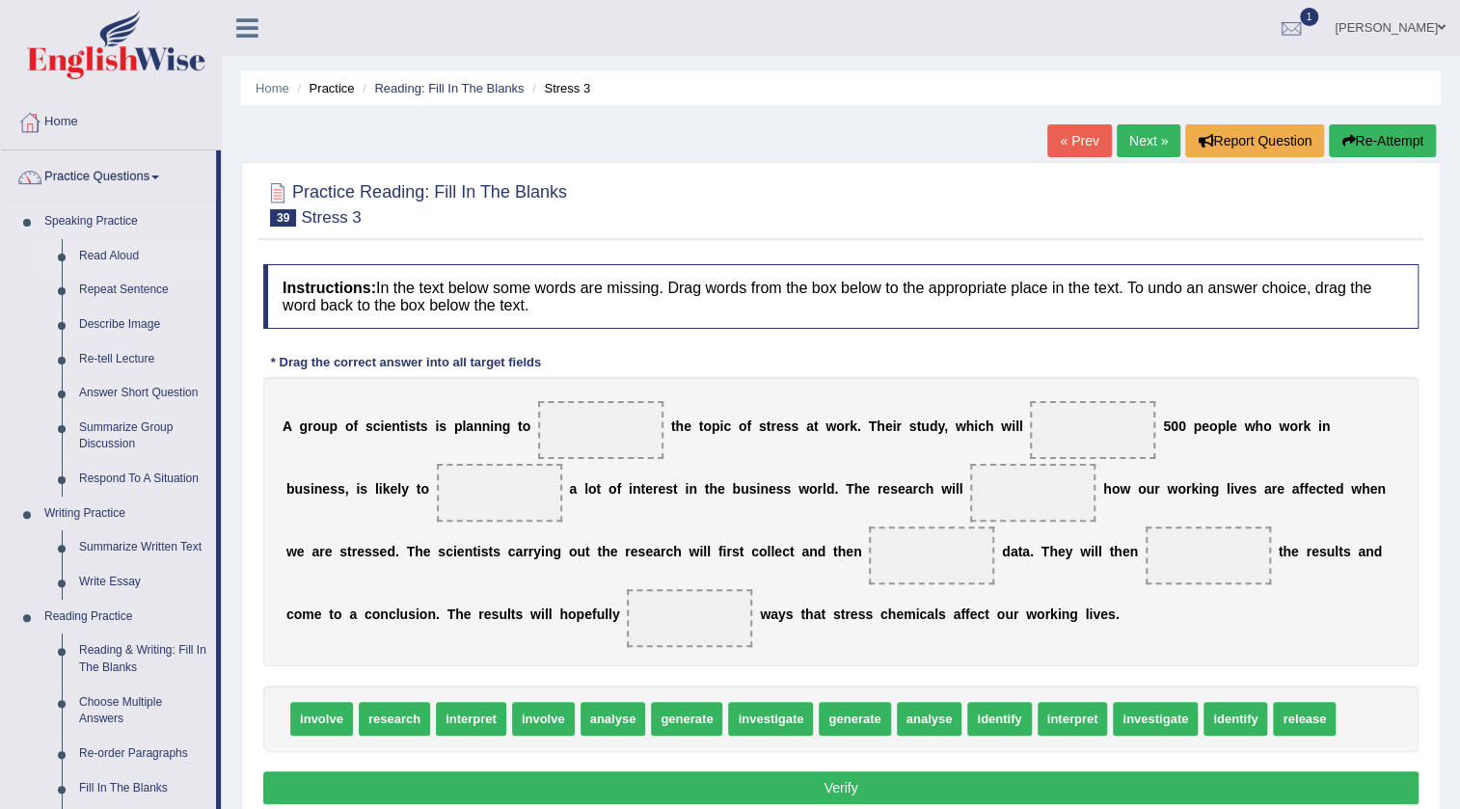
click at [111, 259] on link "Read Aloud" at bounding box center [143, 256] width 146 height 35
